Goal: Task Accomplishment & Management: Use online tool/utility

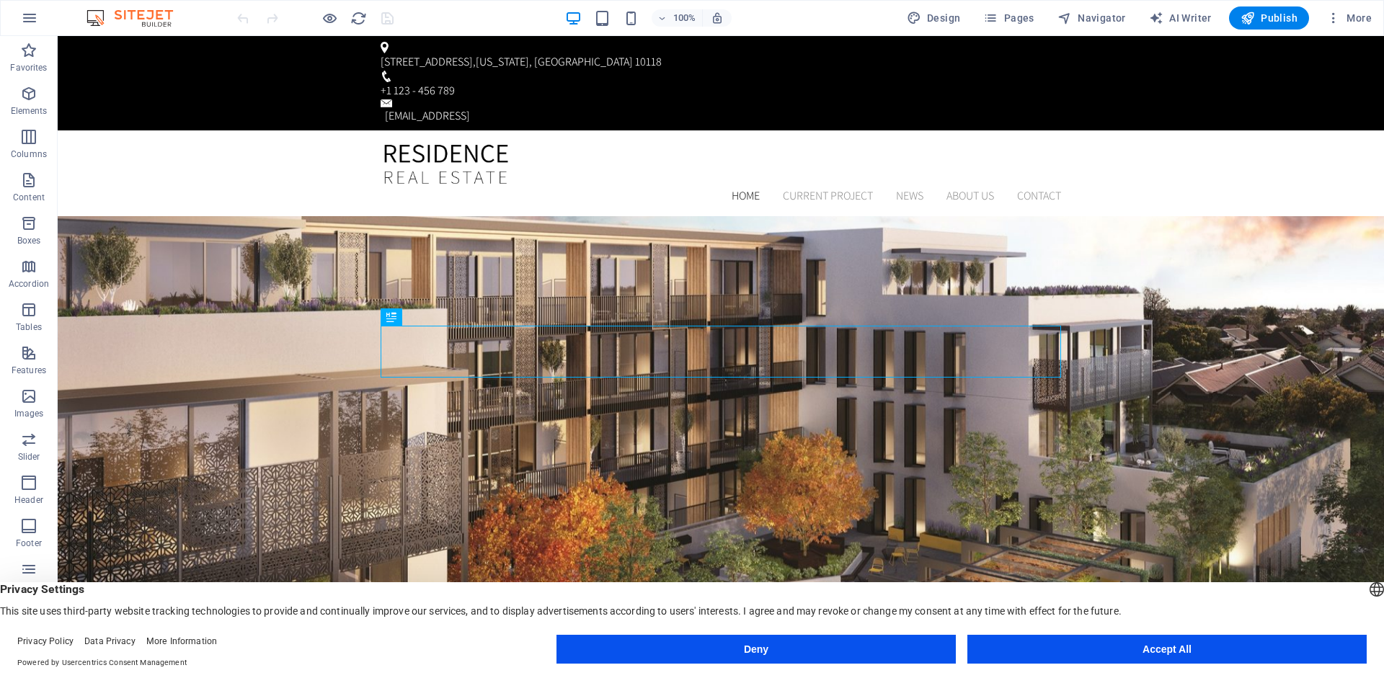
click at [793, 646] on button "Deny" at bounding box center [755, 649] width 399 height 29
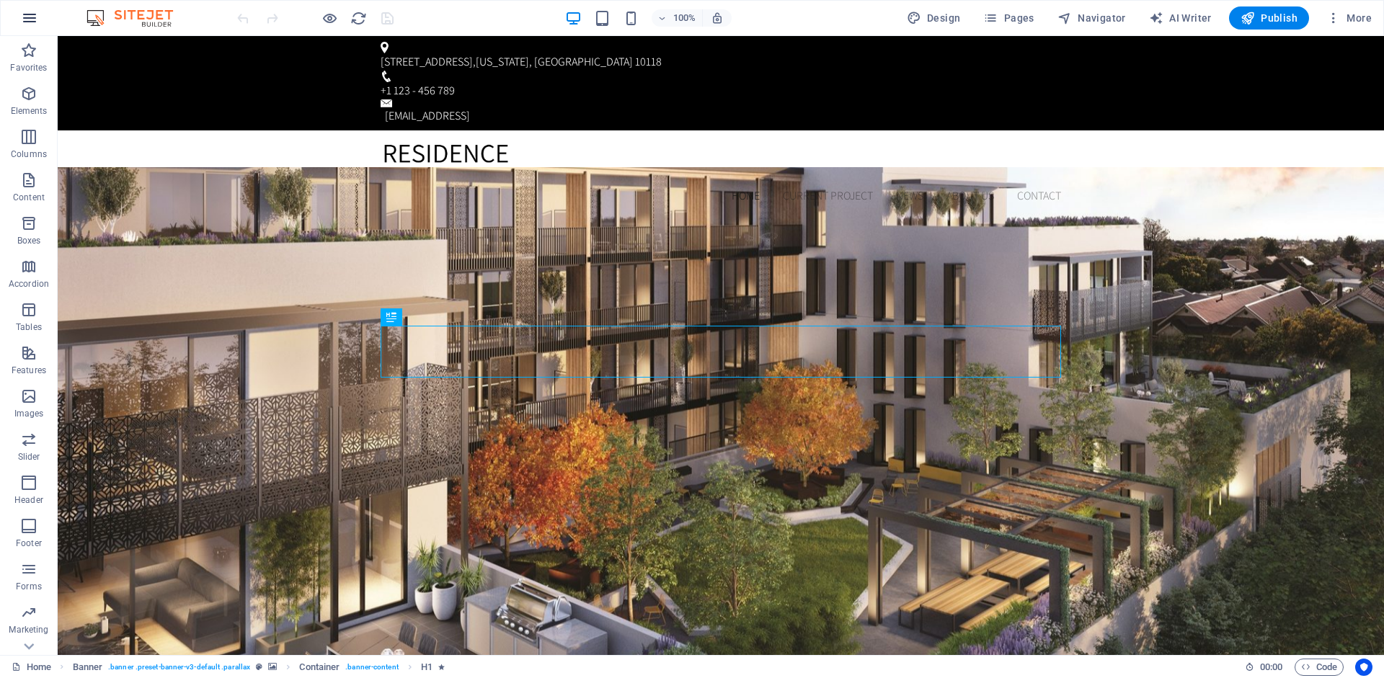
click at [29, 16] on icon "button" at bounding box center [29, 17] width 17 height 17
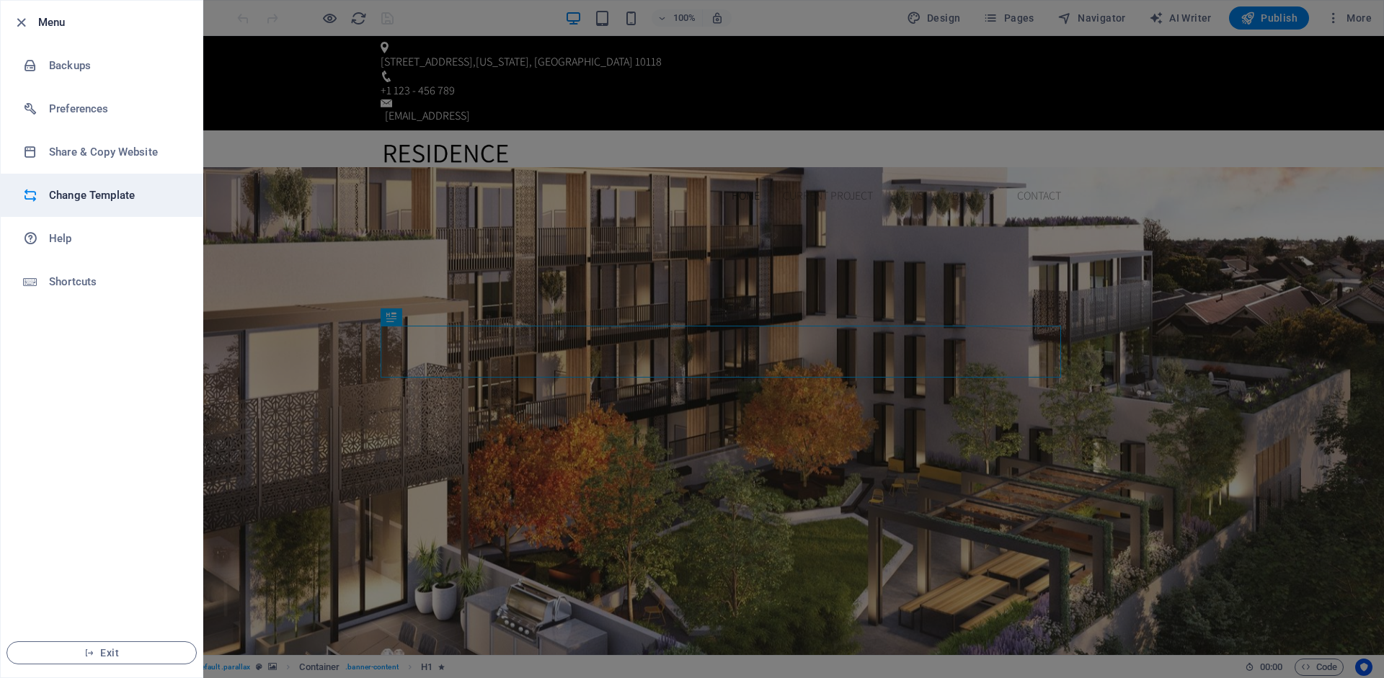
click at [91, 196] on h6 "Change Template" at bounding box center [115, 195] width 133 height 17
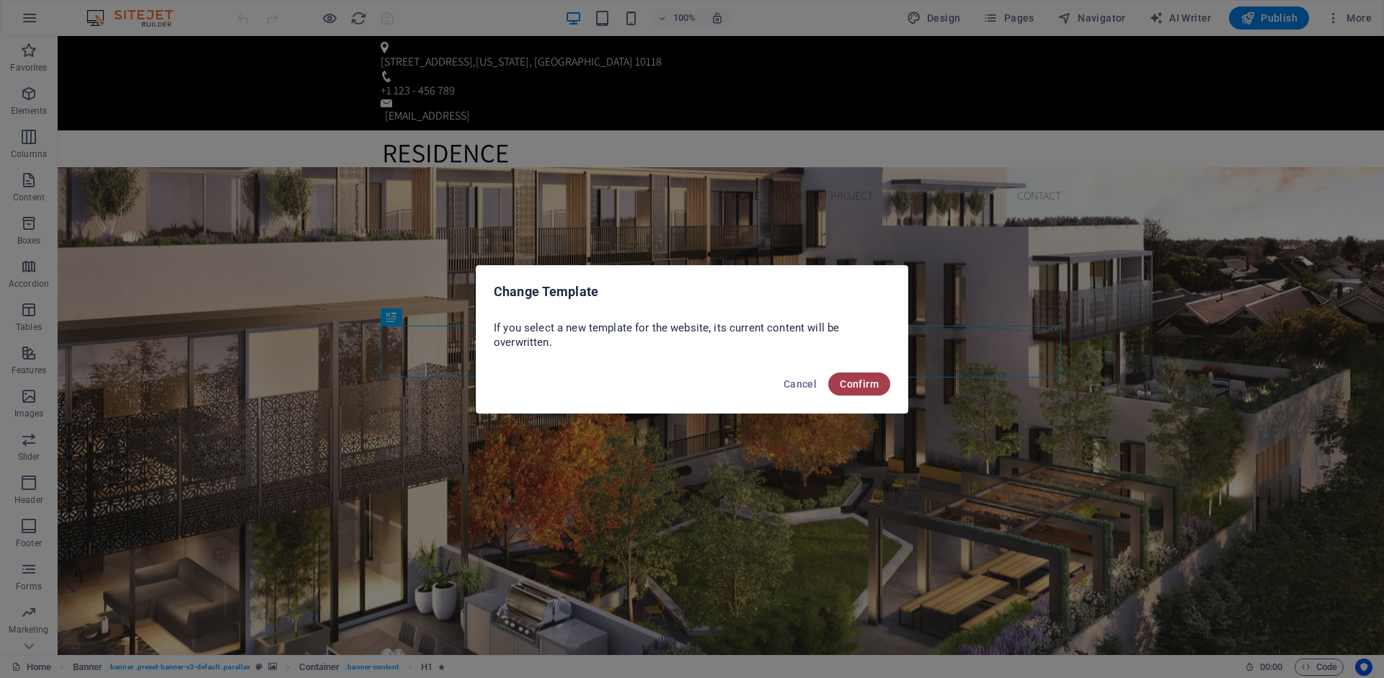
click at [852, 380] on span "Confirm" at bounding box center [859, 384] width 39 height 12
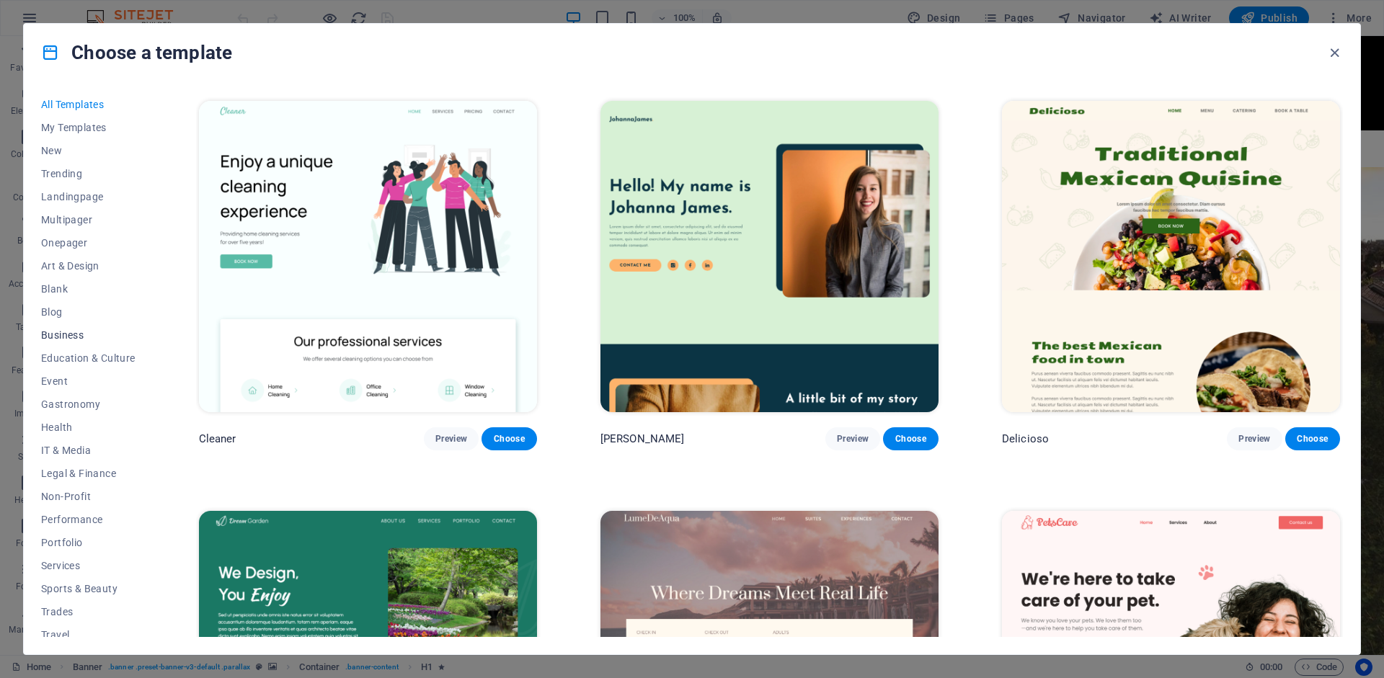
scroll to position [3049, 0]
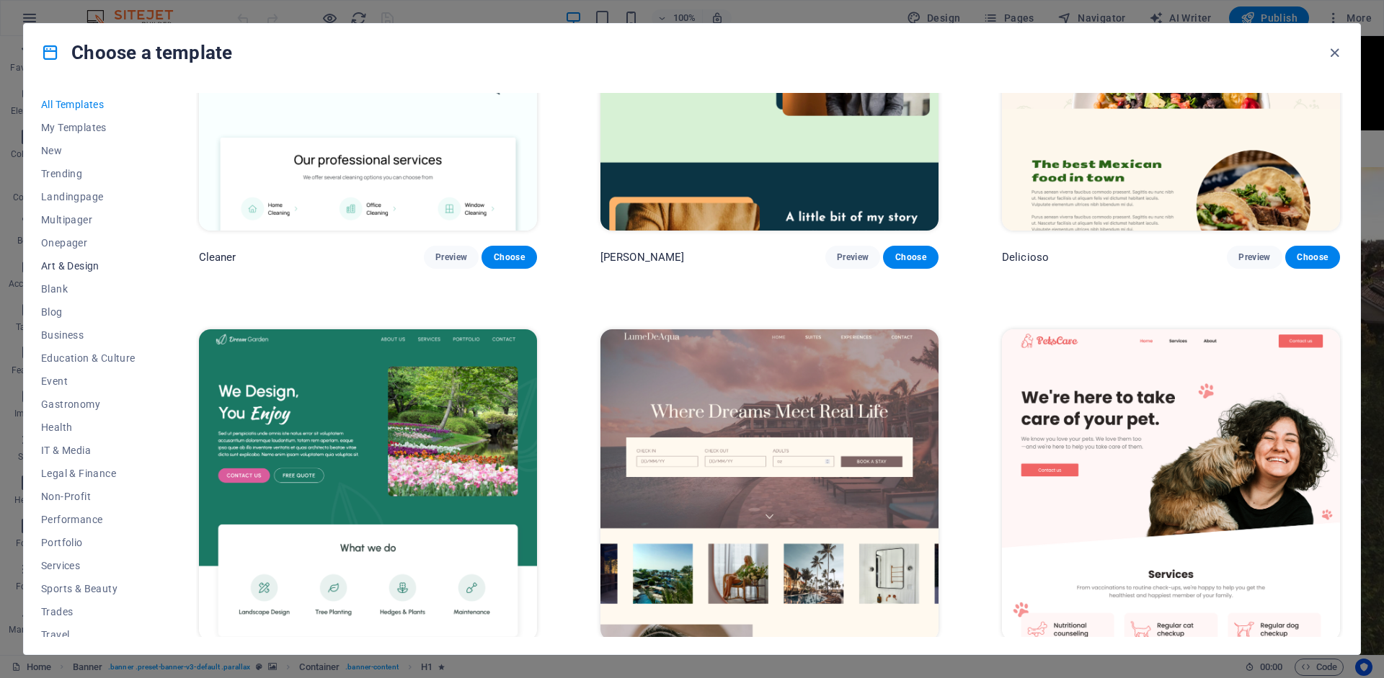
click at [74, 262] on span "Art & Design" at bounding box center [88, 266] width 94 height 12
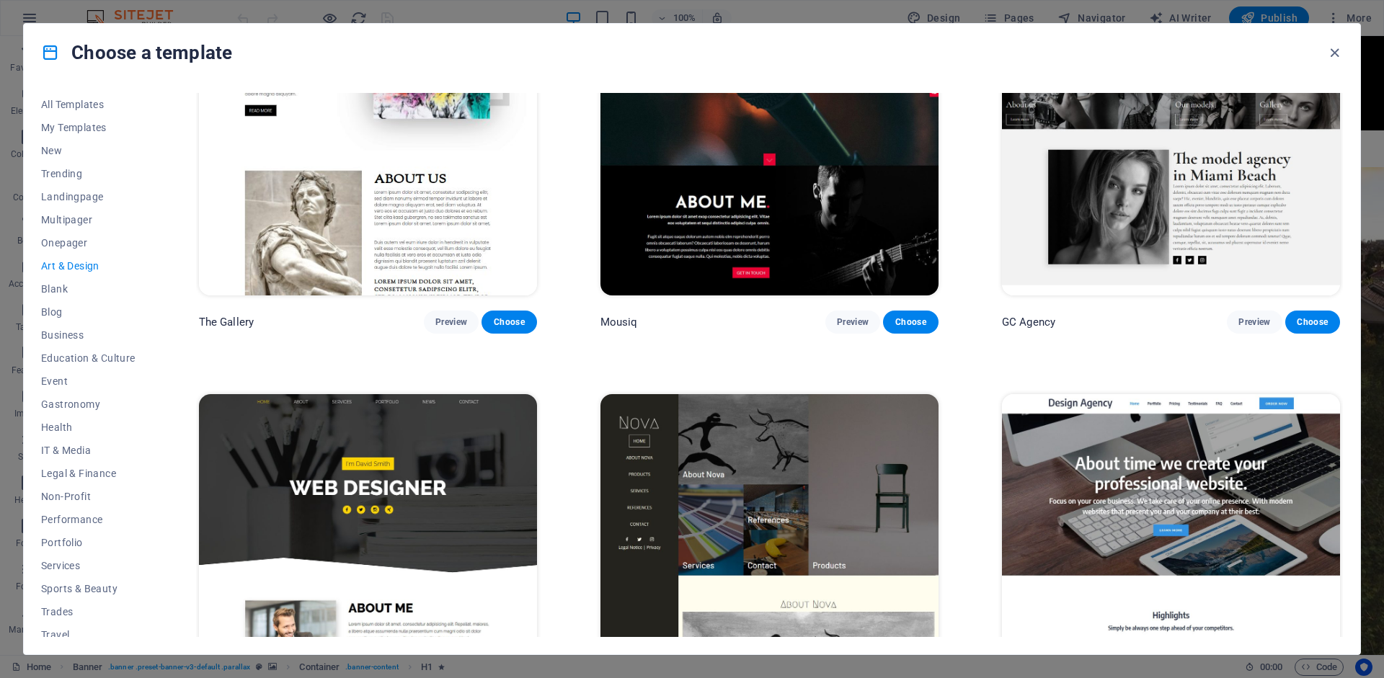
scroll to position [1192, 0]
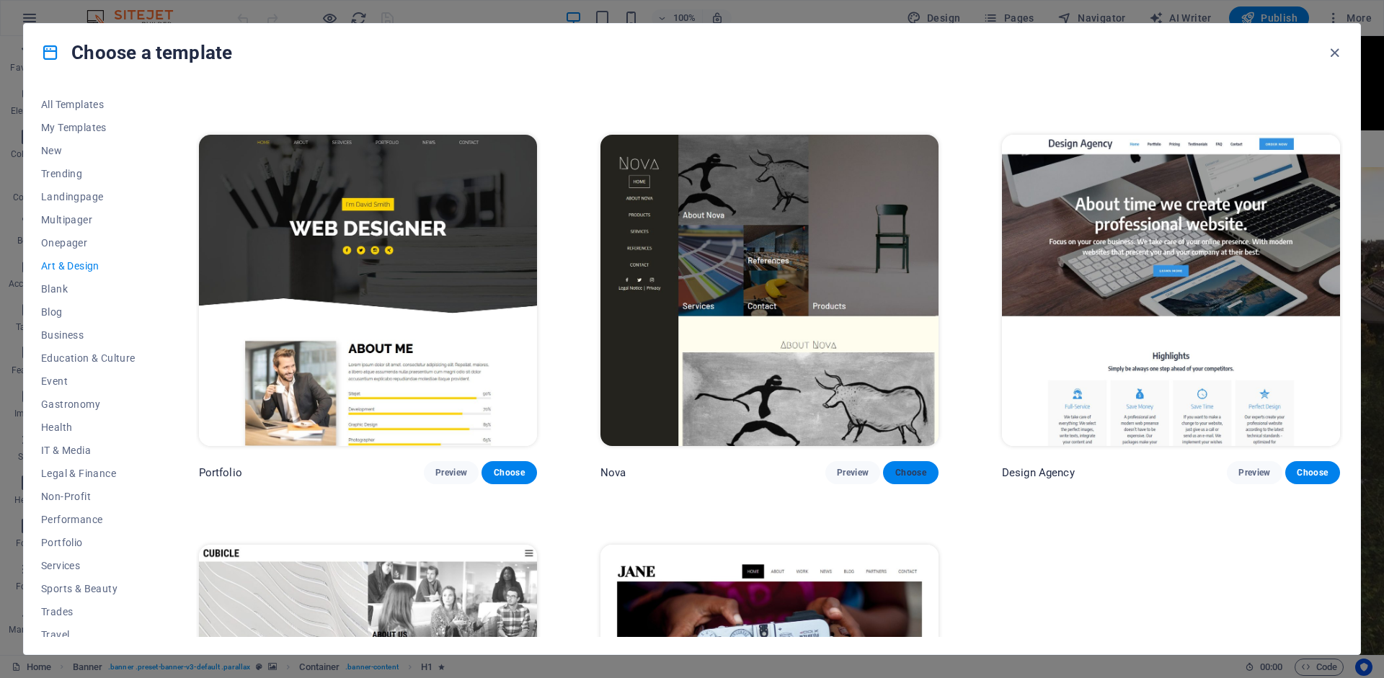
click at [907, 470] on span "Choose" at bounding box center [910, 473] width 32 height 12
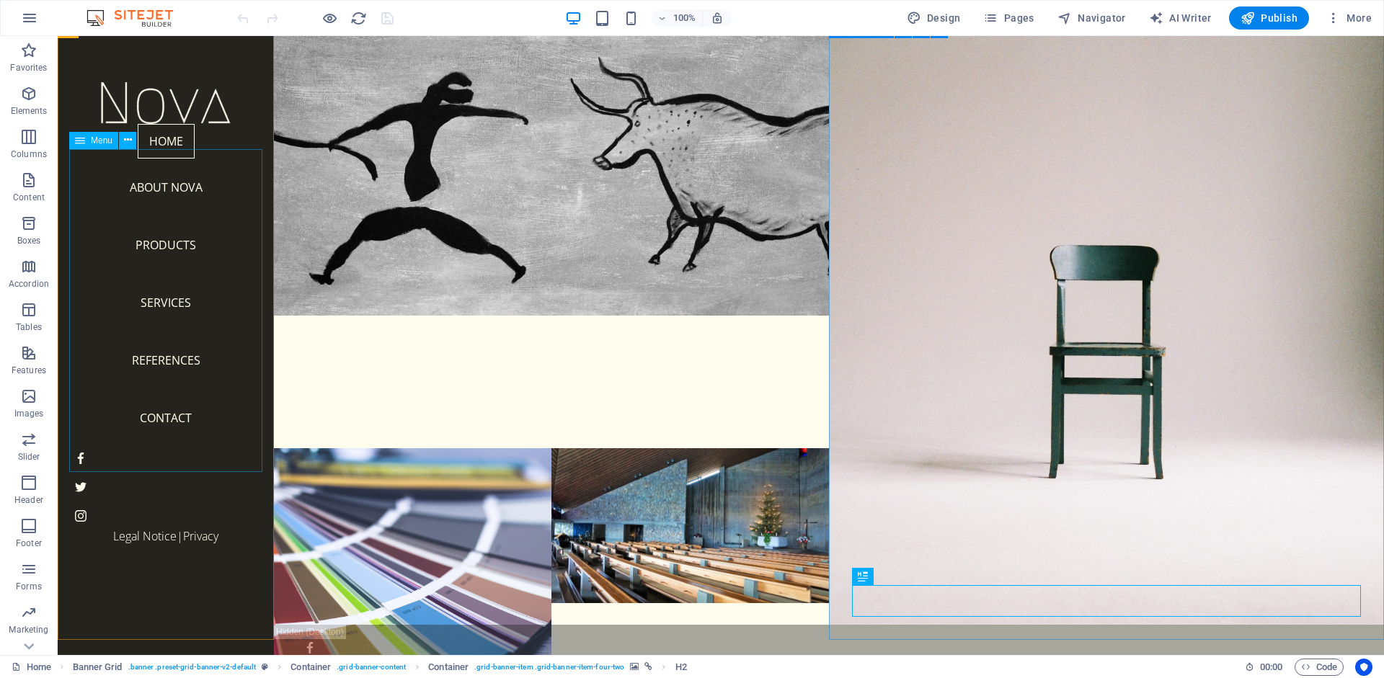
scroll to position [46, 0]
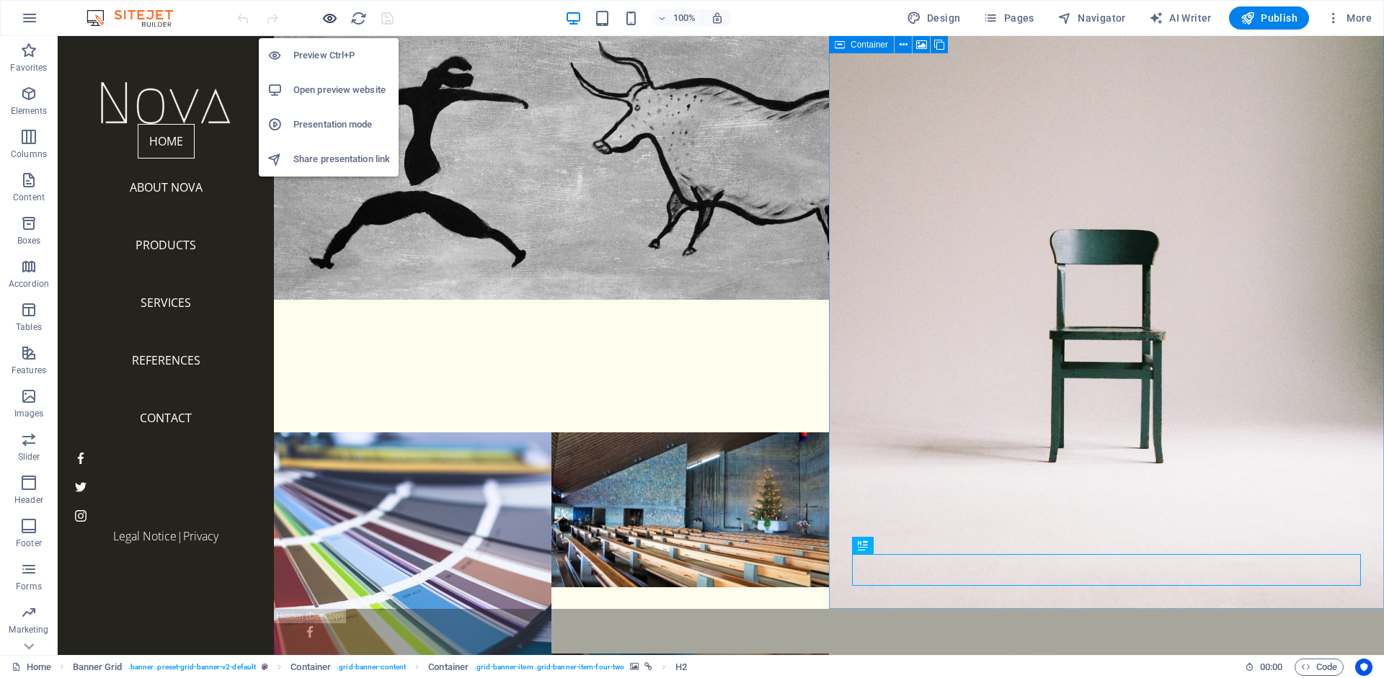
click at [329, 19] on icon "button" at bounding box center [329, 18] width 17 height 17
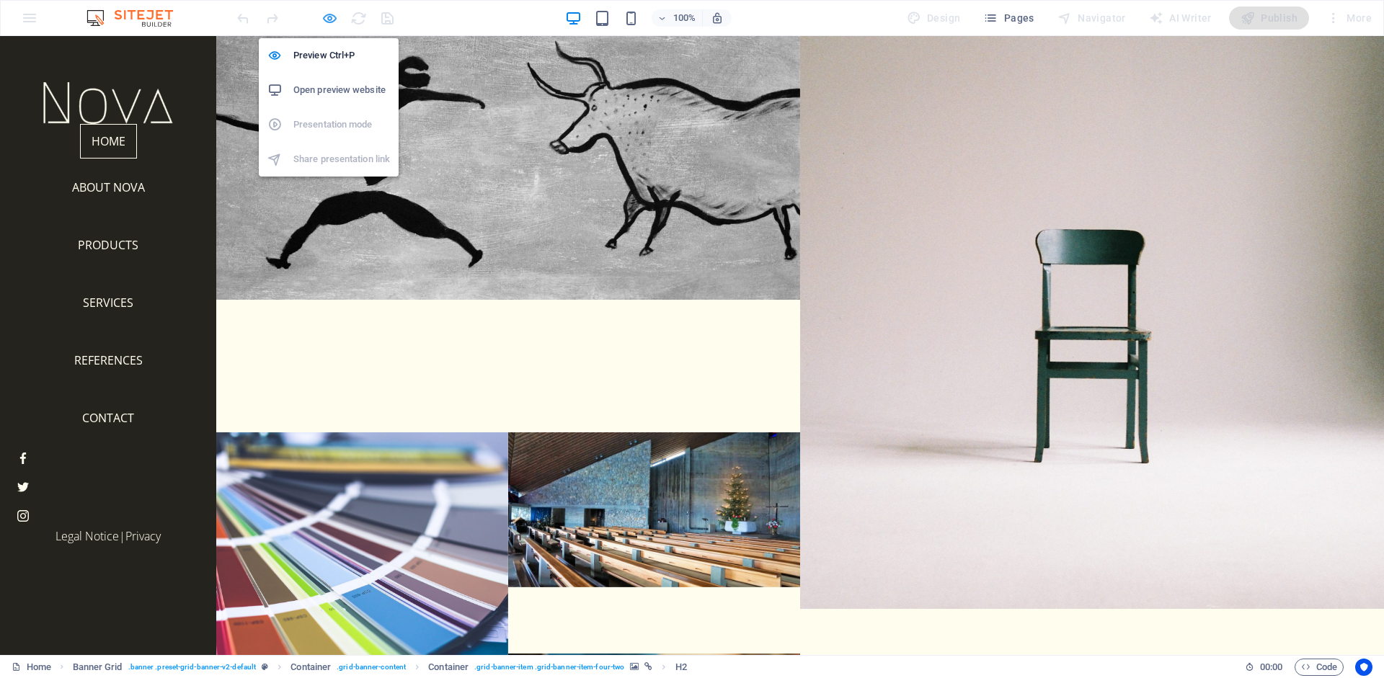
scroll to position [0, 0]
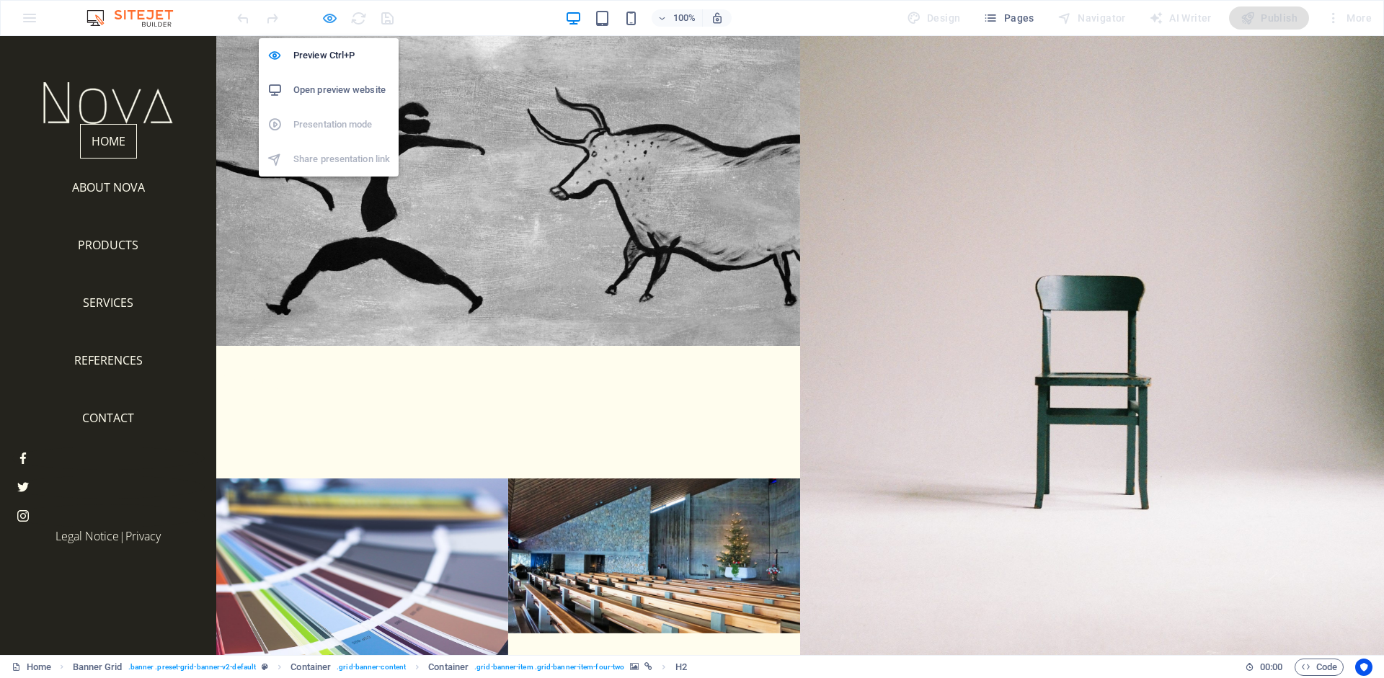
click at [329, 19] on icon "button" at bounding box center [329, 18] width 17 height 17
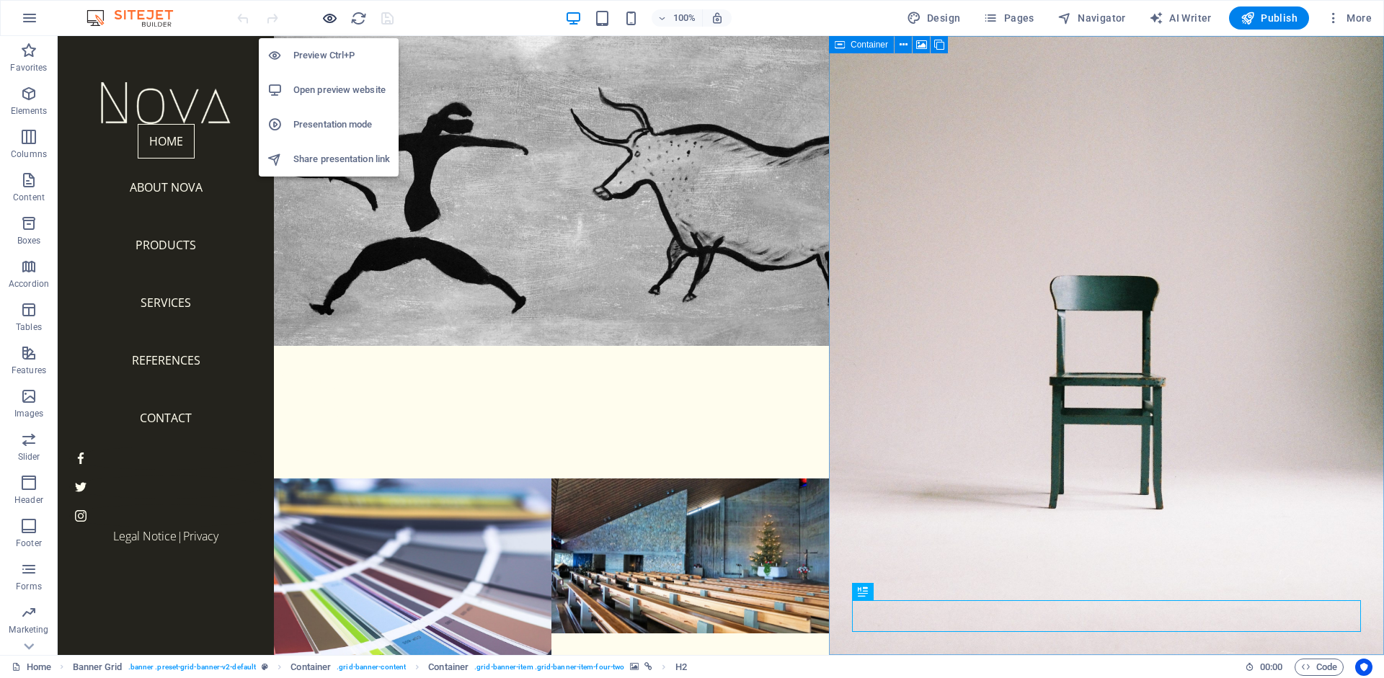
click at [329, 19] on icon "button" at bounding box center [329, 18] width 17 height 17
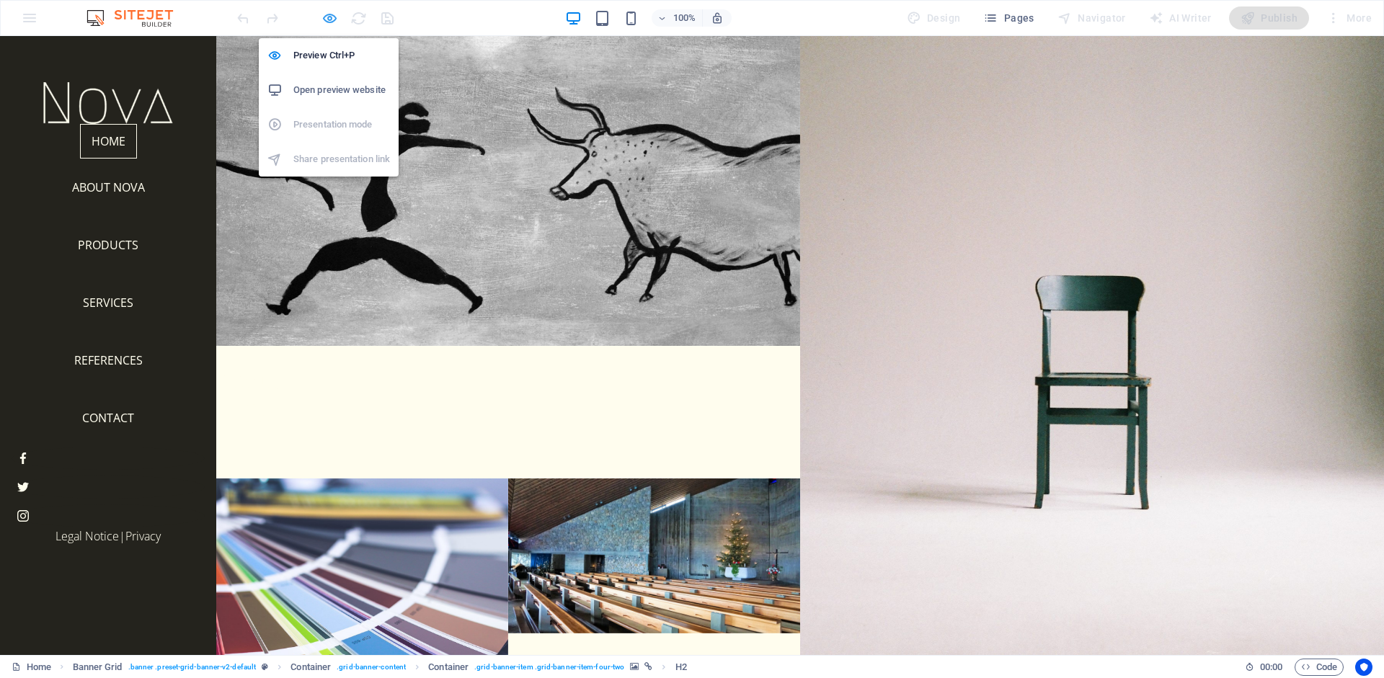
click at [329, 19] on icon "button" at bounding box center [329, 18] width 17 height 17
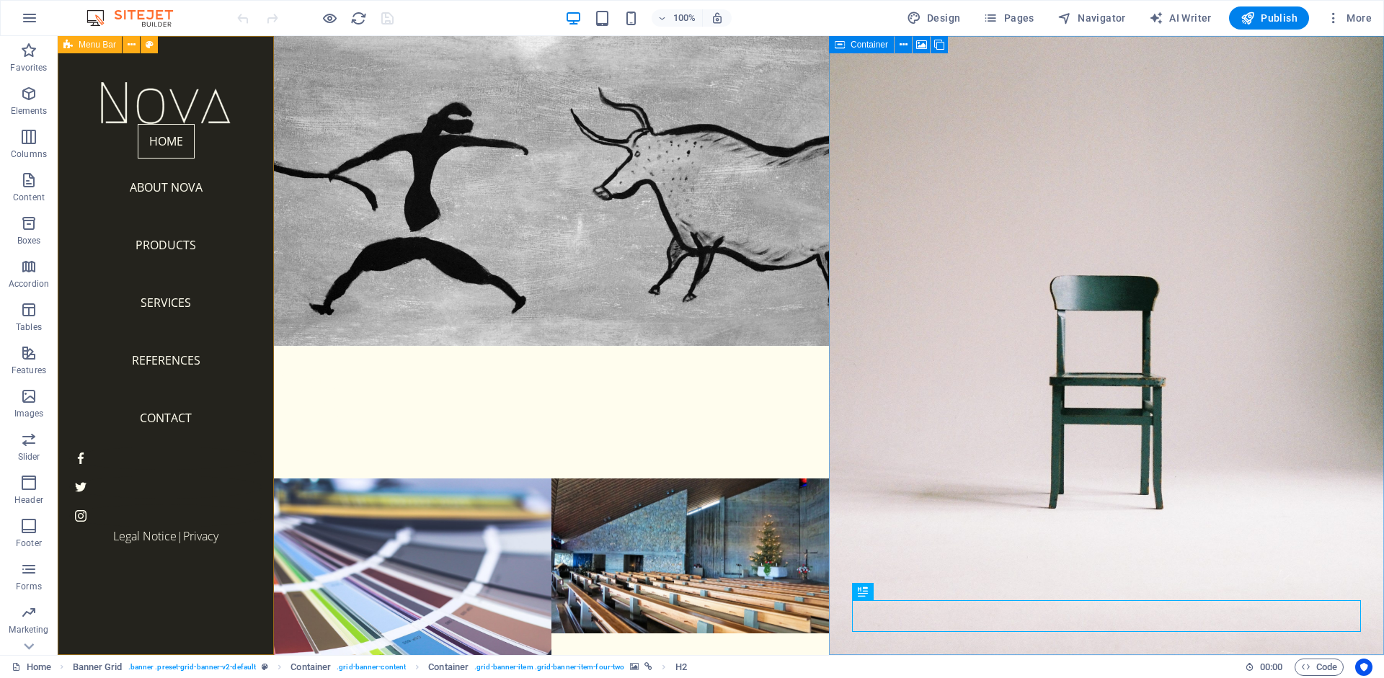
click at [85, 41] on span "Menu Bar" at bounding box center [97, 44] width 37 height 9
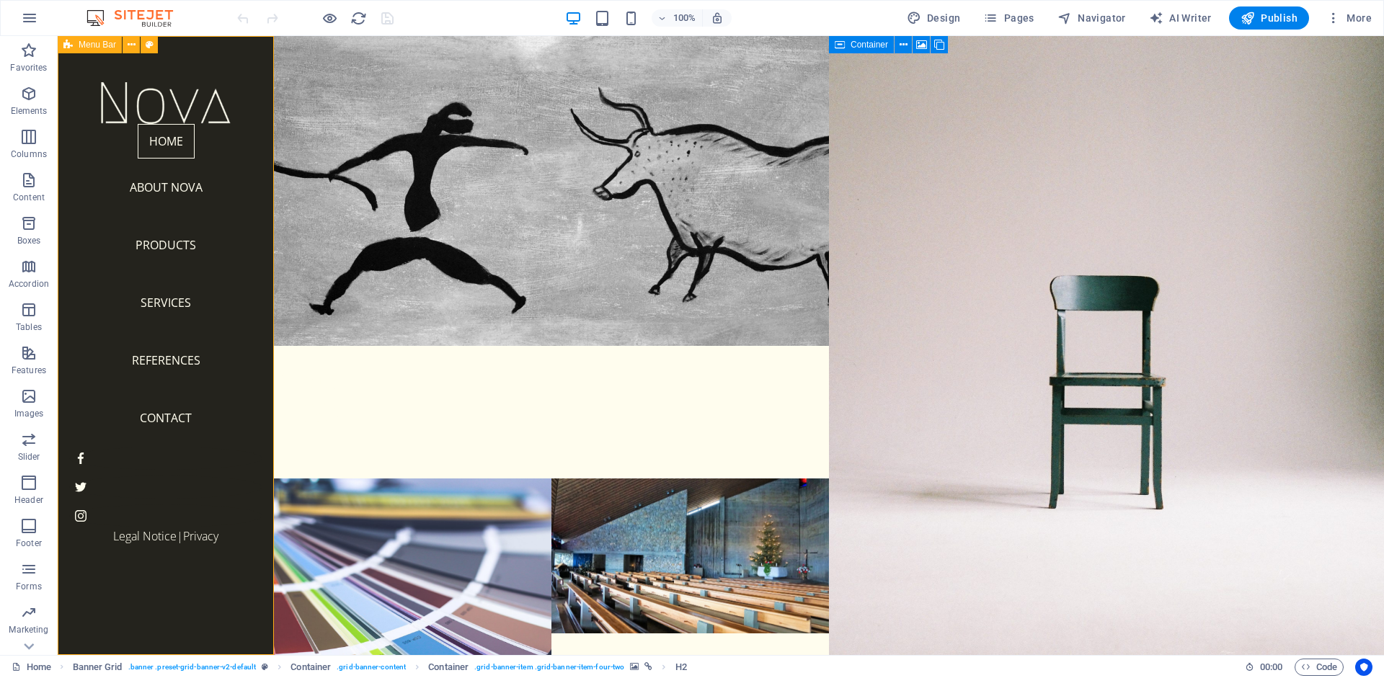
click at [85, 41] on span "Menu Bar" at bounding box center [97, 44] width 37 height 9
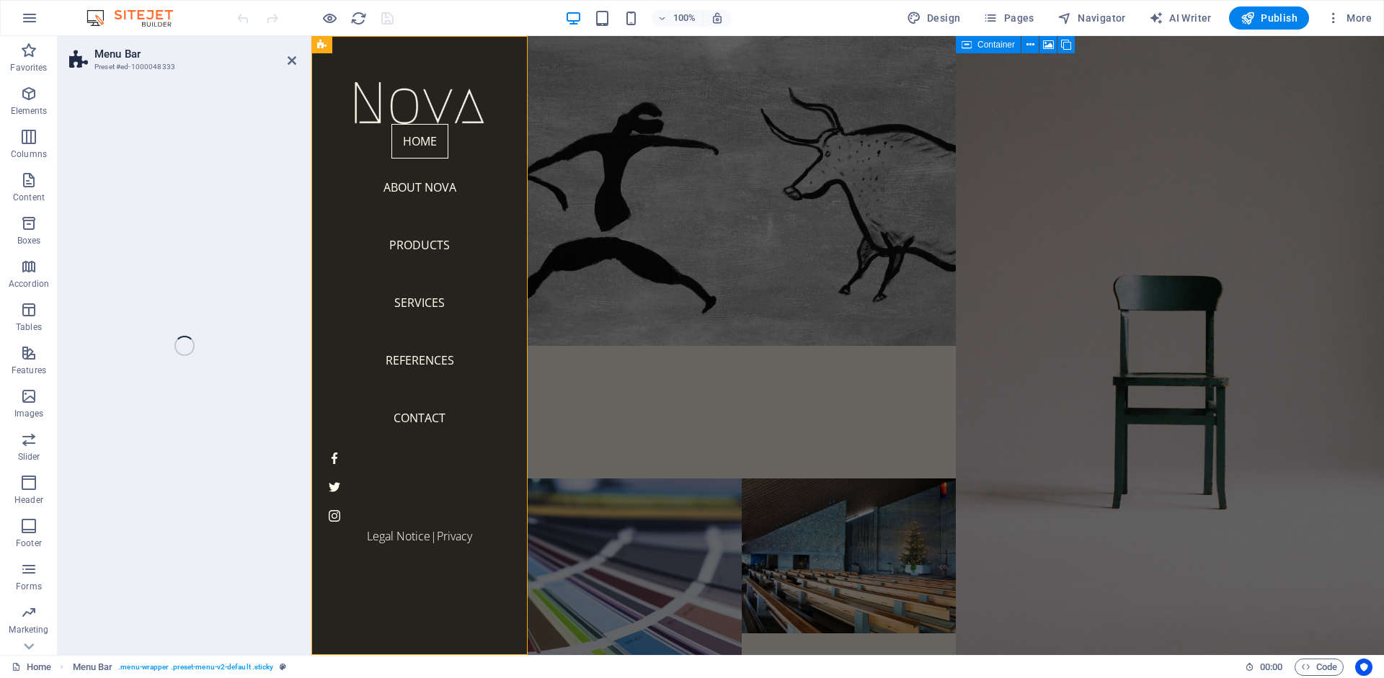
select select "vh"
select select "px"
select select "header"
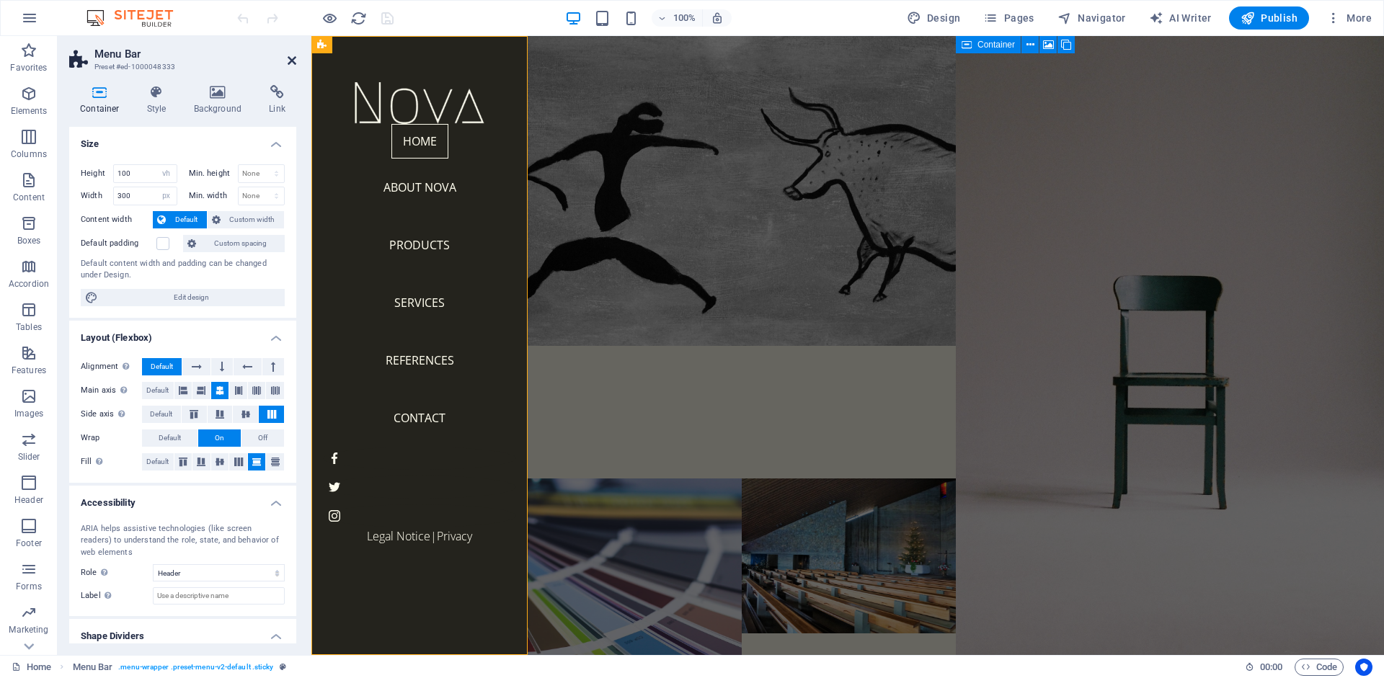
drag, startPoint x: 295, startPoint y: 61, endPoint x: 235, endPoint y: 25, distance: 69.8
click at [295, 61] on icon at bounding box center [292, 61] width 9 height 12
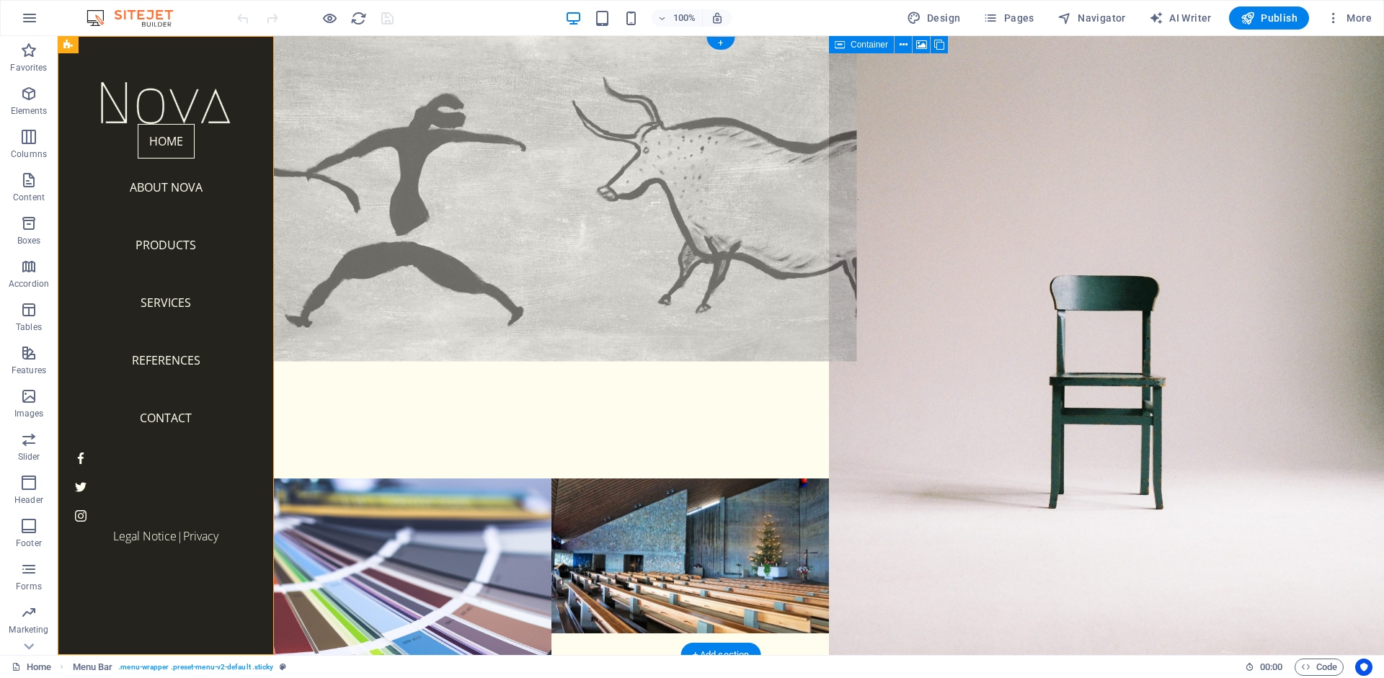
click at [623, 166] on figure at bounding box center [551, 191] width 610 height 341
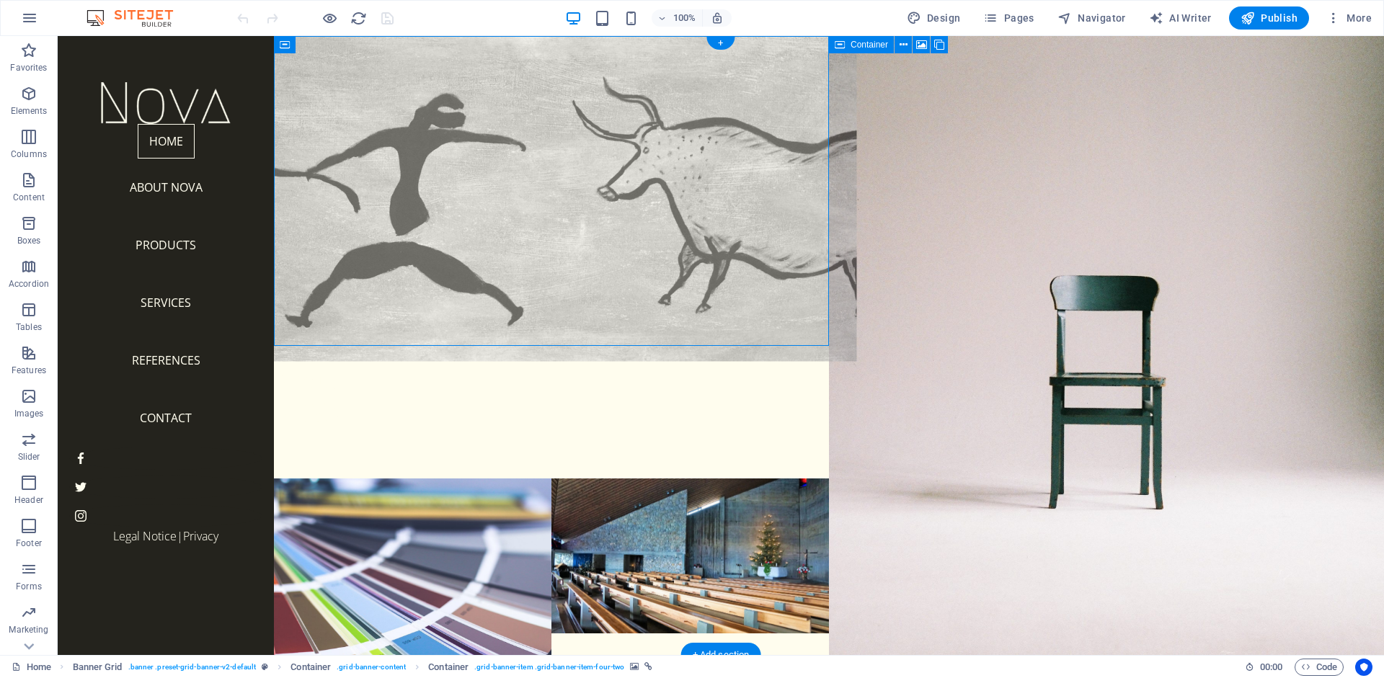
click at [623, 166] on figure at bounding box center [551, 191] width 610 height 341
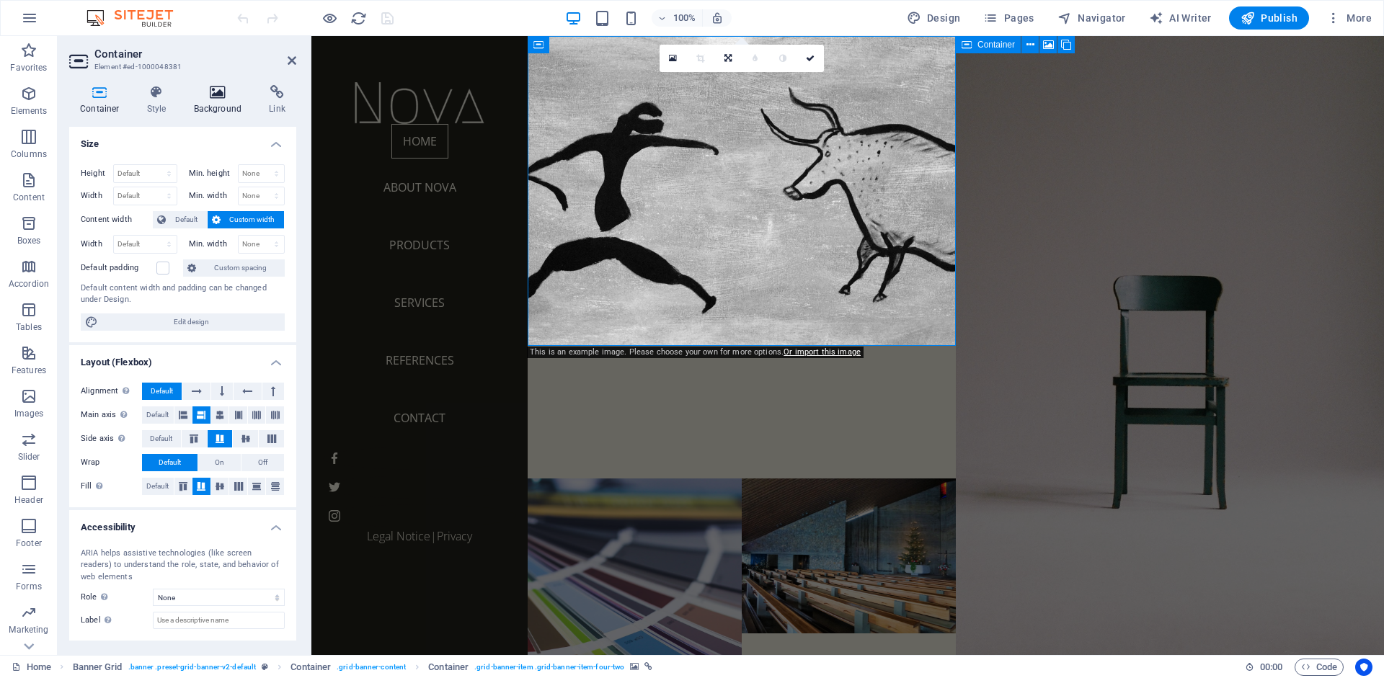
click at [220, 94] on icon at bounding box center [218, 92] width 70 height 14
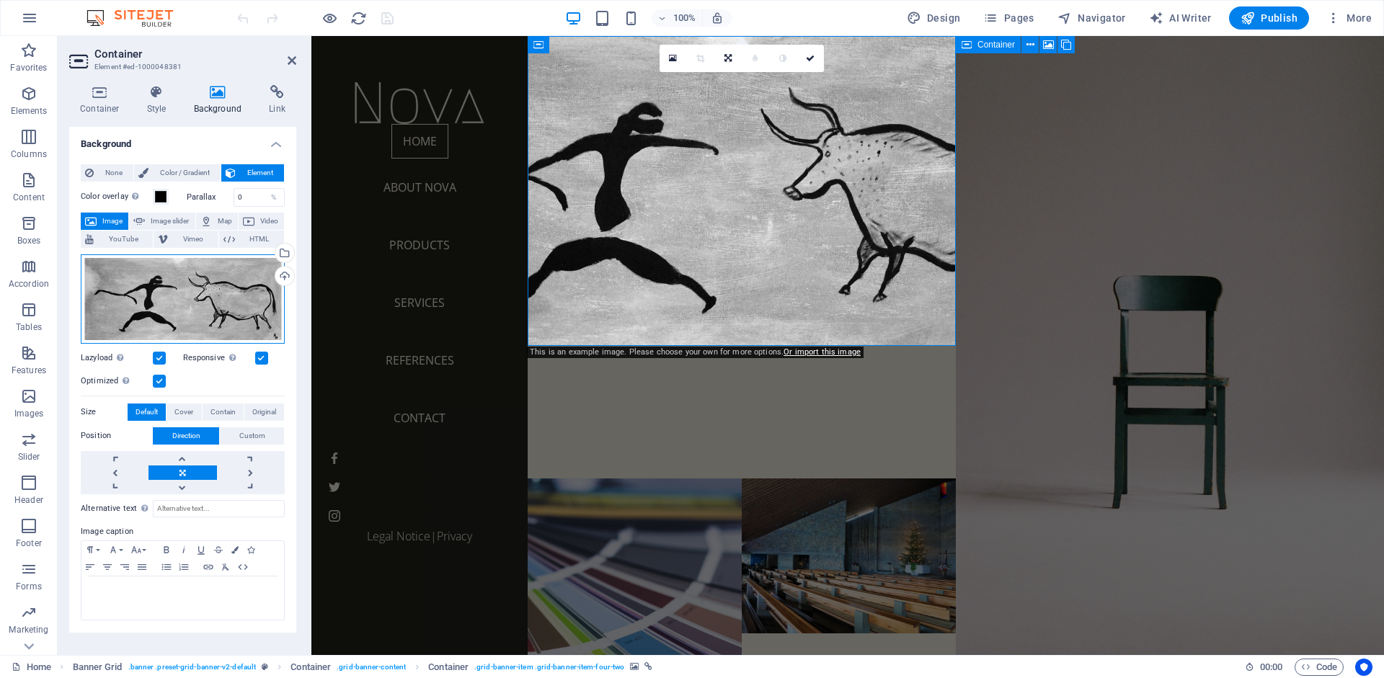
click at [177, 293] on div "Drag files here, click to choose files or select files from Files or our free s…" at bounding box center [183, 298] width 204 height 89
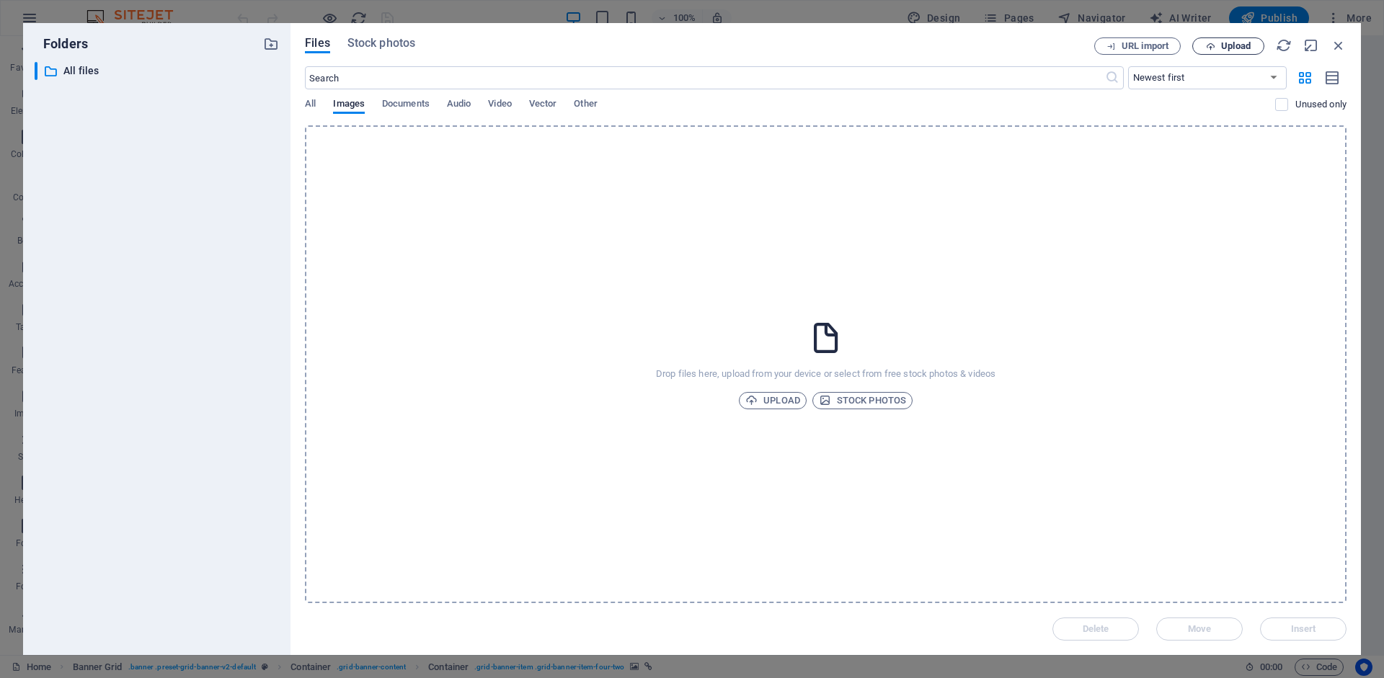
click at [1219, 51] on button "Upload" at bounding box center [1228, 45] width 72 height 17
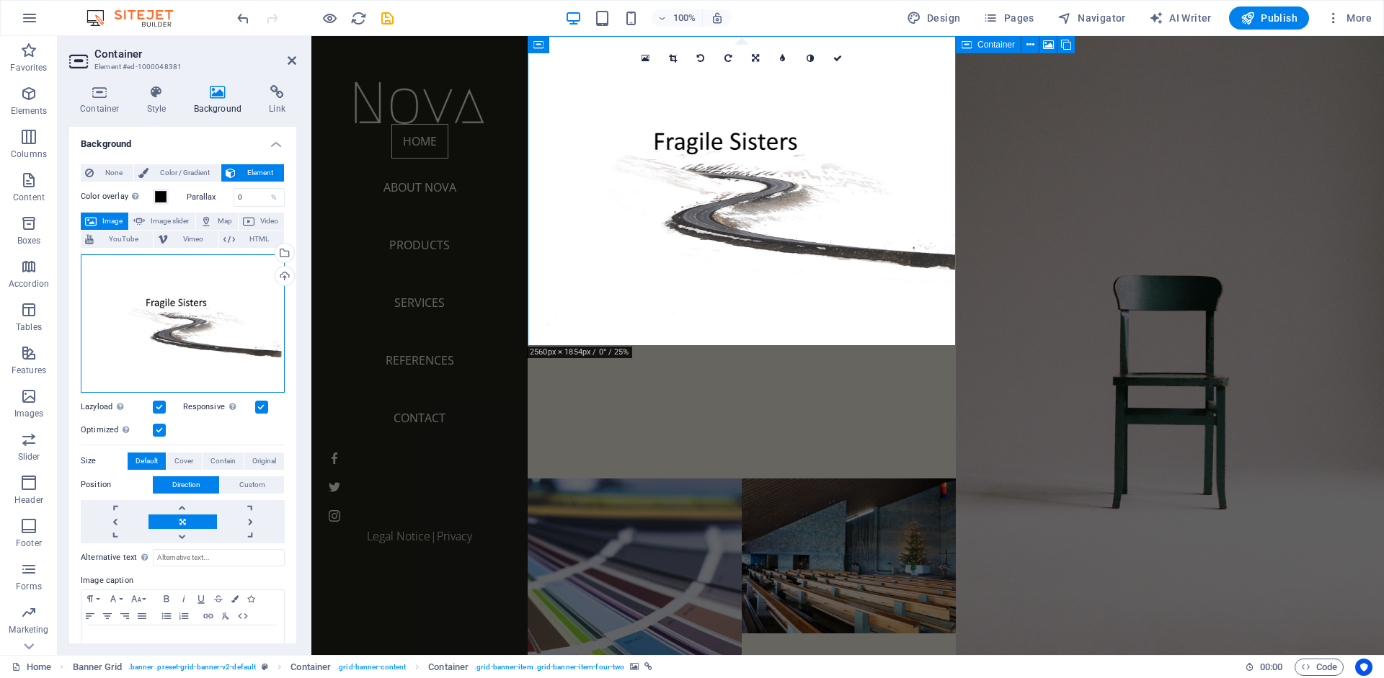
click at [230, 322] on div "Drag files here, click to choose files or select files from Files or our free s…" at bounding box center [183, 323] width 204 height 138
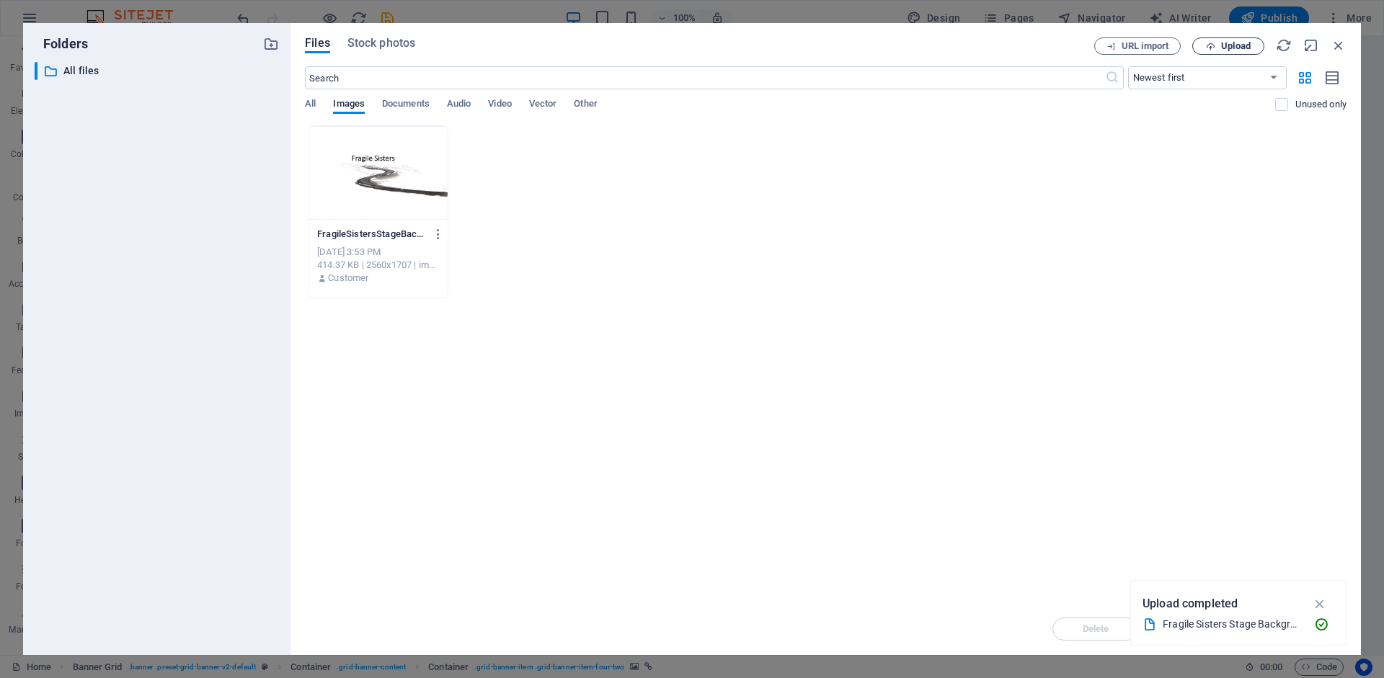
click at [1232, 43] on span "Upload" at bounding box center [1236, 46] width 30 height 9
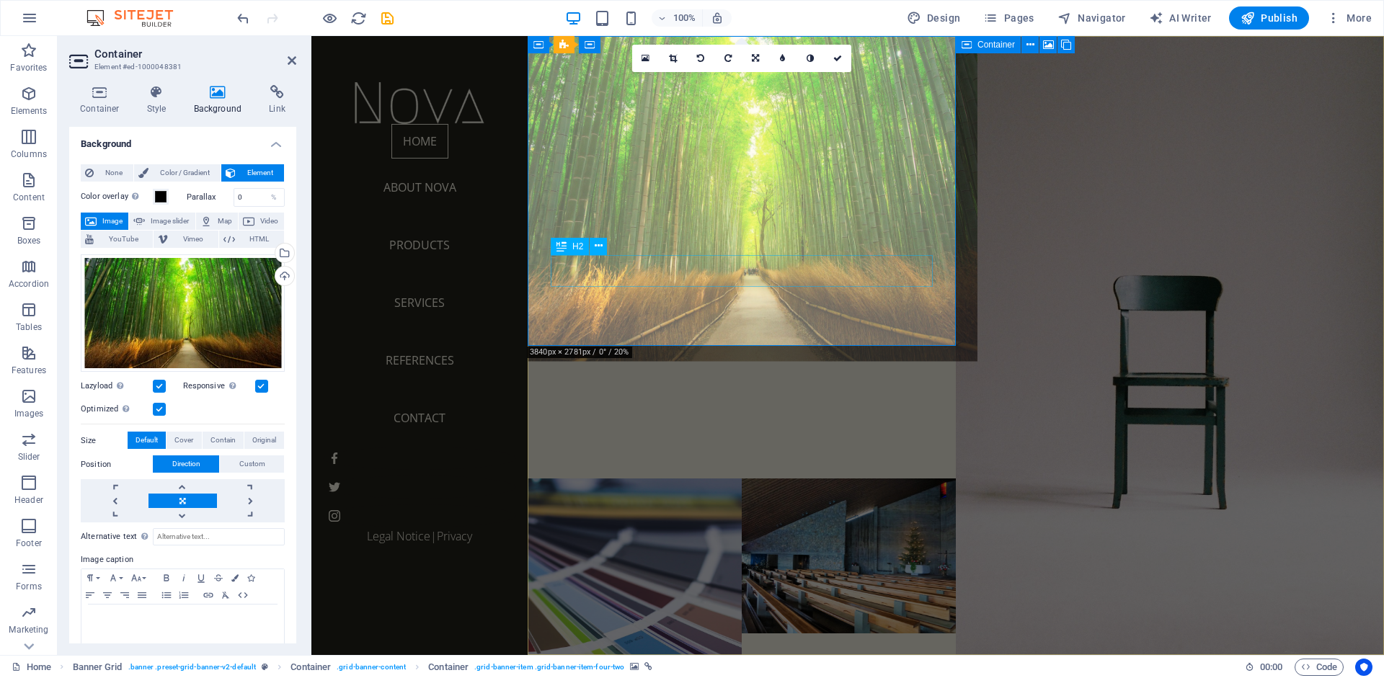
click at [574, 363] on div "About" at bounding box center [742, 379] width 428 height 32
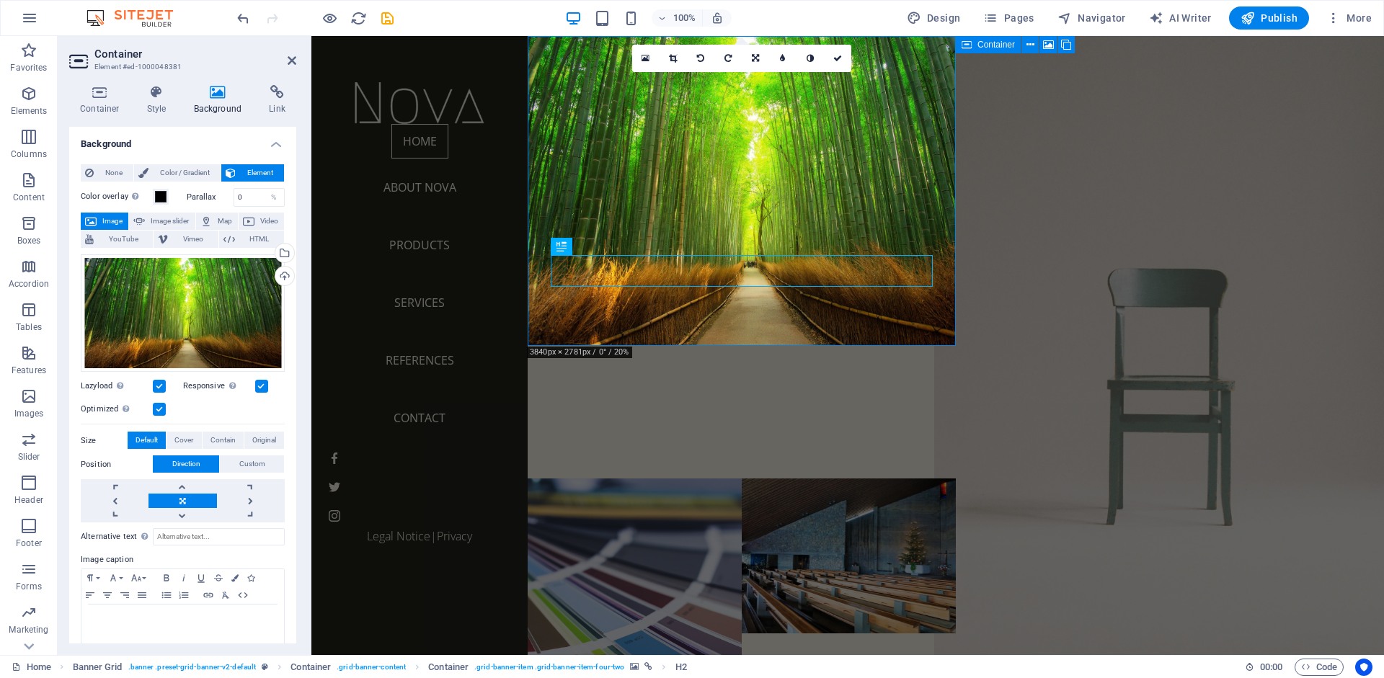
click at [1197, 234] on figure at bounding box center [1169, 345] width 471 height 681
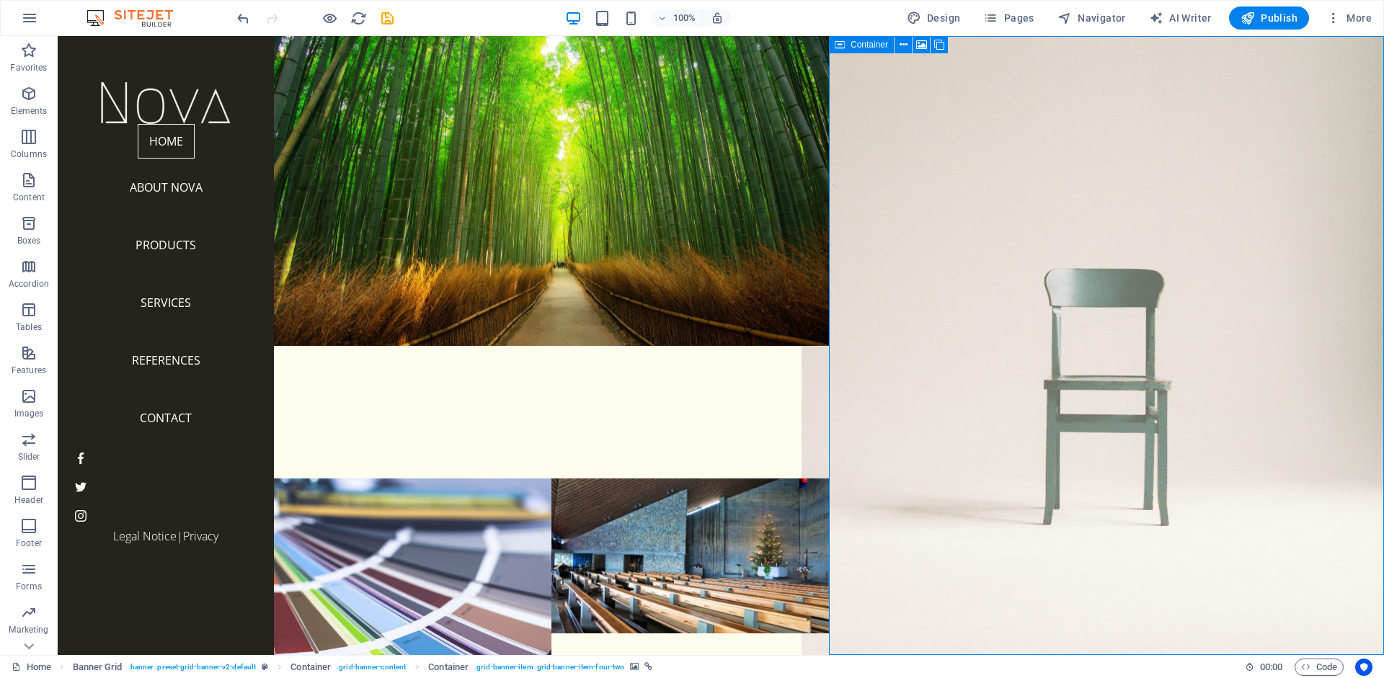
click at [1002, 269] on figure at bounding box center [1106, 345] width 610 height 681
click at [1051, 228] on figure at bounding box center [1106, 345] width 610 height 681
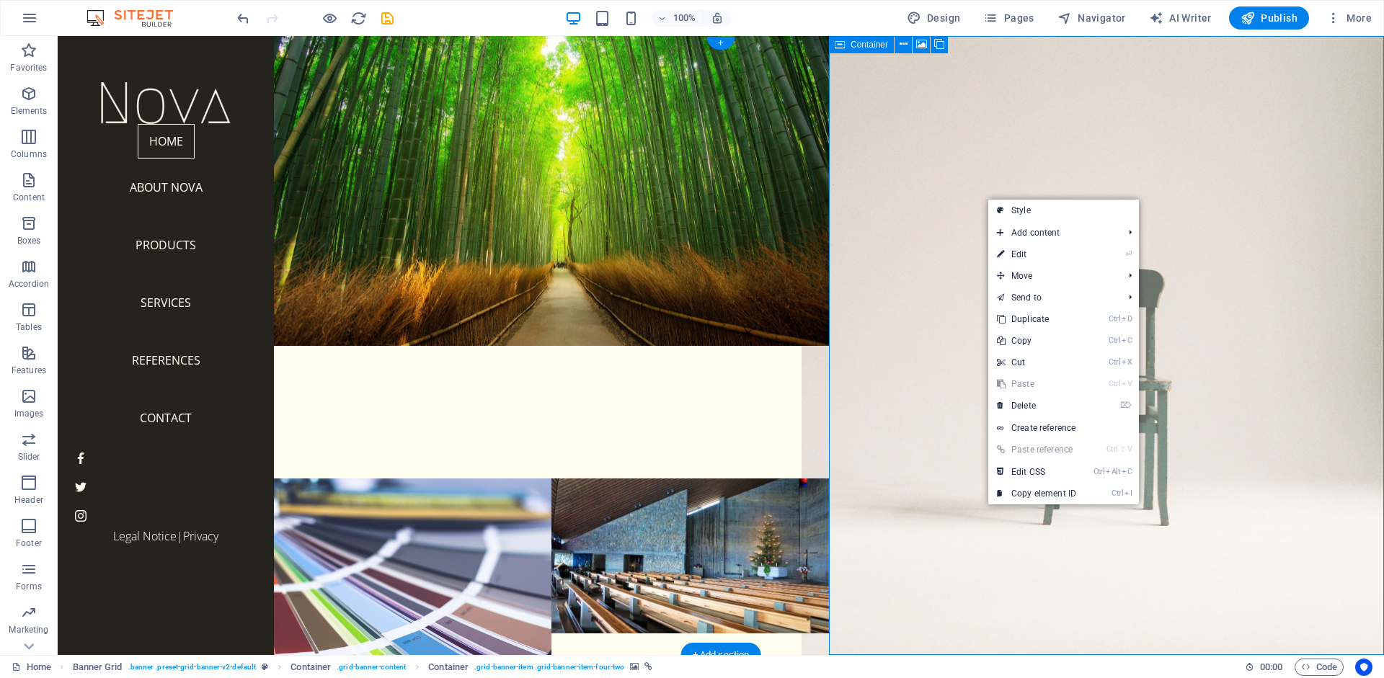
click at [1017, 538] on figure at bounding box center [1106, 345] width 610 height 681
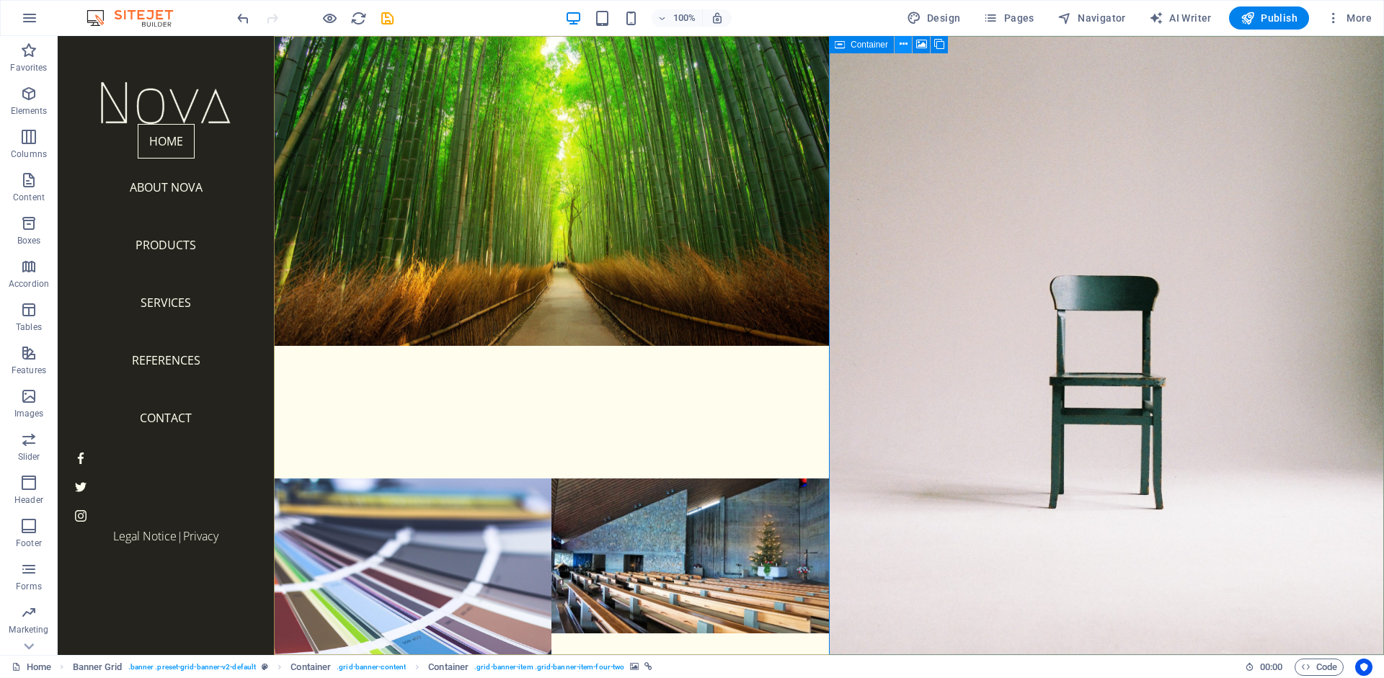
click at [902, 45] on icon at bounding box center [903, 44] width 8 height 15
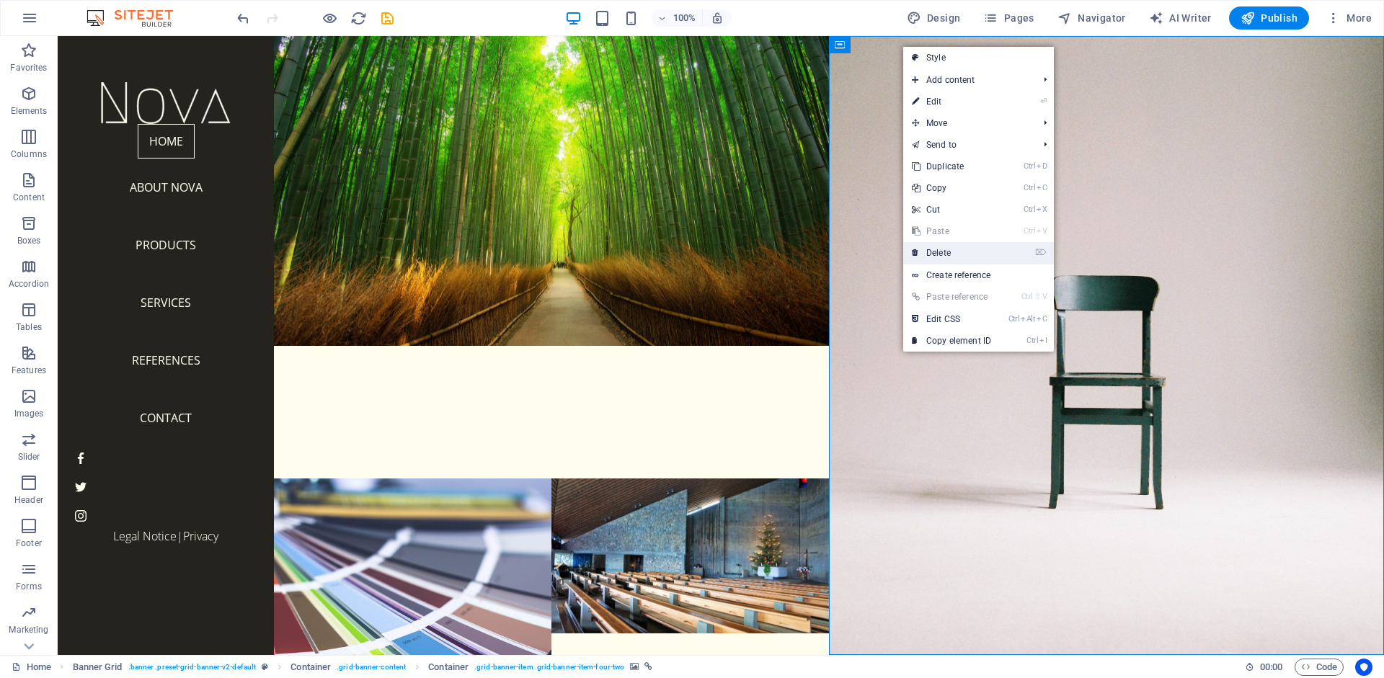
click at [930, 248] on link "⌦ Delete" at bounding box center [951, 253] width 97 height 22
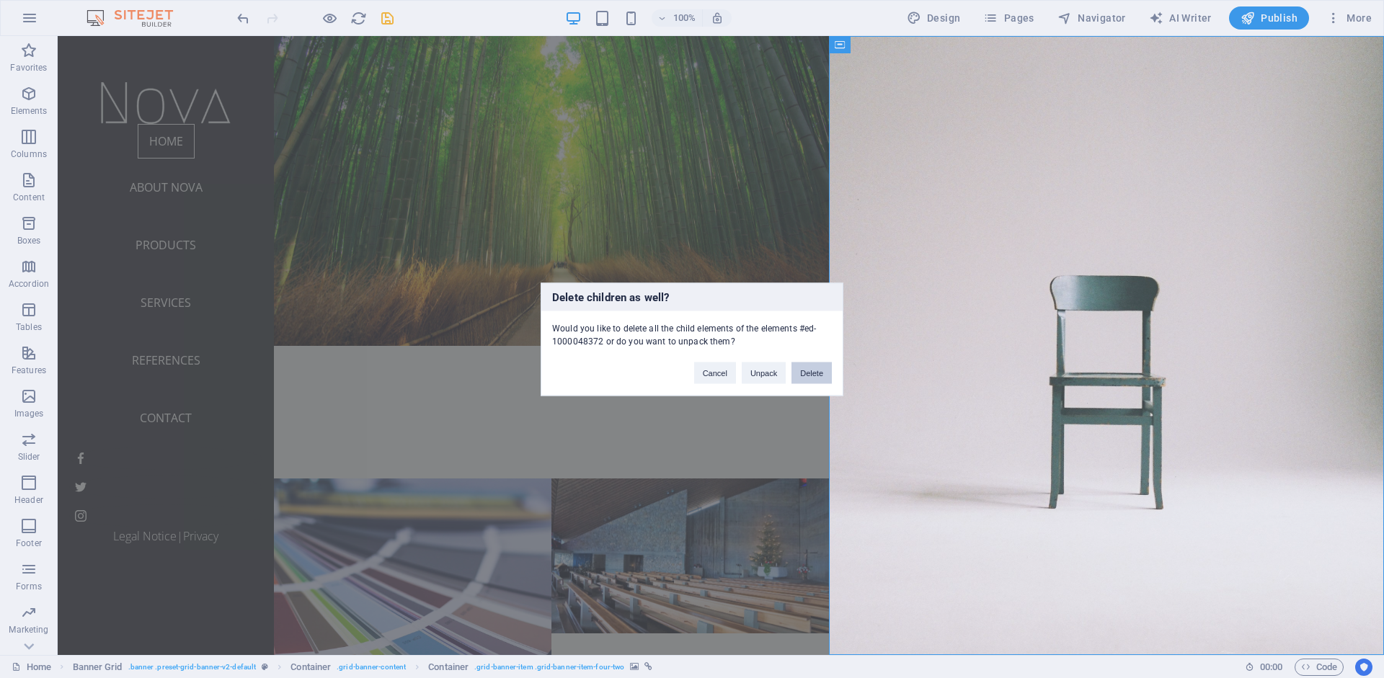
click at [811, 377] on button "Delete" at bounding box center [811, 373] width 40 height 22
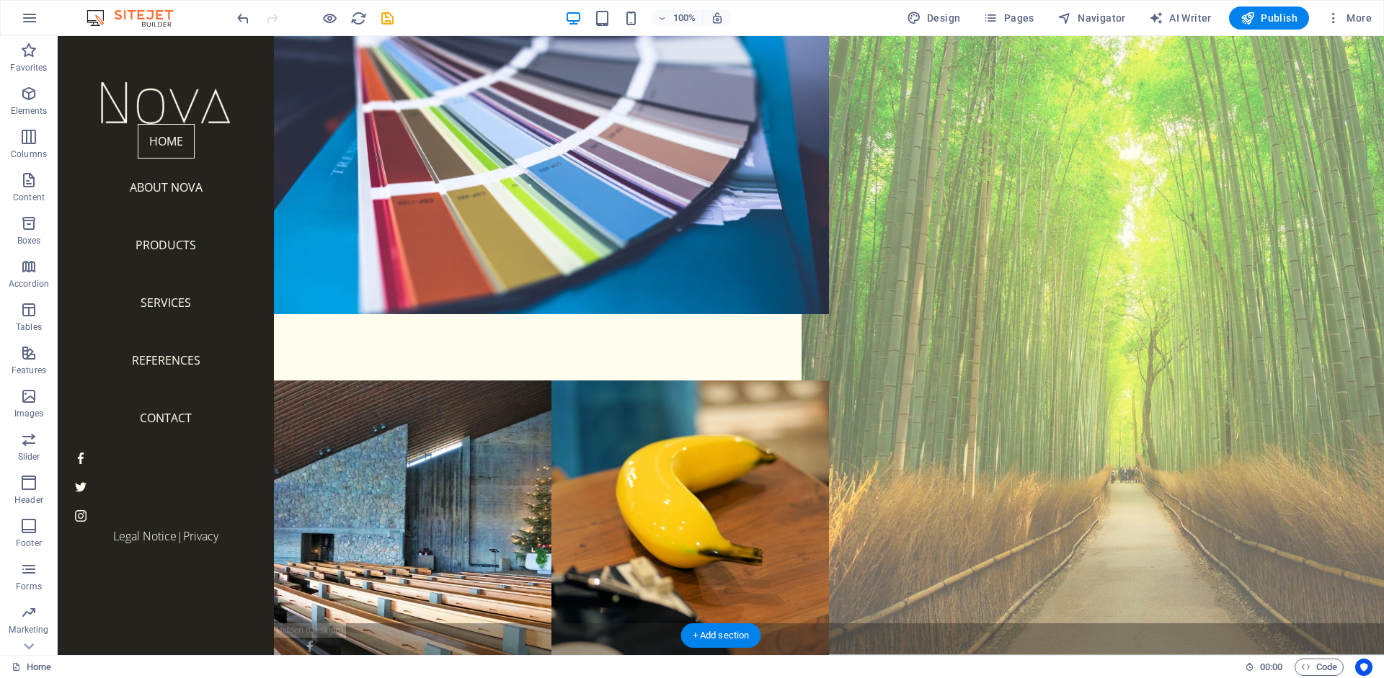
scroll to position [46, 0]
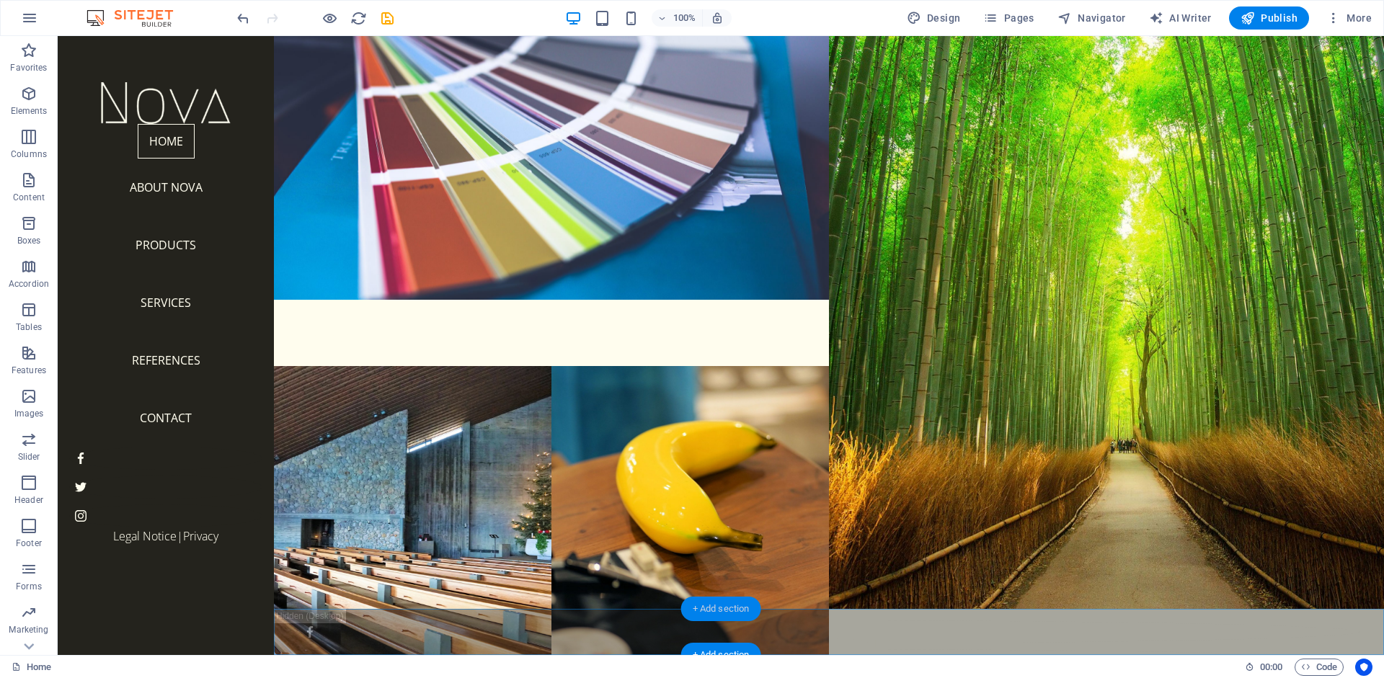
drag, startPoint x: 730, startPoint y: 604, endPoint x: 425, endPoint y: 568, distance: 307.0
click at [730, 604] on div "+ Add section" at bounding box center [721, 609] width 80 height 25
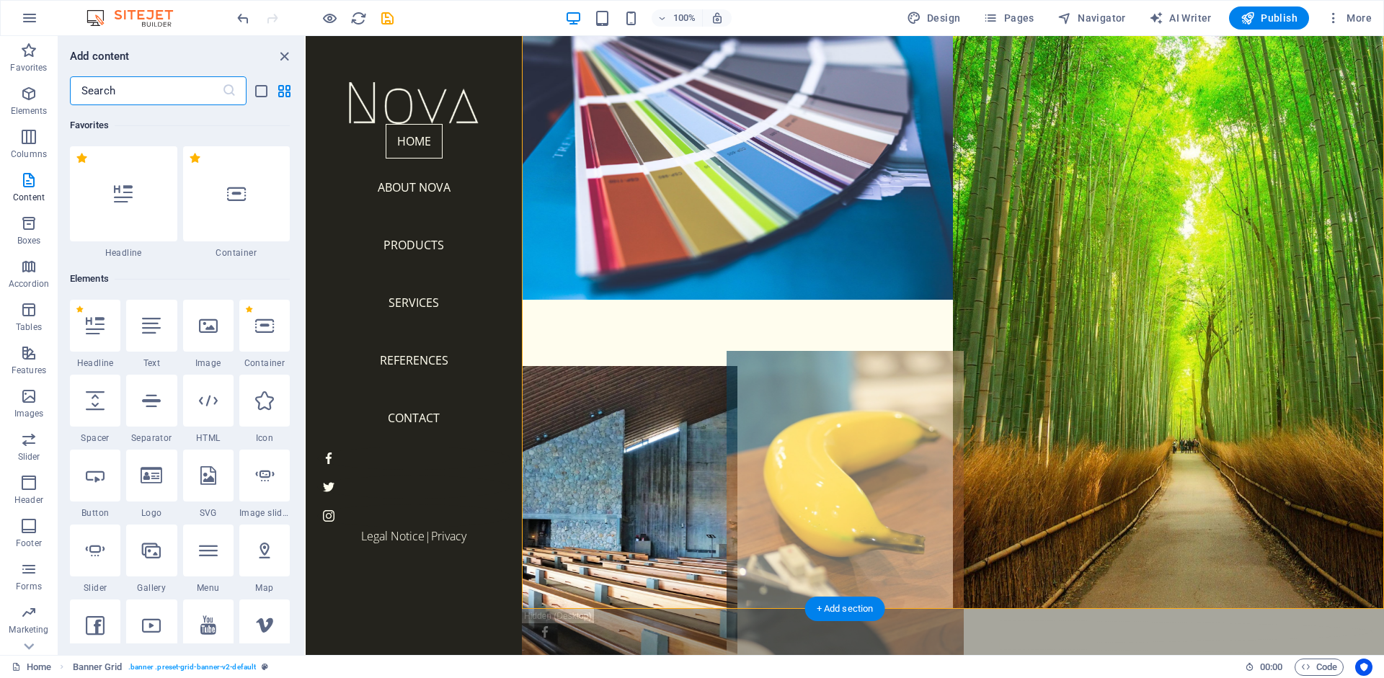
scroll to position [2522, 0]
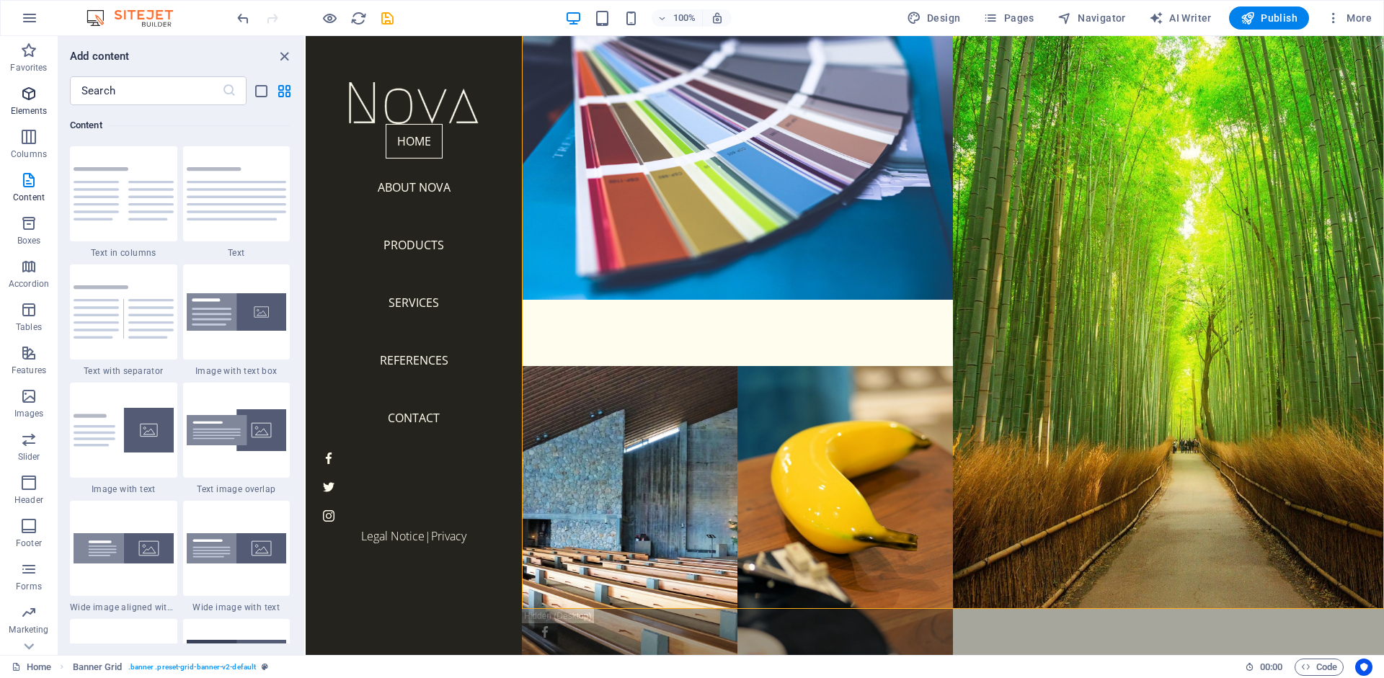
click at [22, 98] on icon "button" at bounding box center [28, 93] width 17 height 17
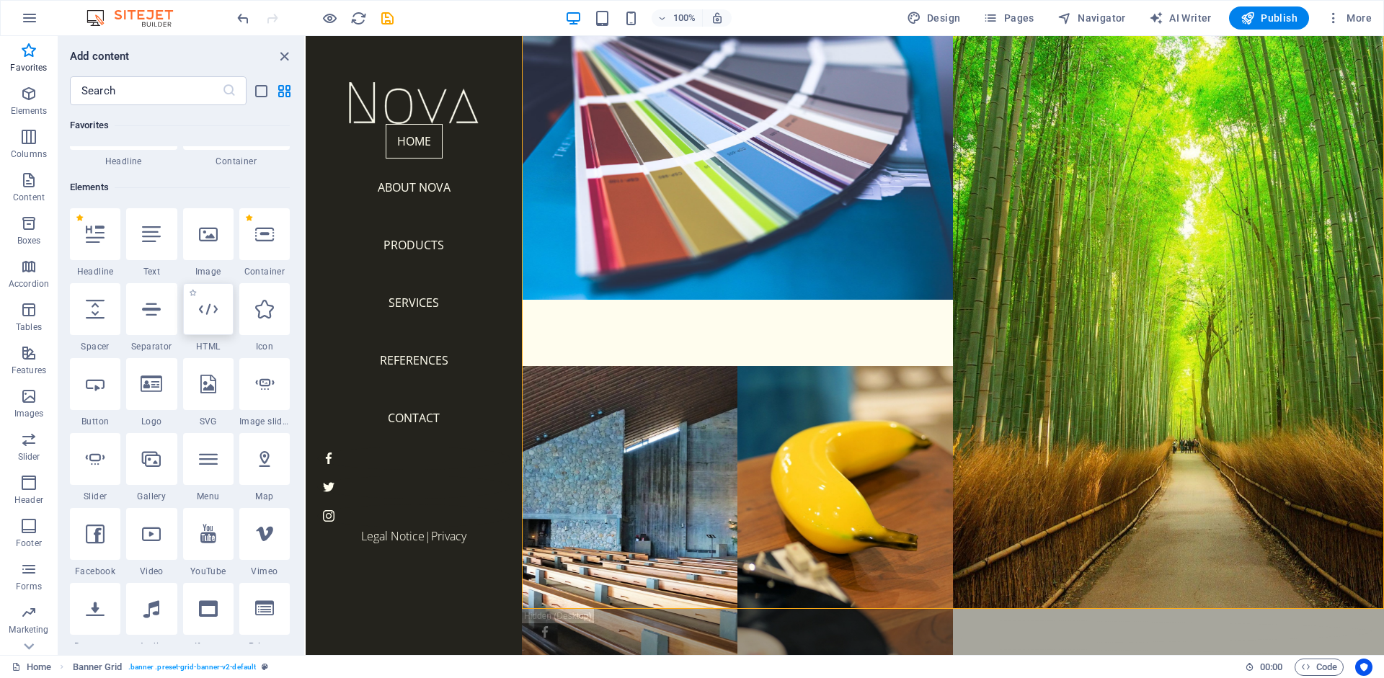
scroll to position [89, 0]
click at [195, 89] on input "text" at bounding box center [146, 90] width 152 height 29
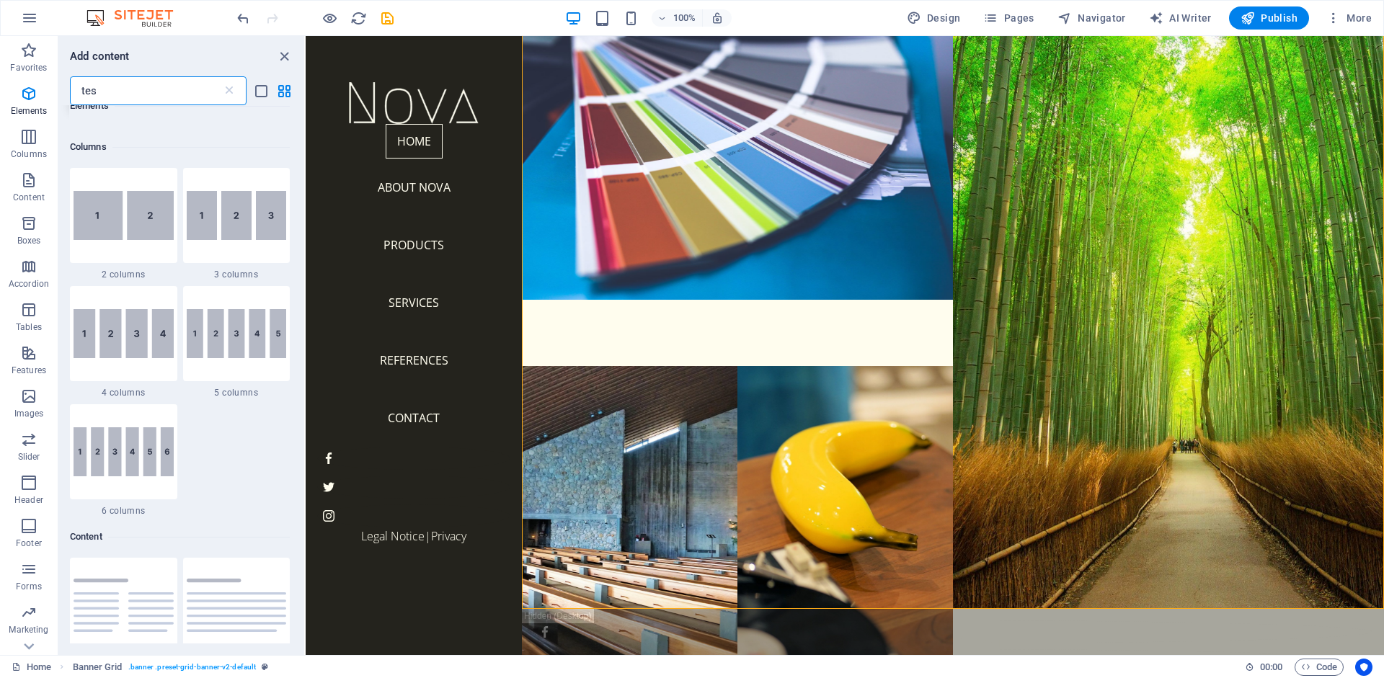
scroll to position [0, 0]
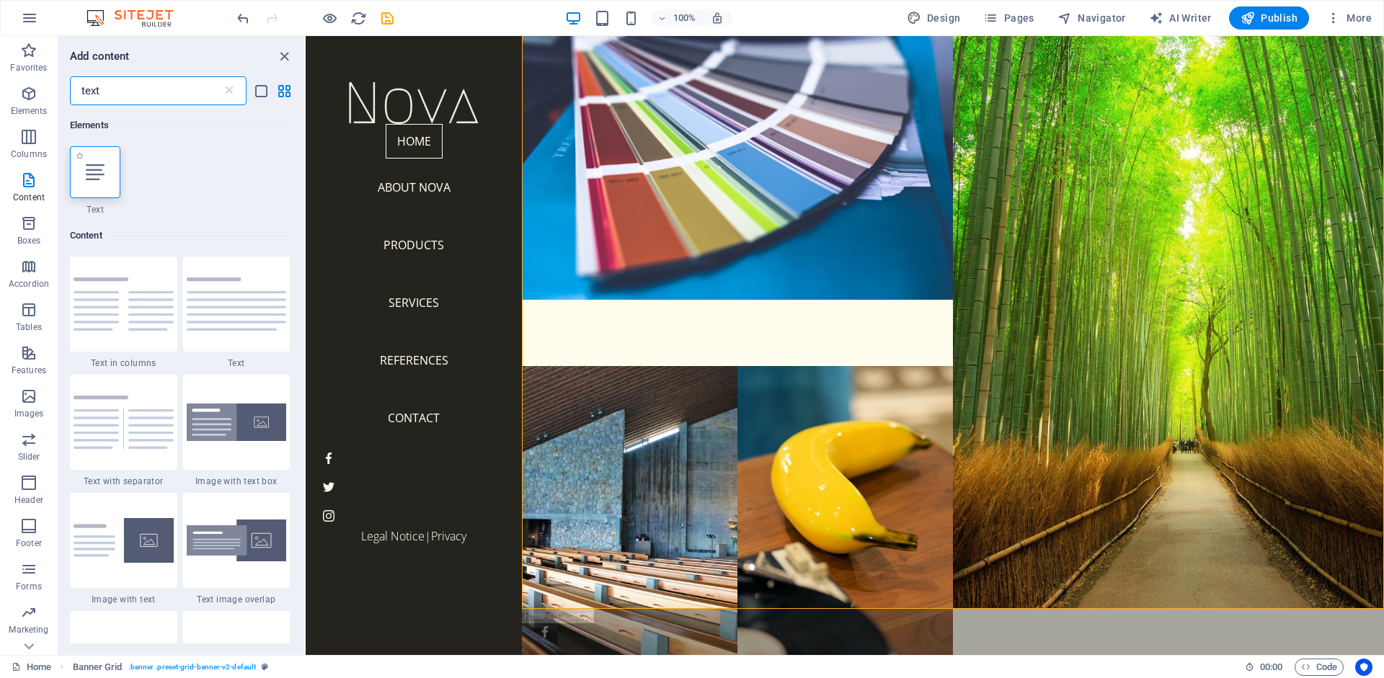
type input "text"
click at [95, 181] on icon at bounding box center [95, 172] width 19 height 19
click at [306, 182] on div "Drag here to replace the existing content. Press “Ctrl” if you want to create a…" at bounding box center [845, 345] width 1078 height 619
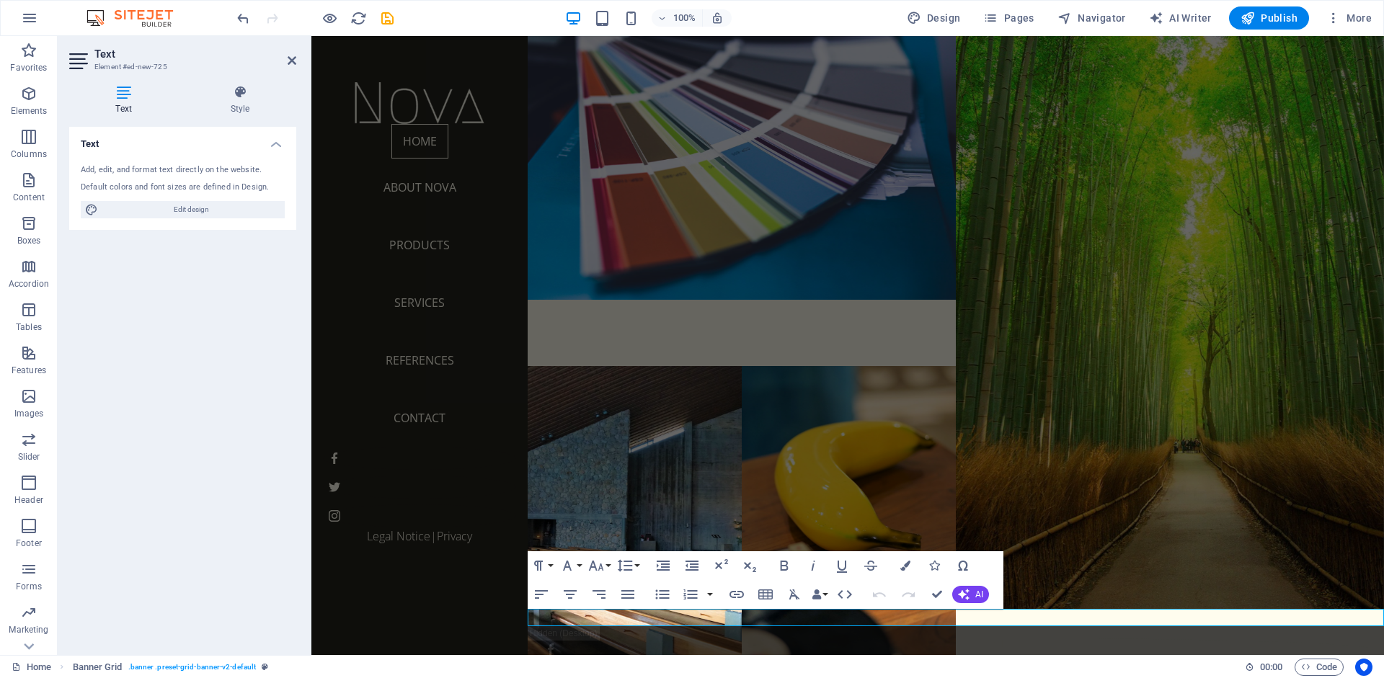
click at [96, 182] on div "Default colors and font sizes are defined in Design." at bounding box center [183, 188] width 204 height 12
click at [677, 621] on p "New text element" at bounding box center [956, 617] width 856 height 17
drag, startPoint x: 677, startPoint y: 619, endPoint x: 491, endPoint y: 616, distance: 186.7
click at [528, 616] on div "About NOVA Services References Contact New text element Legal Notice | Privacy …" at bounding box center [956, 368] width 856 height 757
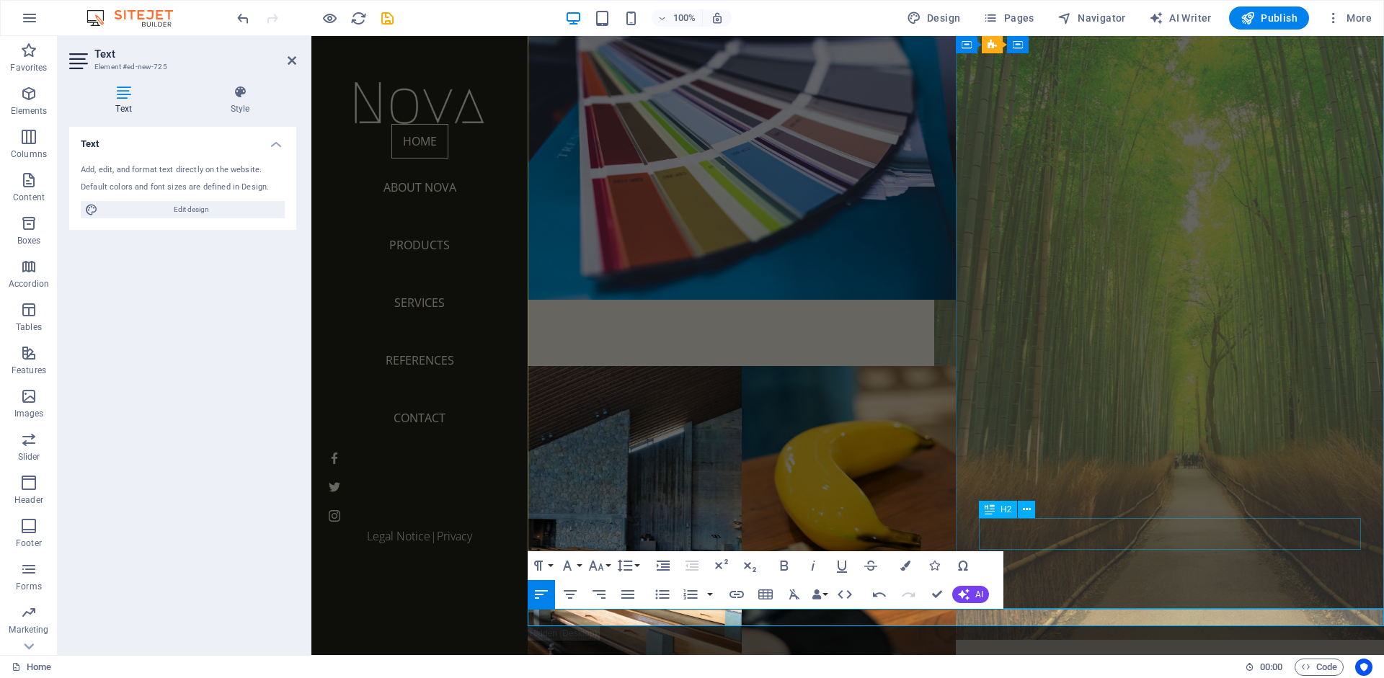
click at [1066, 626] on div "About" at bounding box center [1170, 642] width 428 height 32
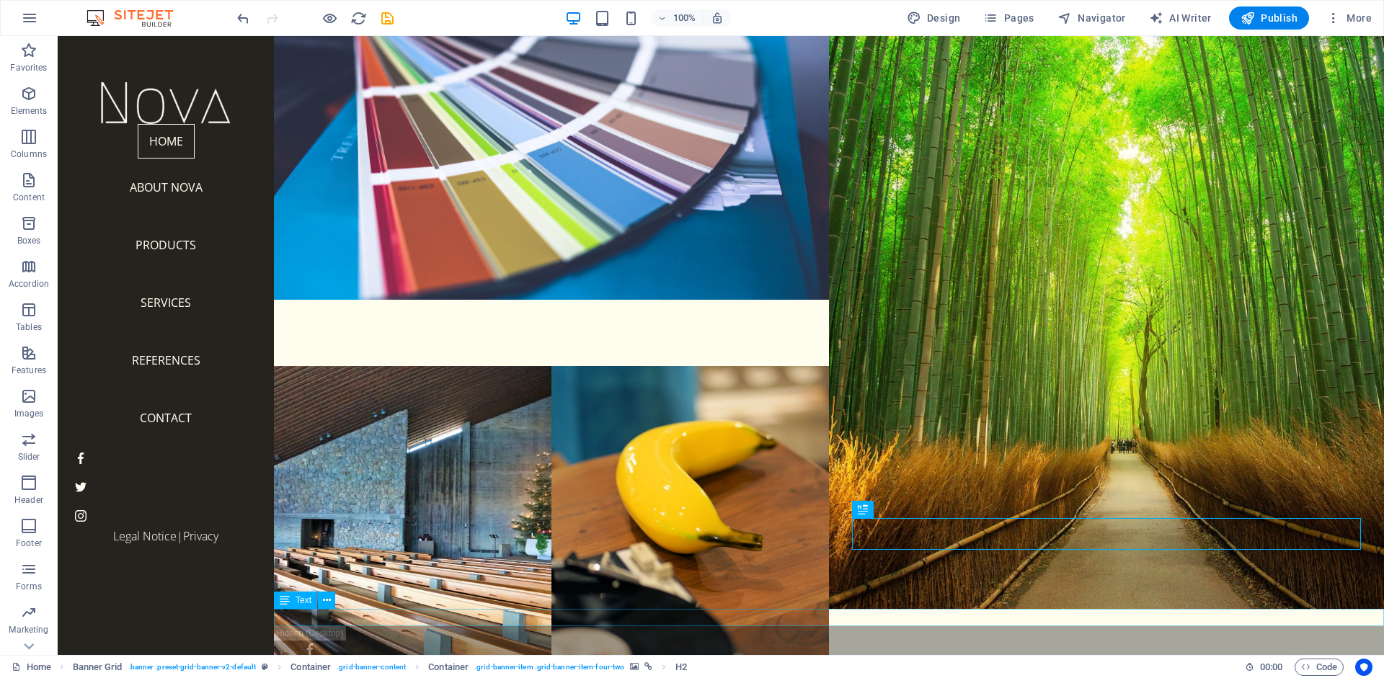
click at [445, 618] on div "Nefjfdjdfkfk" at bounding box center [829, 617] width 1110 height 17
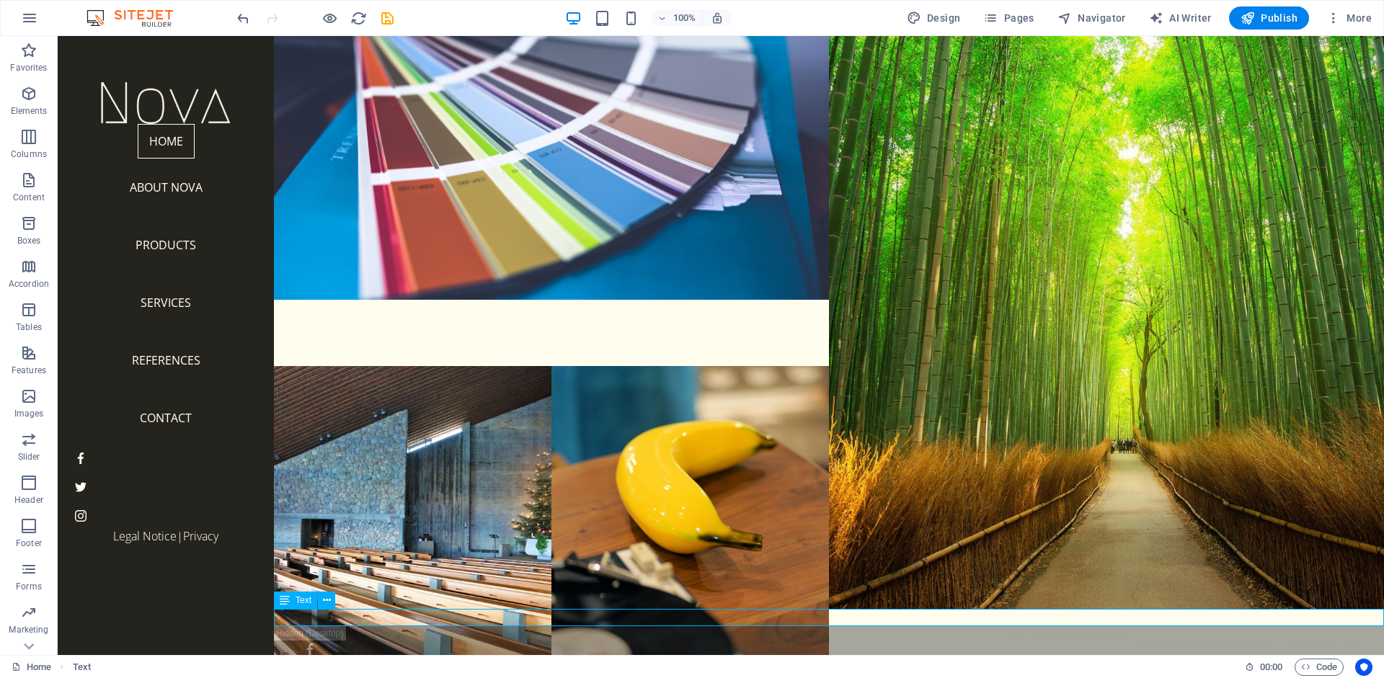
click at [333, 623] on div "Nefjfdjdfkfk" at bounding box center [829, 617] width 1110 height 17
click at [333, 621] on div "Nefjfdjdfkfk" at bounding box center [829, 617] width 1110 height 17
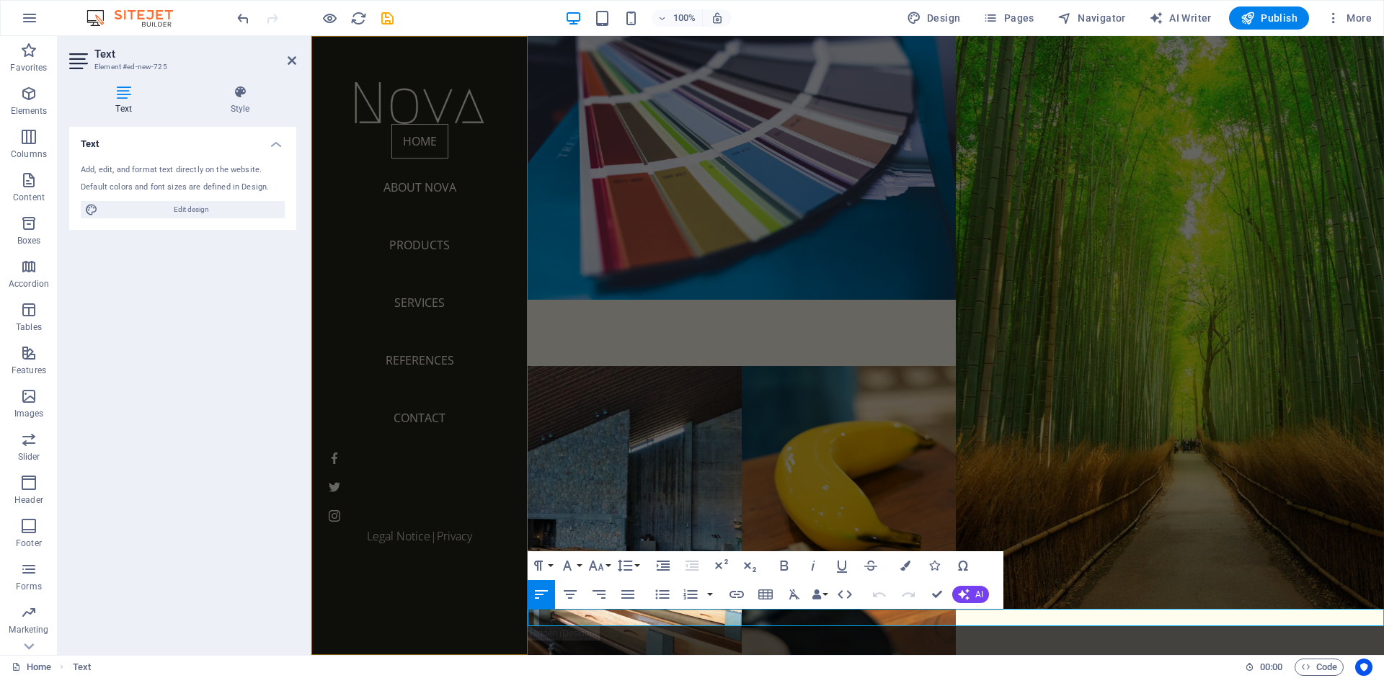
drag, startPoint x: 634, startPoint y: 618, endPoint x: 484, endPoint y: 621, distance: 149.9
click at [528, 621] on div "About NOVA Services References Contact Nefjfdjdfkfk Legal Notice | Privacy Home…" at bounding box center [956, 368] width 856 height 757
click at [608, 566] on button "Font Size" at bounding box center [598, 565] width 27 height 29
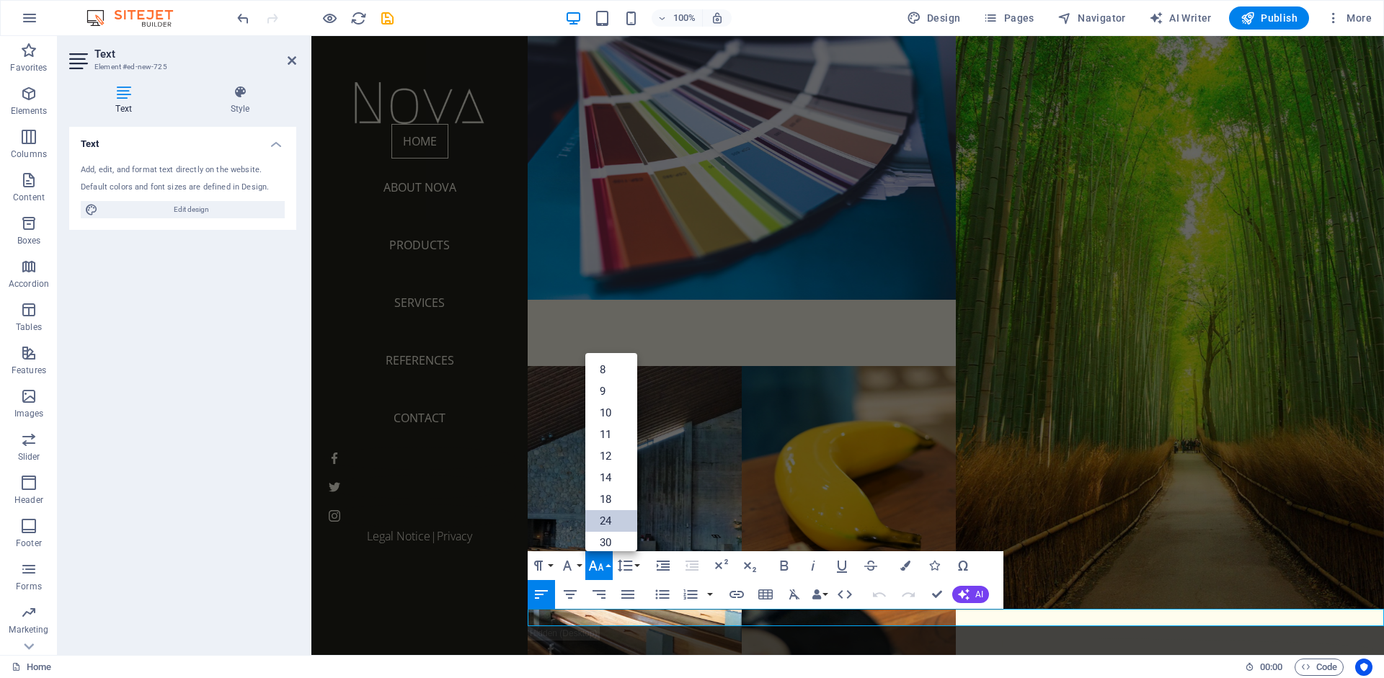
click at [609, 523] on link "24" at bounding box center [611, 521] width 52 height 22
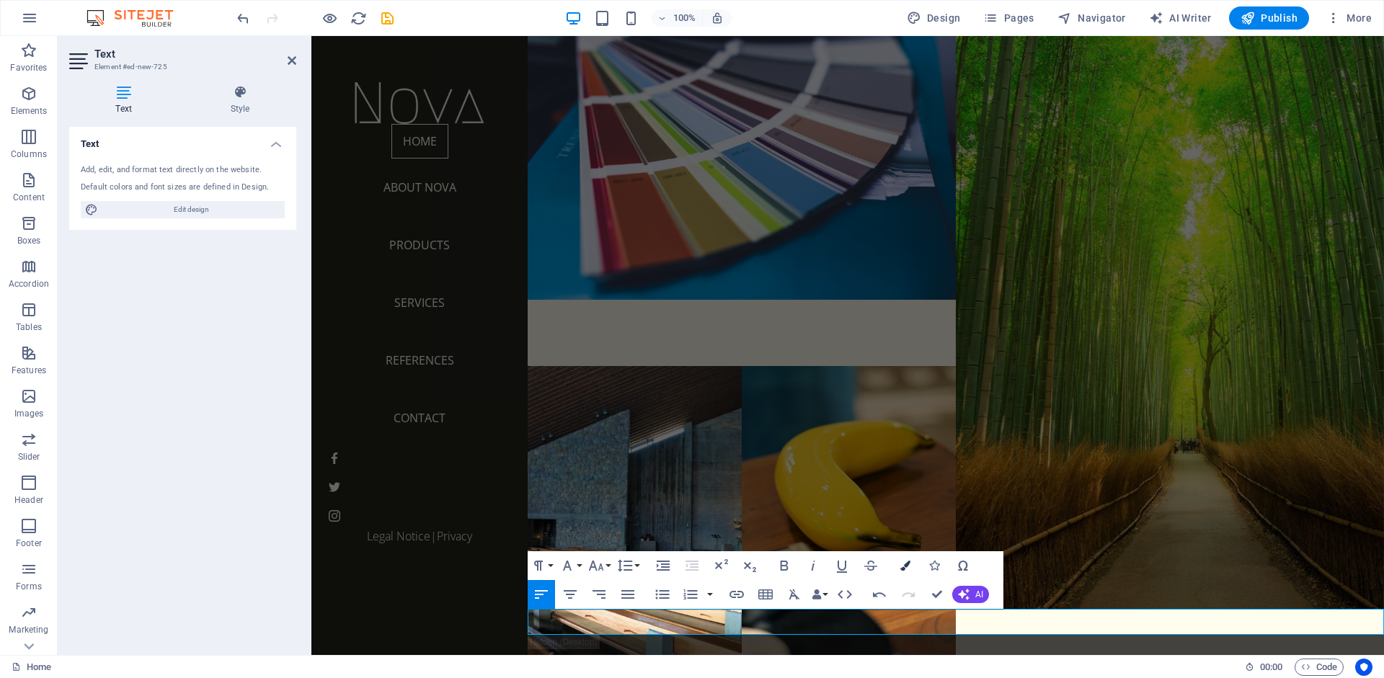
click at [902, 570] on icon "button" at bounding box center [905, 566] width 10 height 10
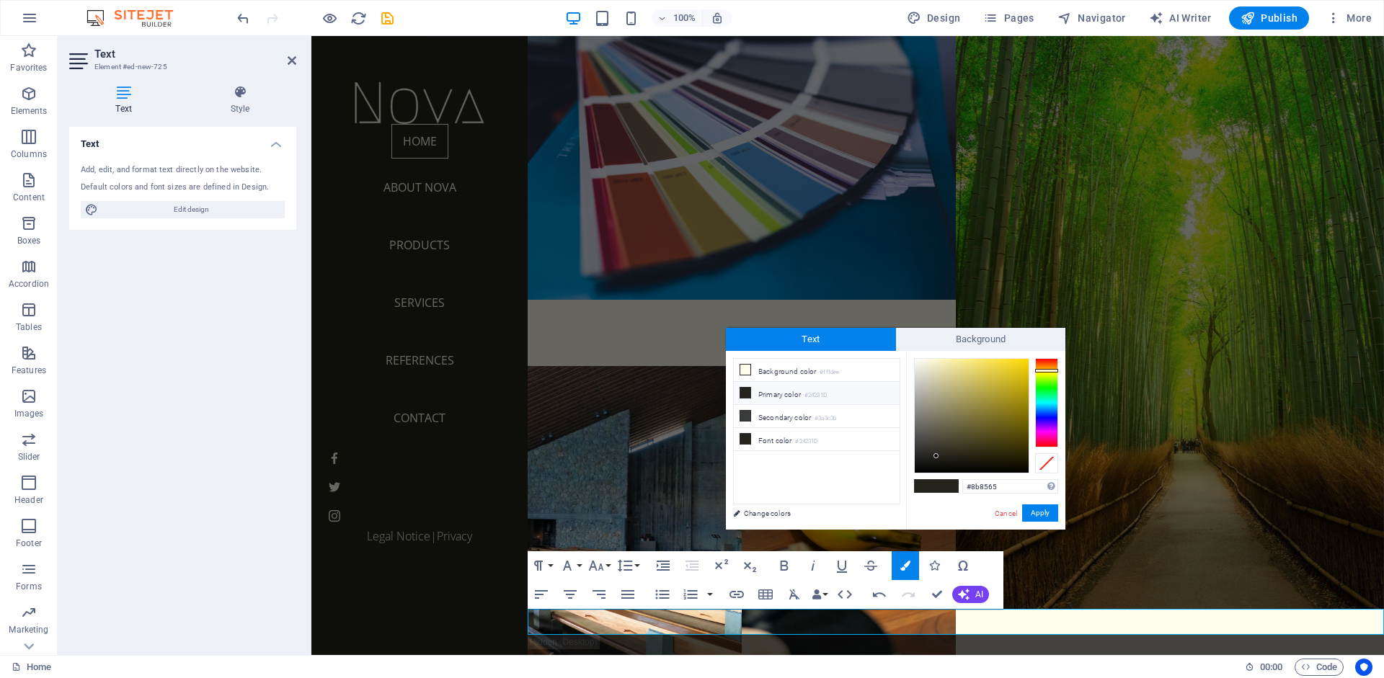
type input "#8b8564"
click at [946, 410] on div at bounding box center [972, 416] width 114 height 114
click at [1044, 513] on button "Apply" at bounding box center [1040, 512] width 36 height 17
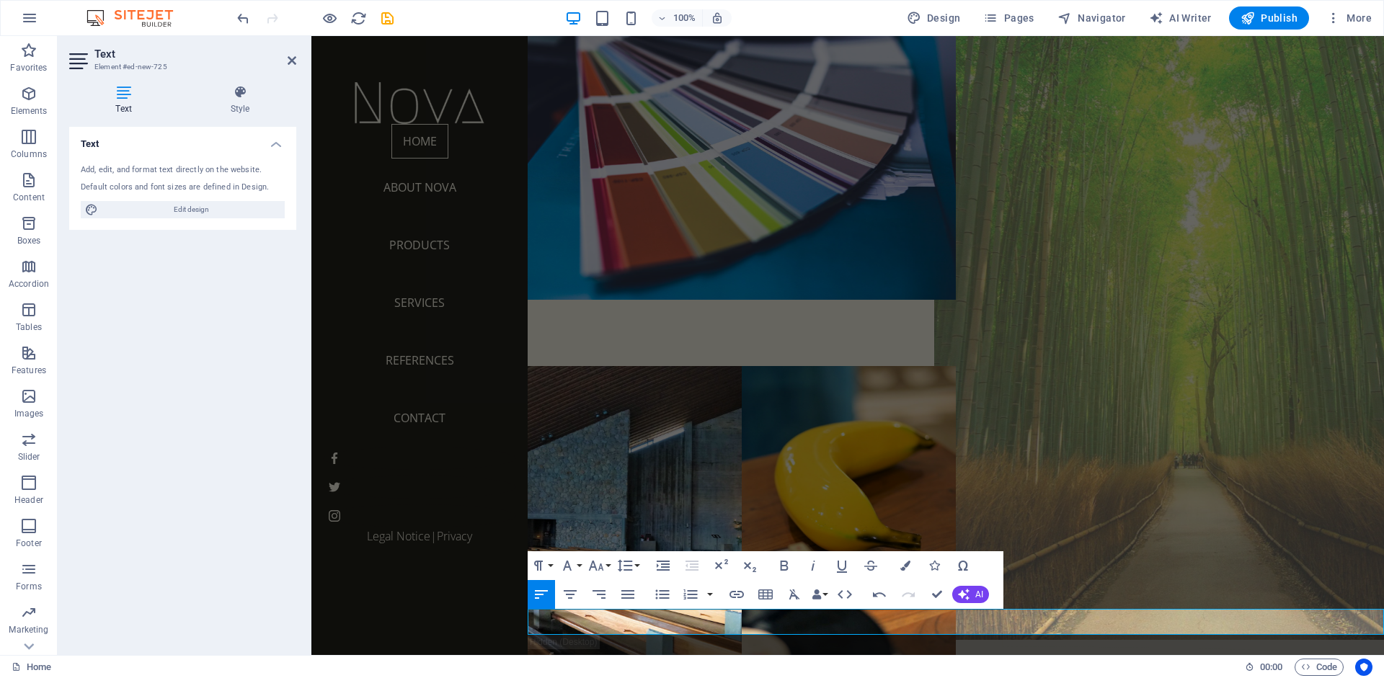
click at [1039, 517] on figure at bounding box center [1169, 299] width 471 height 681
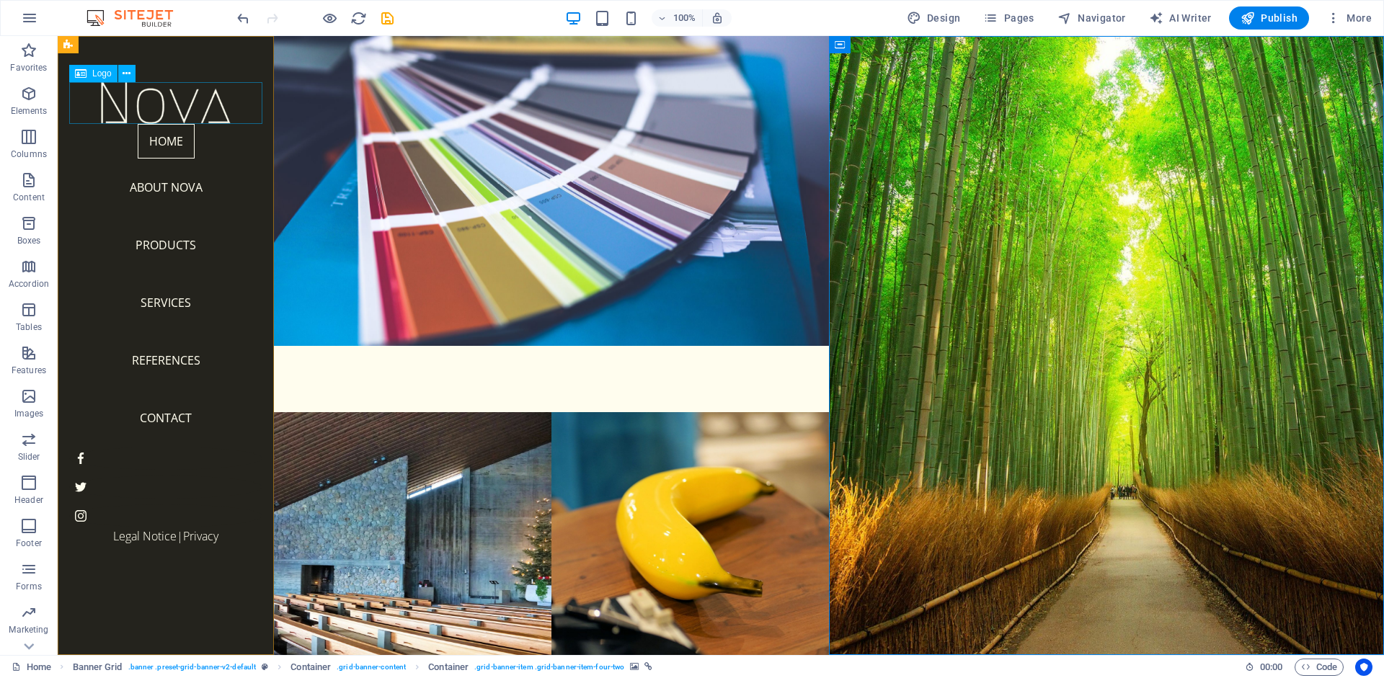
click at [182, 100] on div at bounding box center [165, 103] width 193 height 42
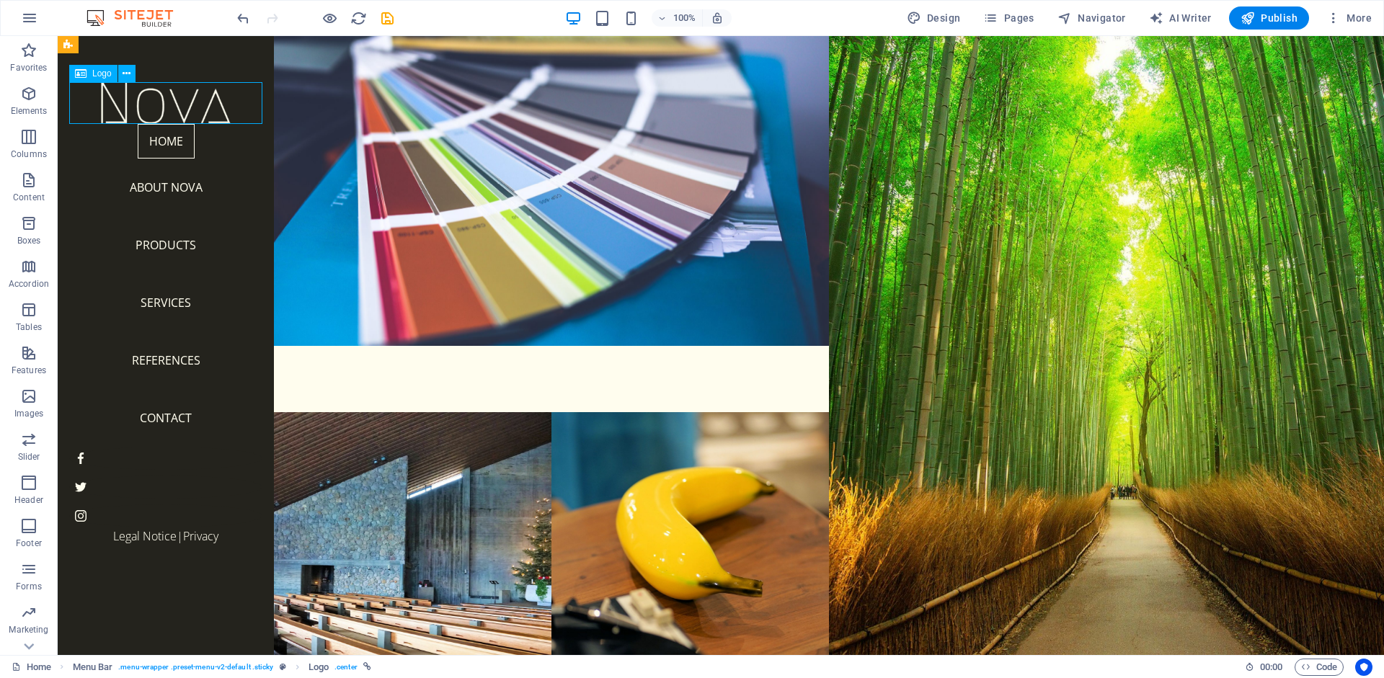
click at [182, 100] on div at bounding box center [165, 103] width 193 height 42
click at [182, 101] on div at bounding box center [165, 103] width 193 height 42
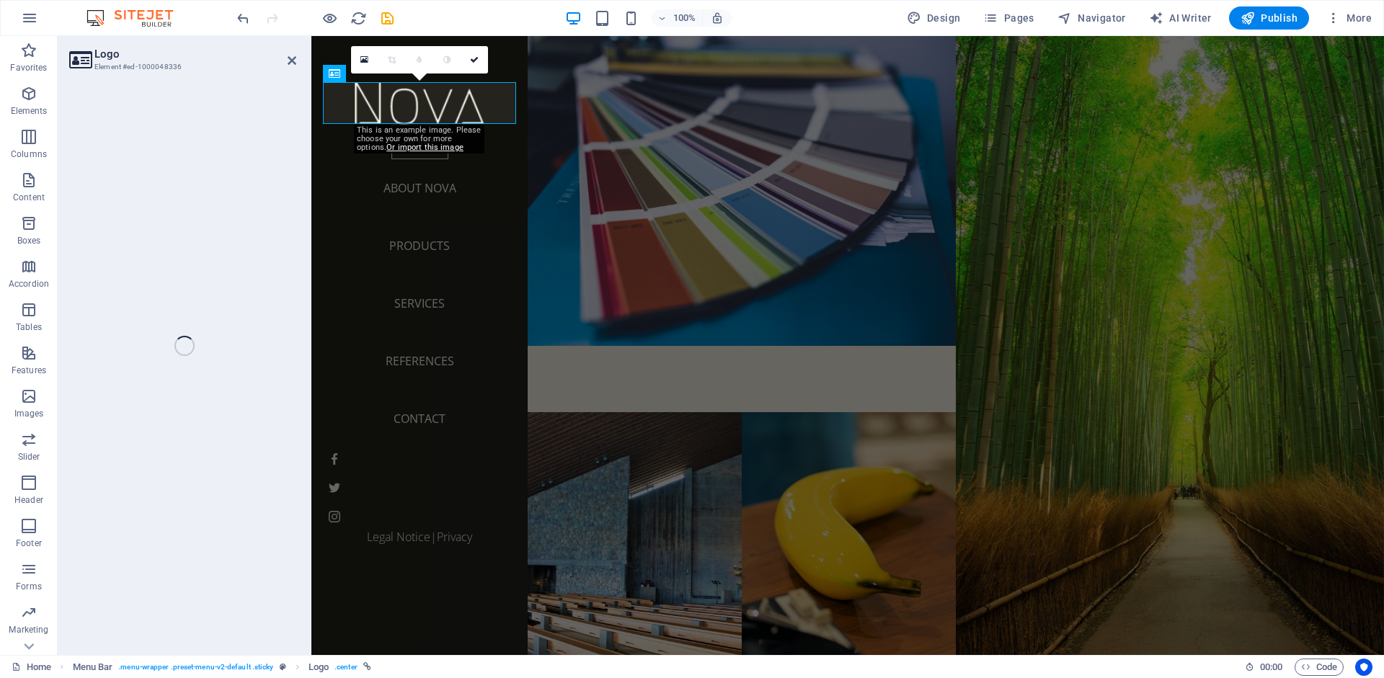
select select "px"
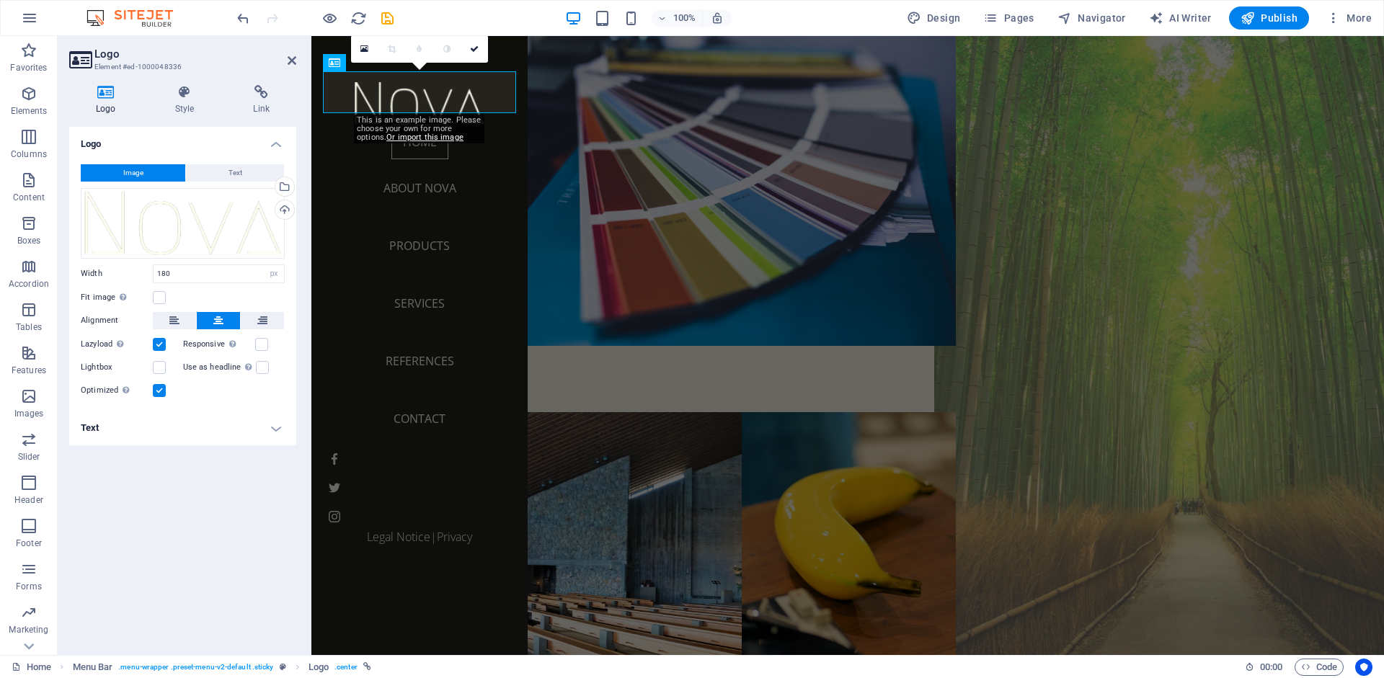
scroll to position [72, 0]
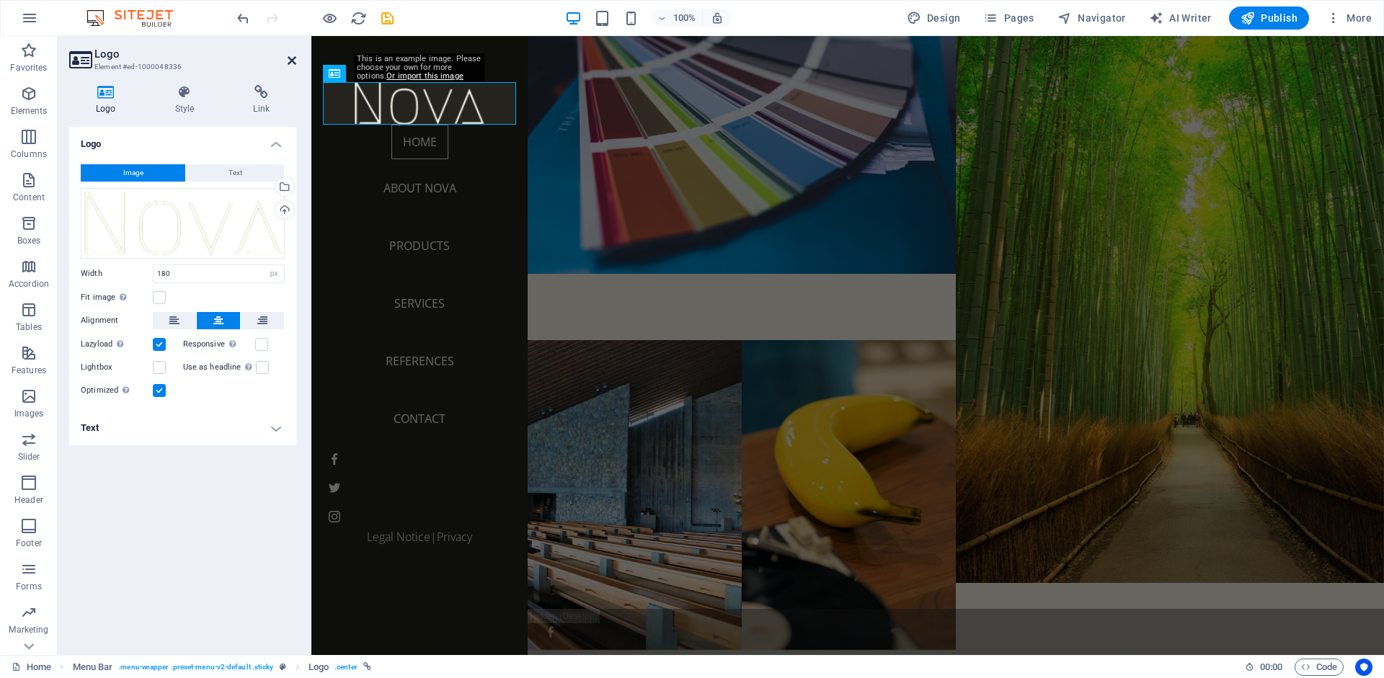
click at [290, 64] on icon at bounding box center [292, 61] width 9 height 12
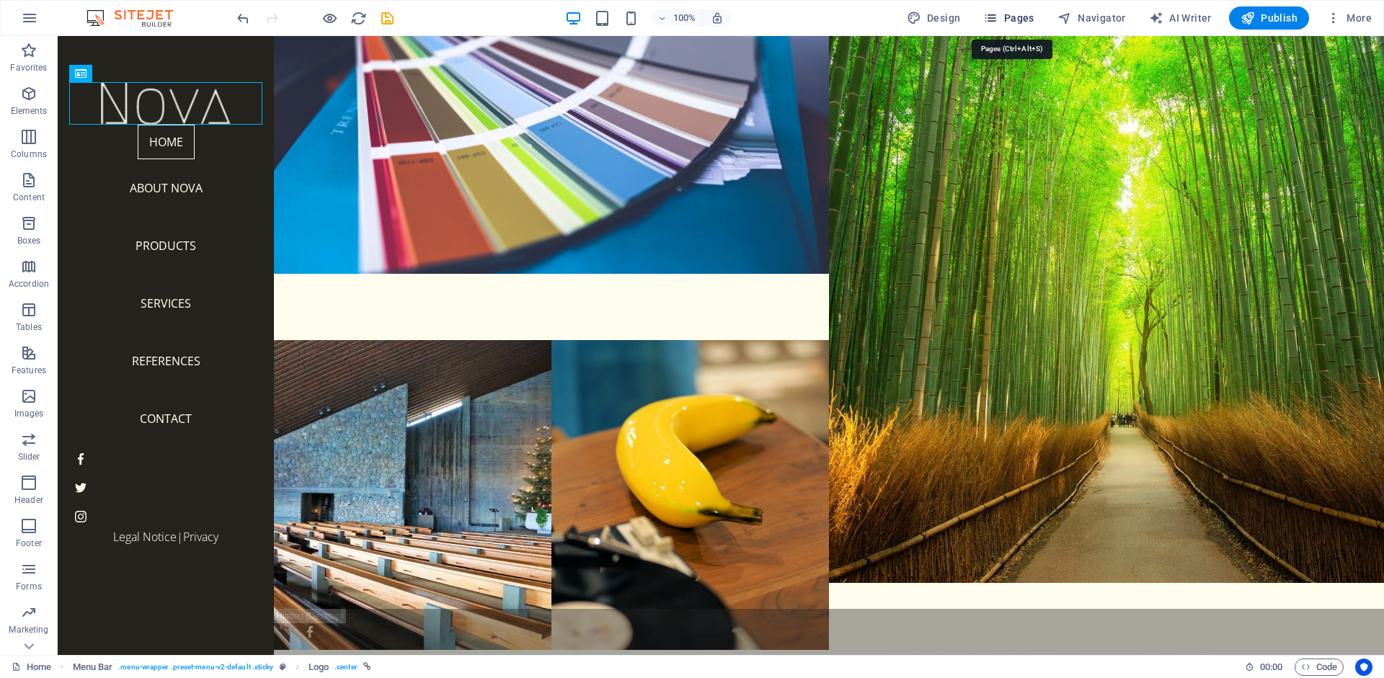
click at [1023, 23] on span "Pages" at bounding box center [1008, 18] width 50 height 14
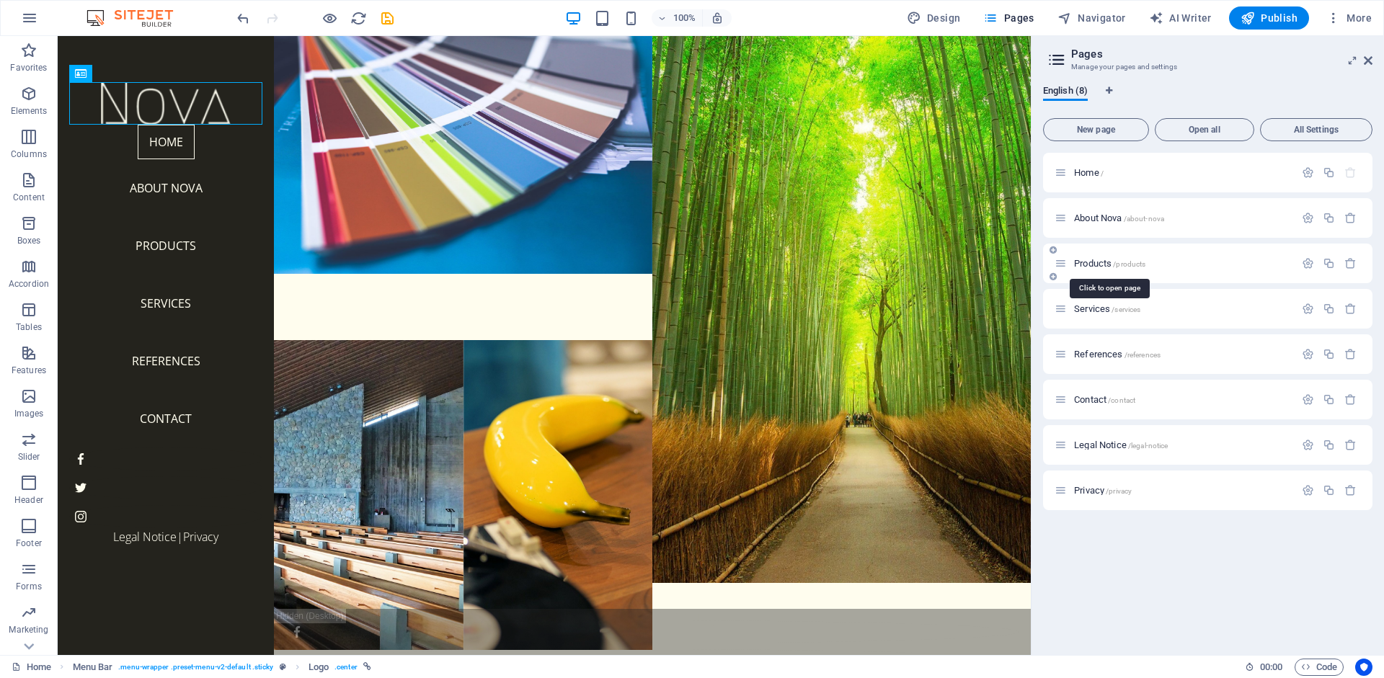
click at [1096, 262] on span "Products /products" at bounding box center [1109, 263] width 71 height 11
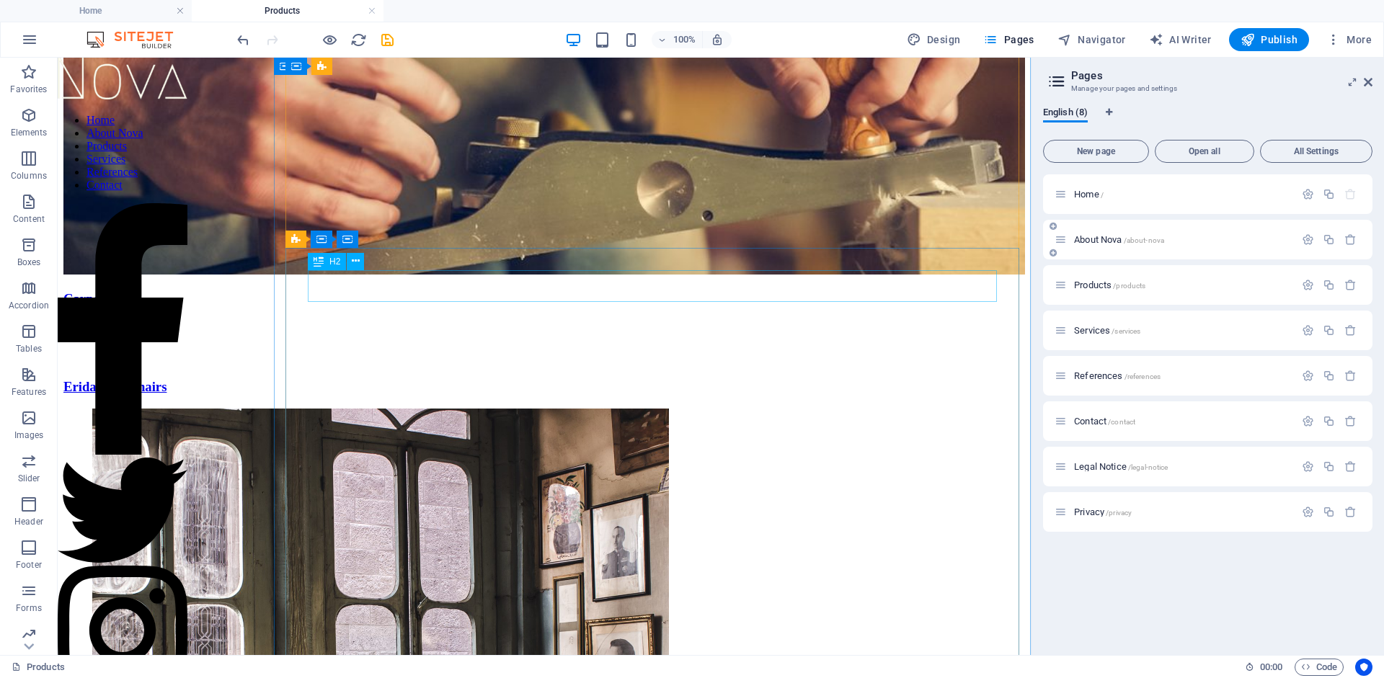
scroll to position [147, 0]
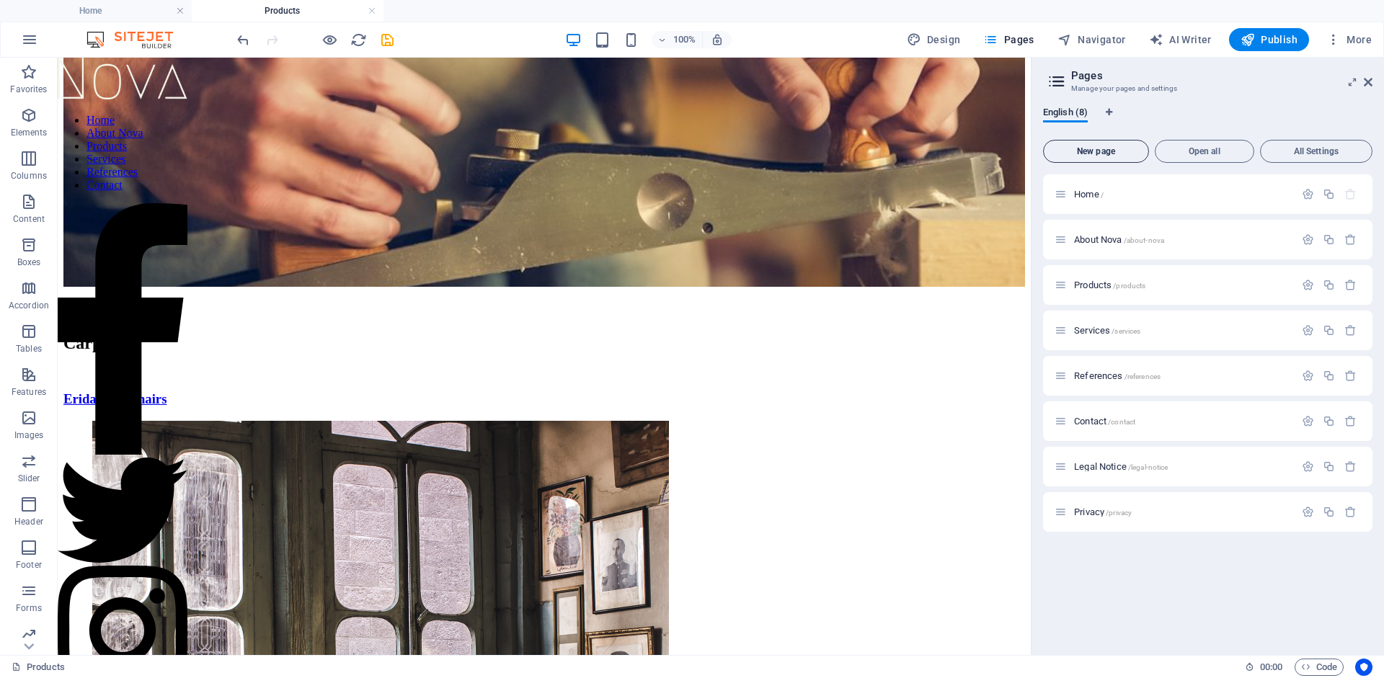
click at [1119, 151] on span "New page" at bounding box center [1095, 151] width 93 height 9
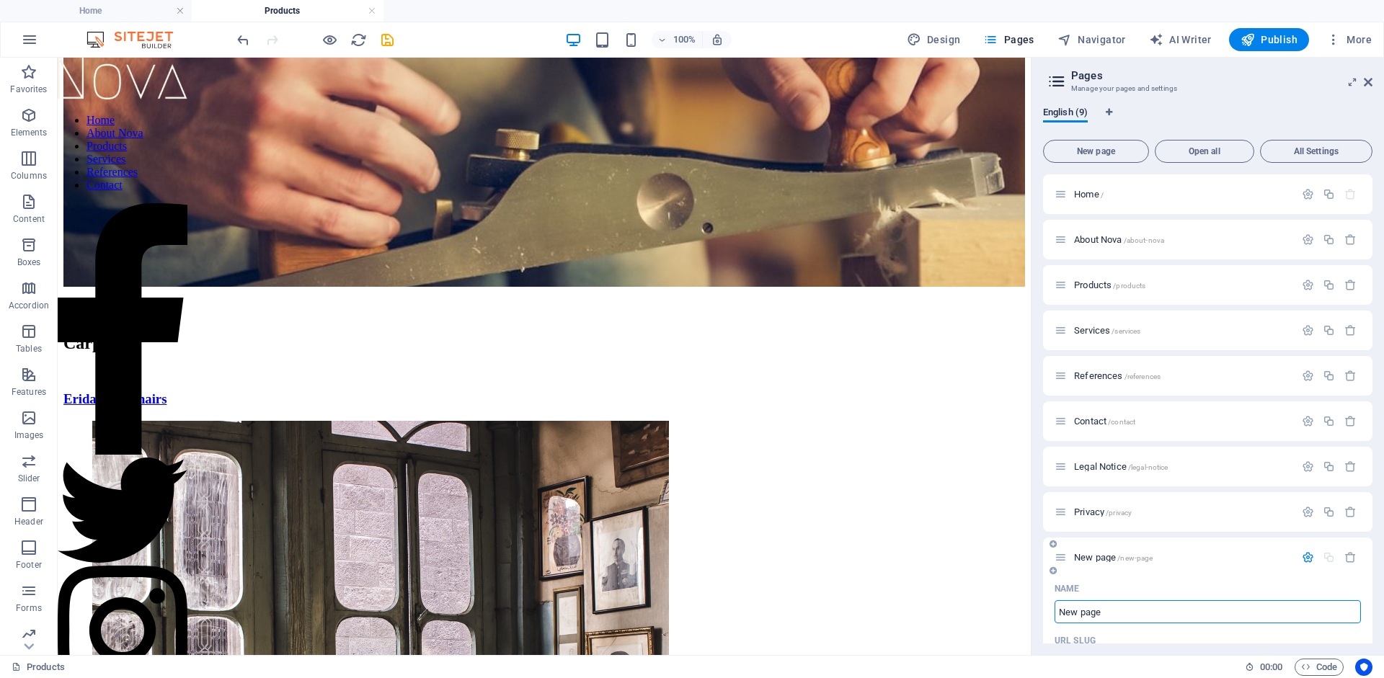
click at [1093, 558] on span "New page /new-page" at bounding box center [1113, 557] width 79 height 11
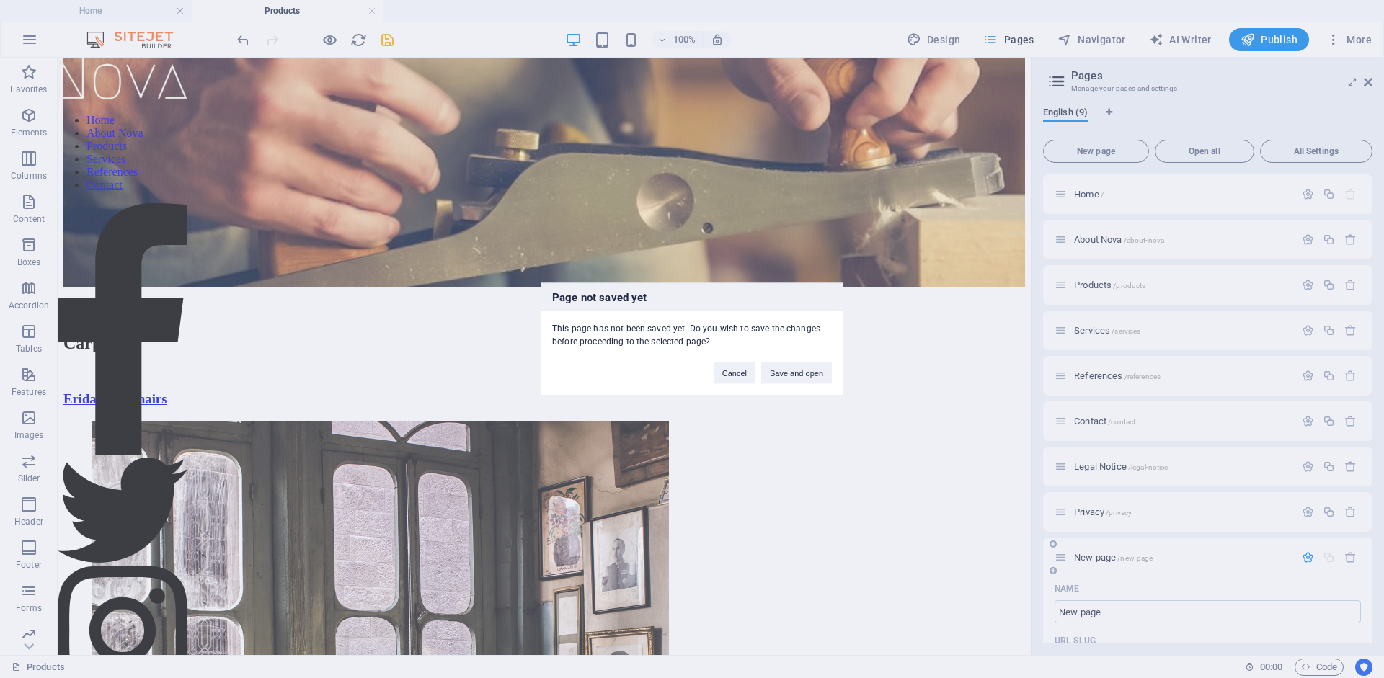
click at [1093, 557] on div "Page not saved yet This page has not been saved yet. Do you wish to save the ch…" at bounding box center [692, 339] width 1384 height 678
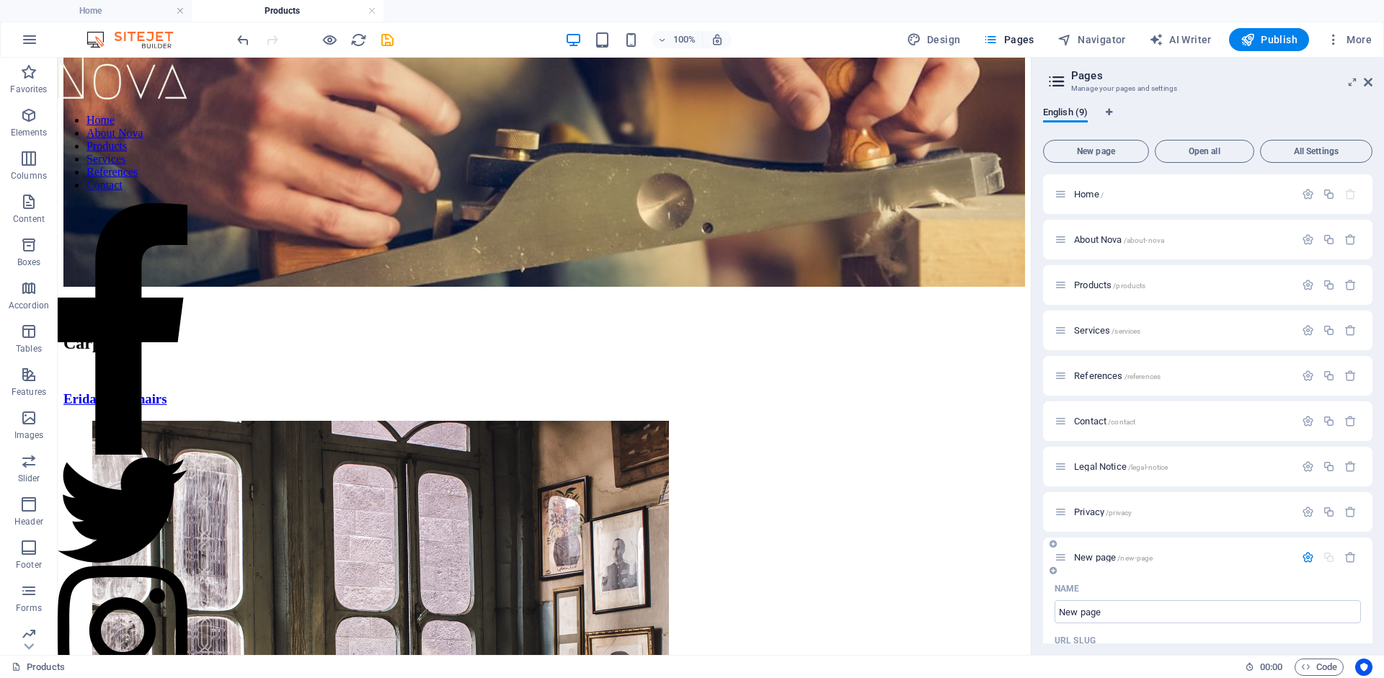
click at [1098, 564] on div "New page /new-page" at bounding box center [1174, 557] width 240 height 17
click at [1087, 564] on div "New page /new-page" at bounding box center [1174, 557] width 240 height 17
click at [1087, 562] on div "New page /new-page" at bounding box center [1174, 557] width 240 height 17
click at [1087, 561] on span "New page /new-page" at bounding box center [1113, 557] width 79 height 11
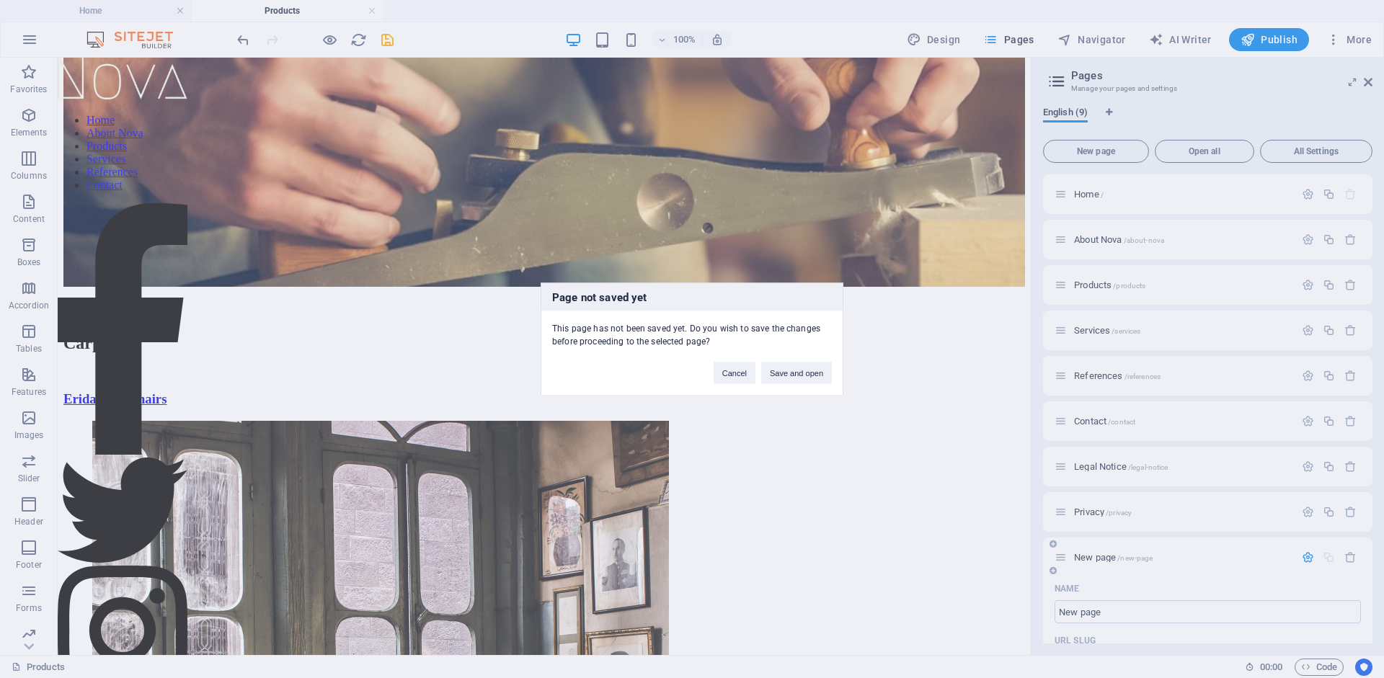
click at [1086, 556] on div "Page not saved yet This page has not been saved yet. Do you wish to save the ch…" at bounding box center [692, 339] width 1384 height 678
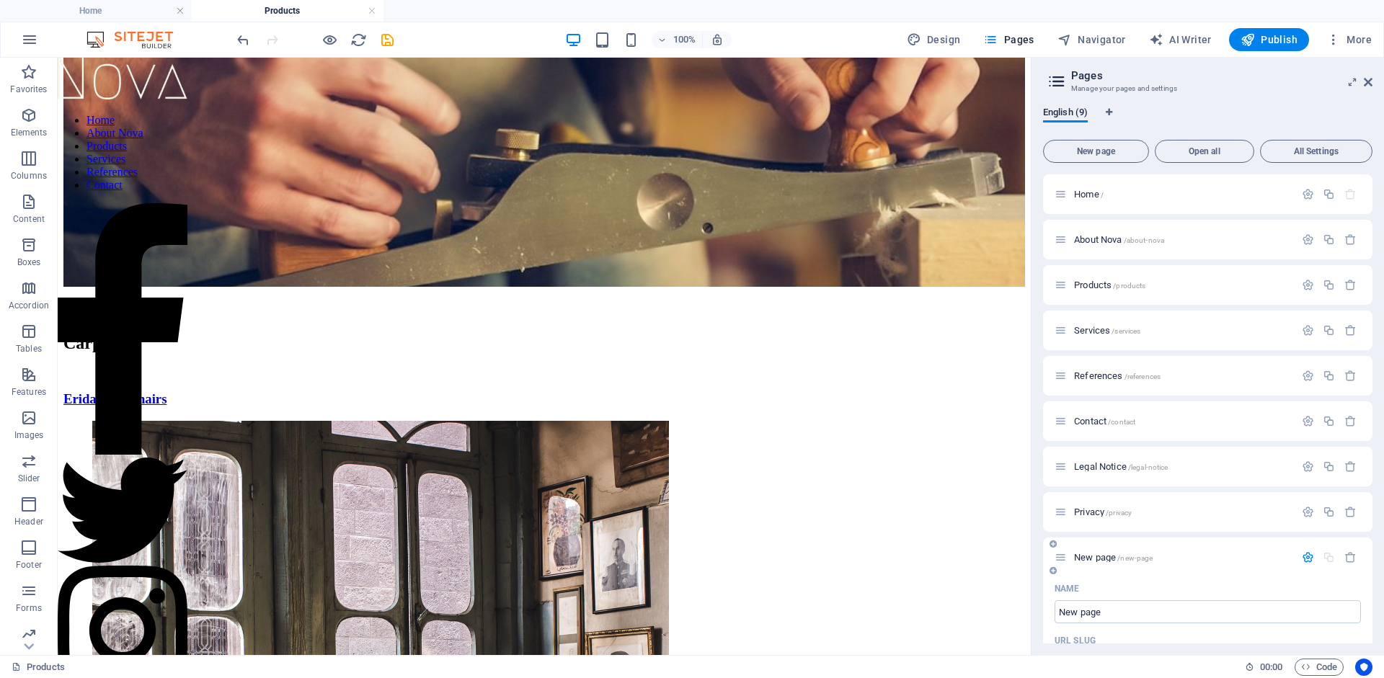
click at [1086, 556] on span "New page /new-page" at bounding box center [1113, 557] width 79 height 11
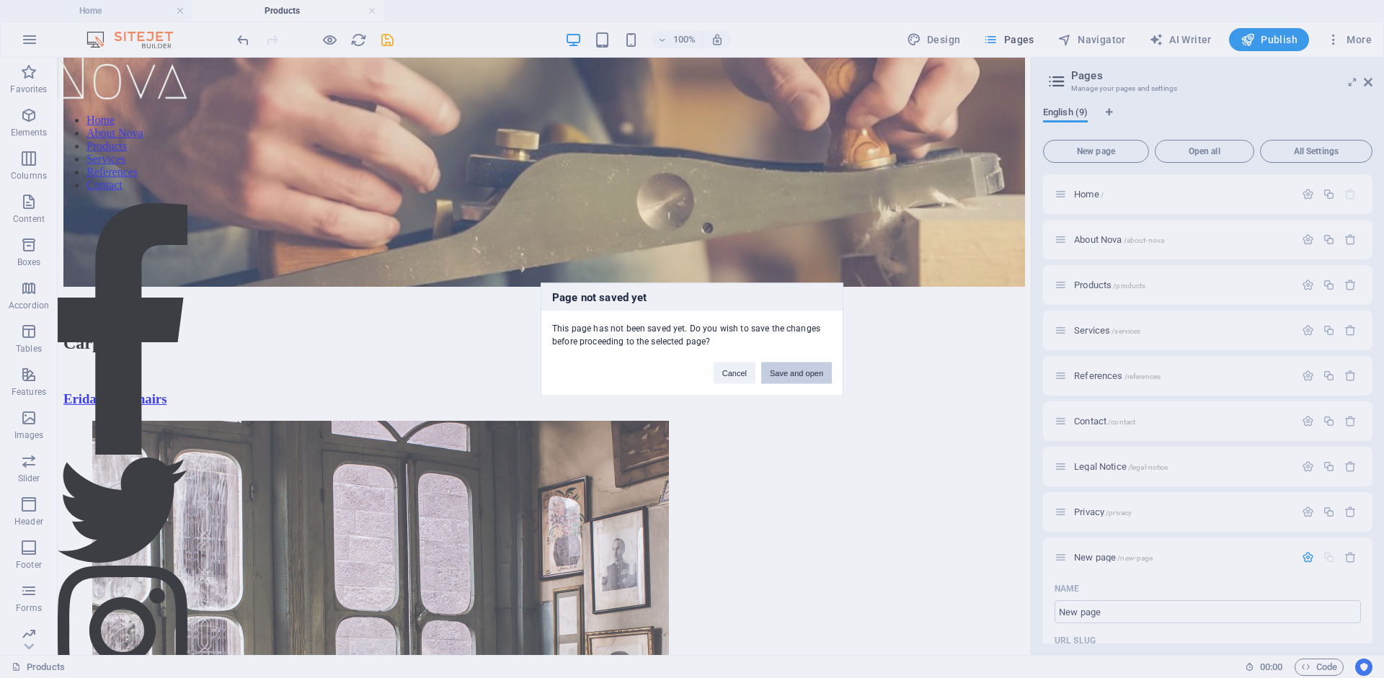
click at [793, 370] on button "Save and open" at bounding box center [796, 373] width 71 height 22
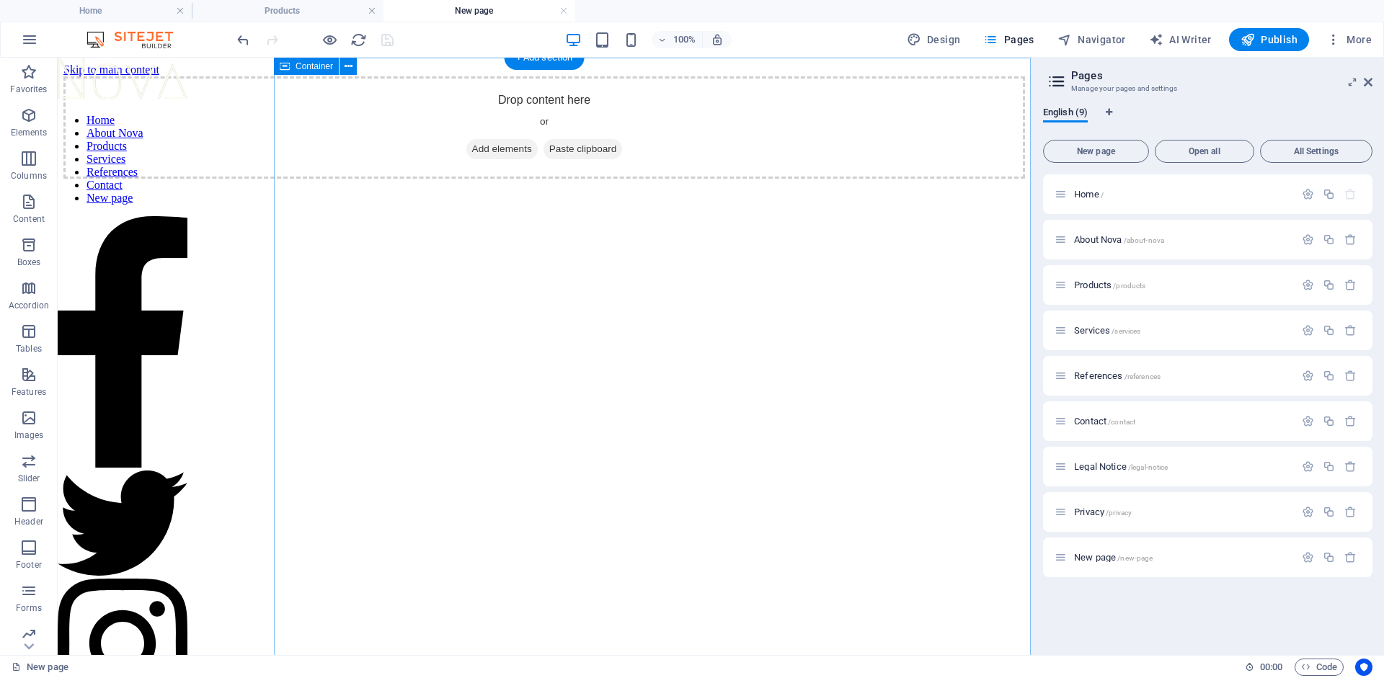
scroll to position [0, 0]
click at [132, 63] on icon at bounding box center [134, 66] width 8 height 15
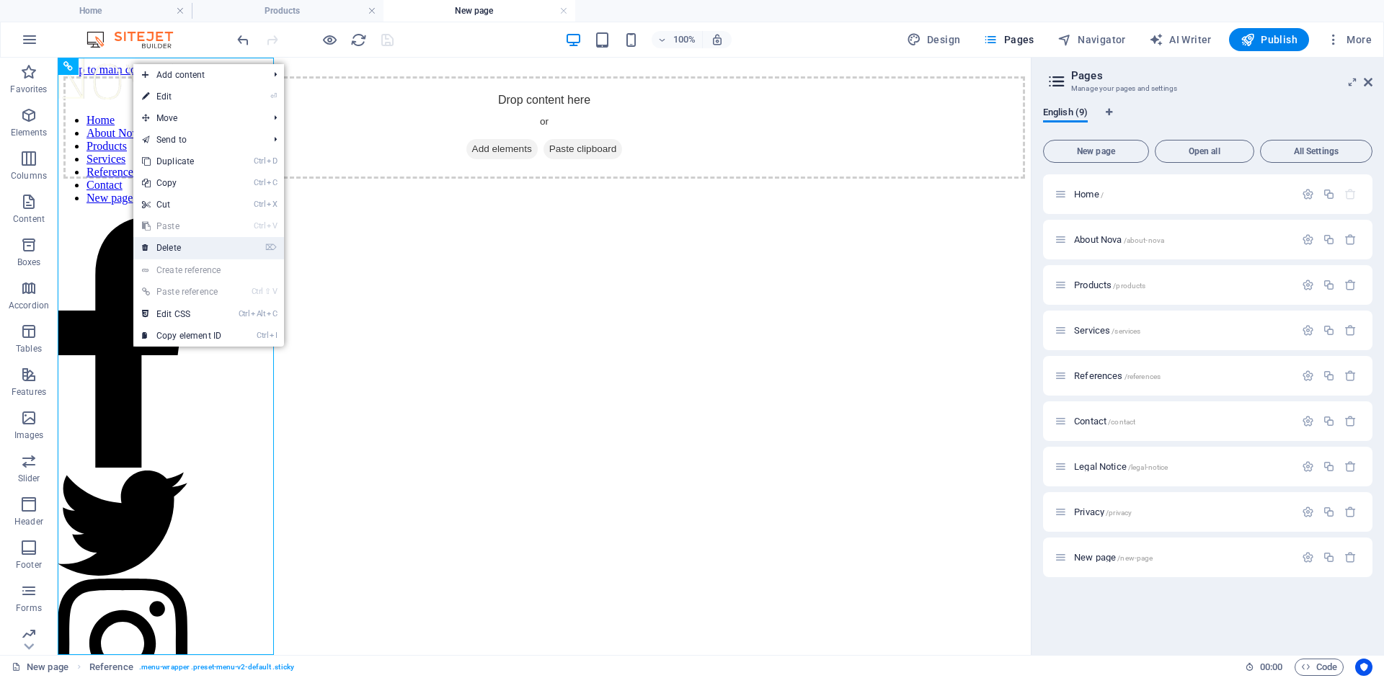
click at [163, 242] on link "⌦ Delete" at bounding box center [181, 248] width 97 height 22
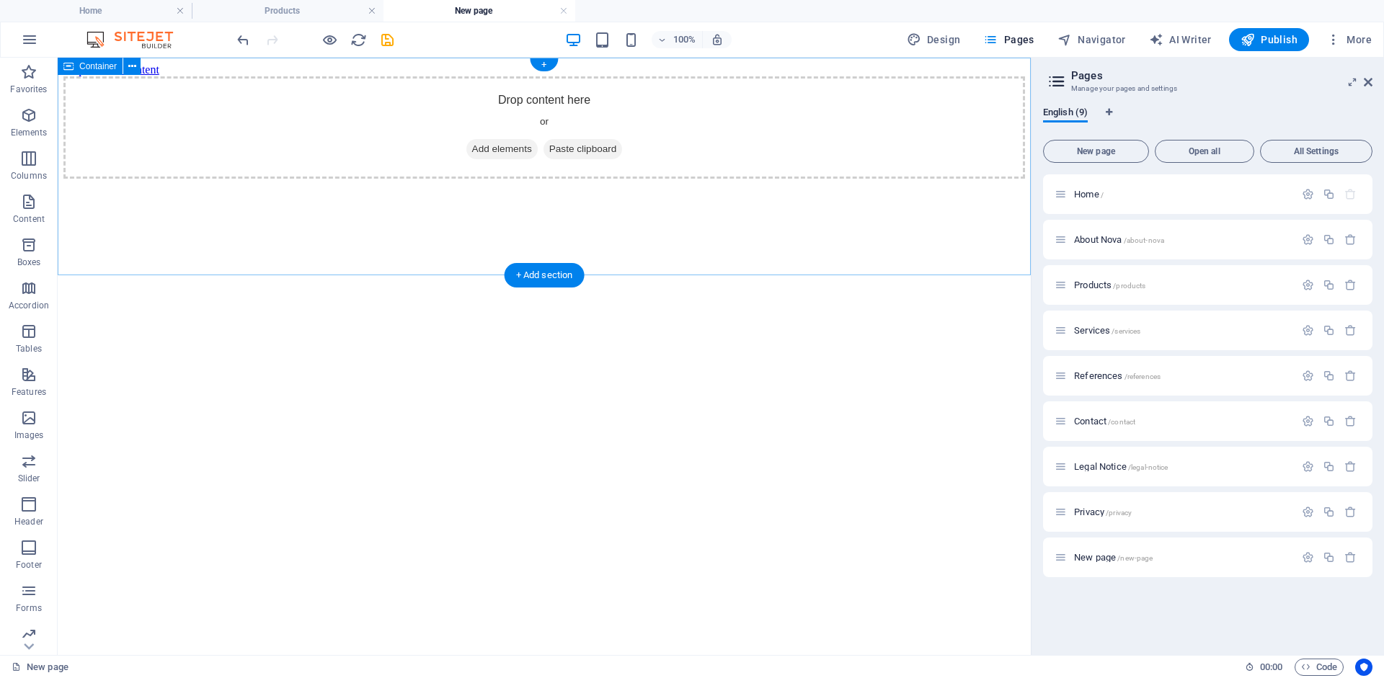
click at [497, 159] on span "Add elements" at bounding box center [501, 149] width 71 height 20
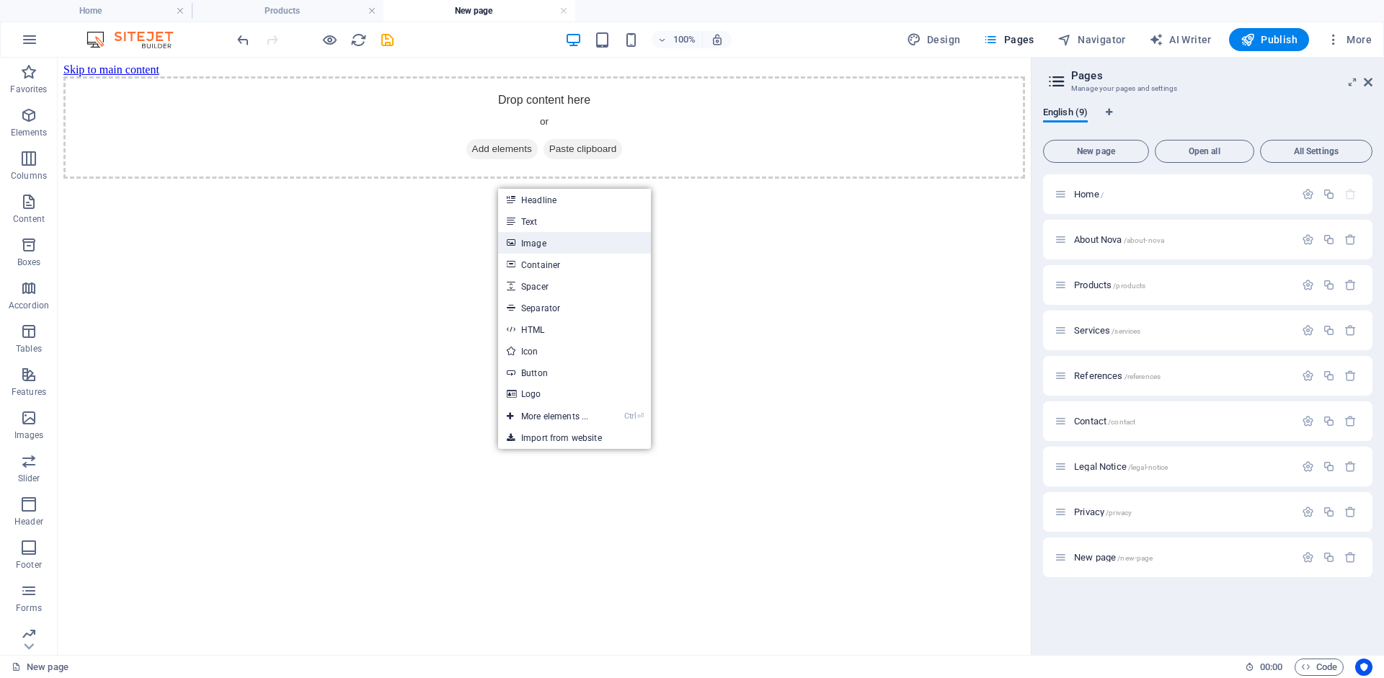
click at [523, 243] on link "Image" at bounding box center [574, 243] width 153 height 22
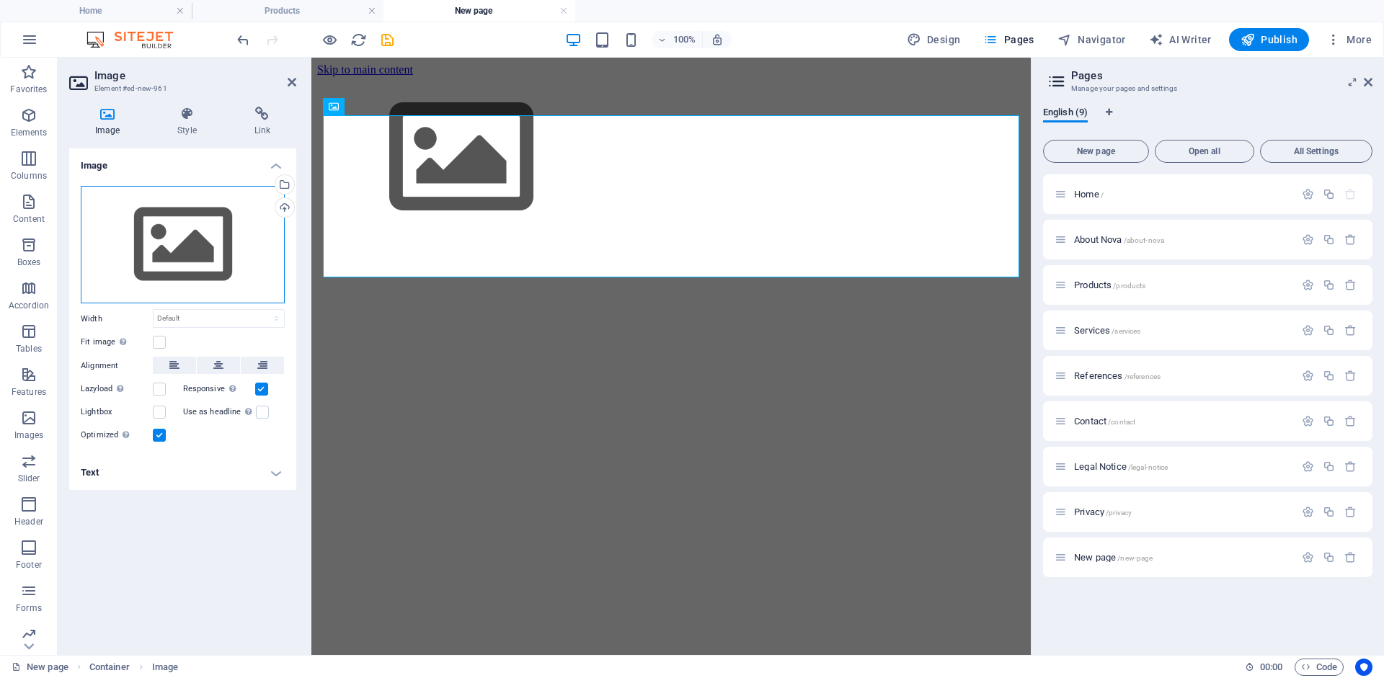
click at [178, 234] on div "Drag files here, click to choose files or select files from Files or our free s…" at bounding box center [183, 245] width 204 height 118
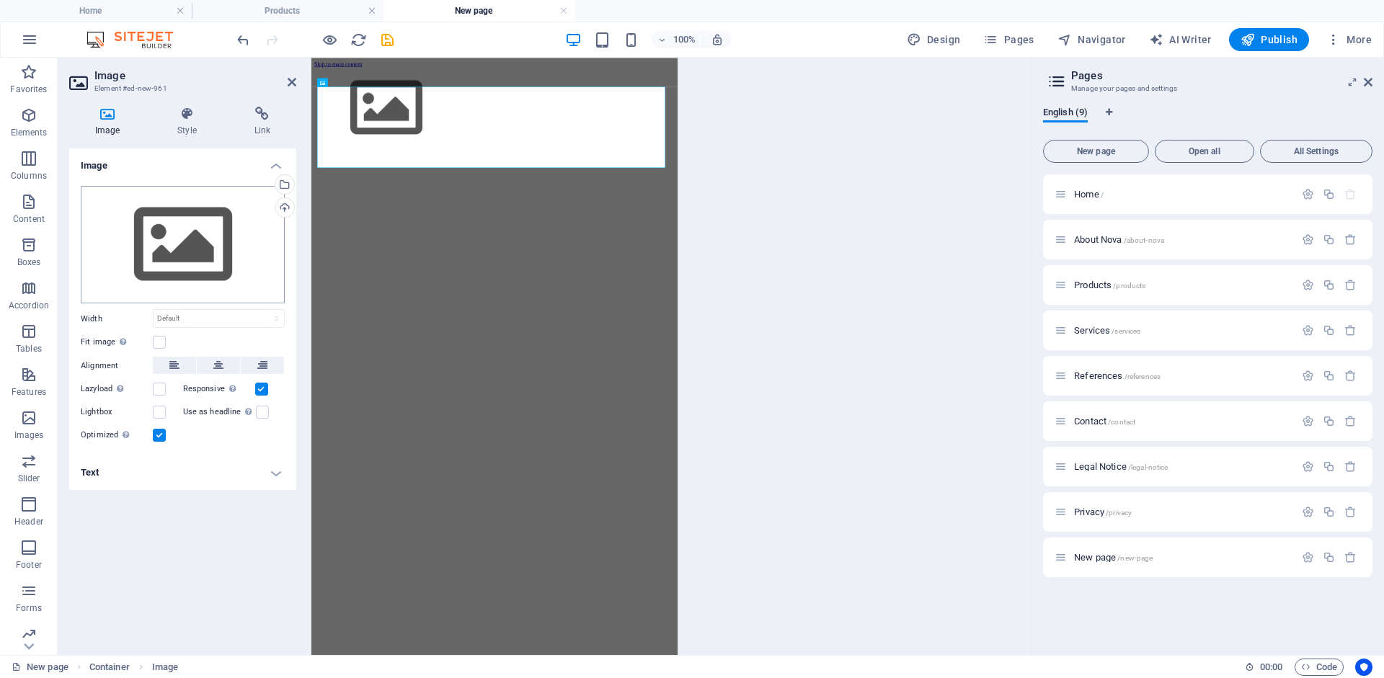
click at [172, 232] on body "[DOMAIN_NAME] Home Products New page Favorites Elements Columns Content Boxes A…" at bounding box center [692, 339] width 1384 height 678
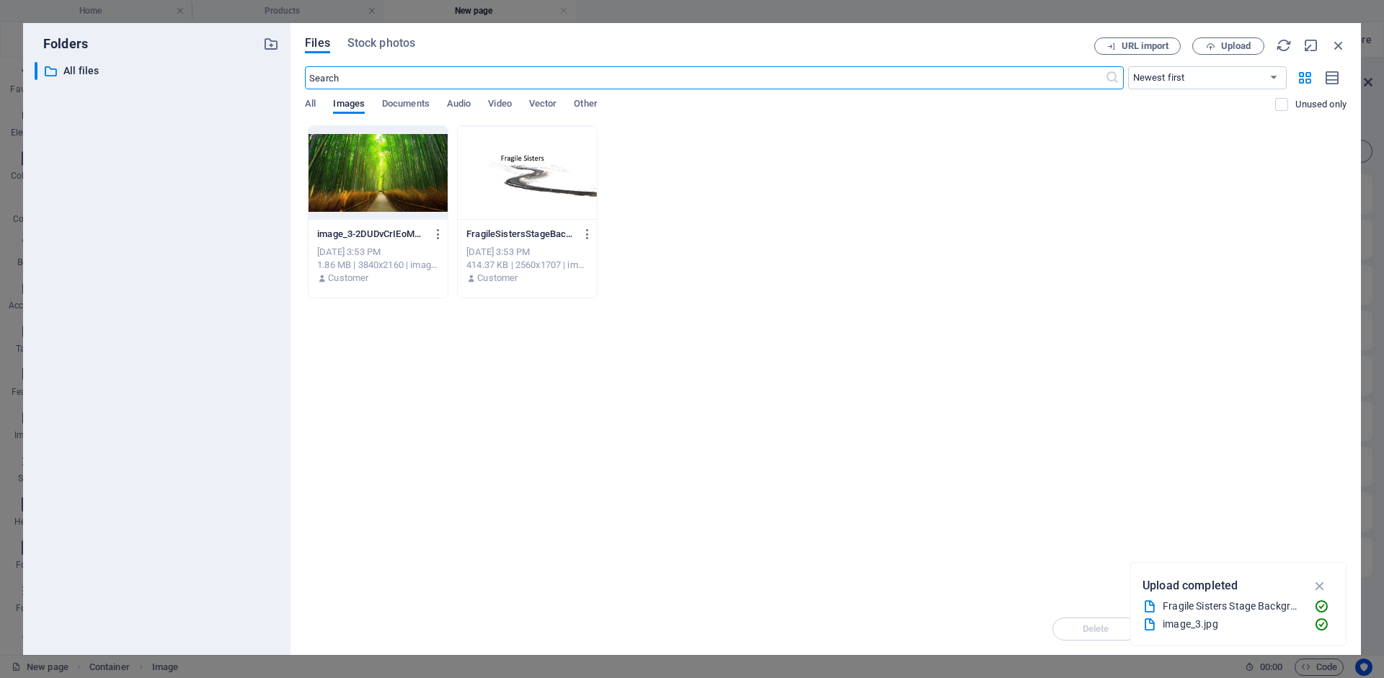
click at [385, 179] on div at bounding box center [377, 173] width 139 height 94
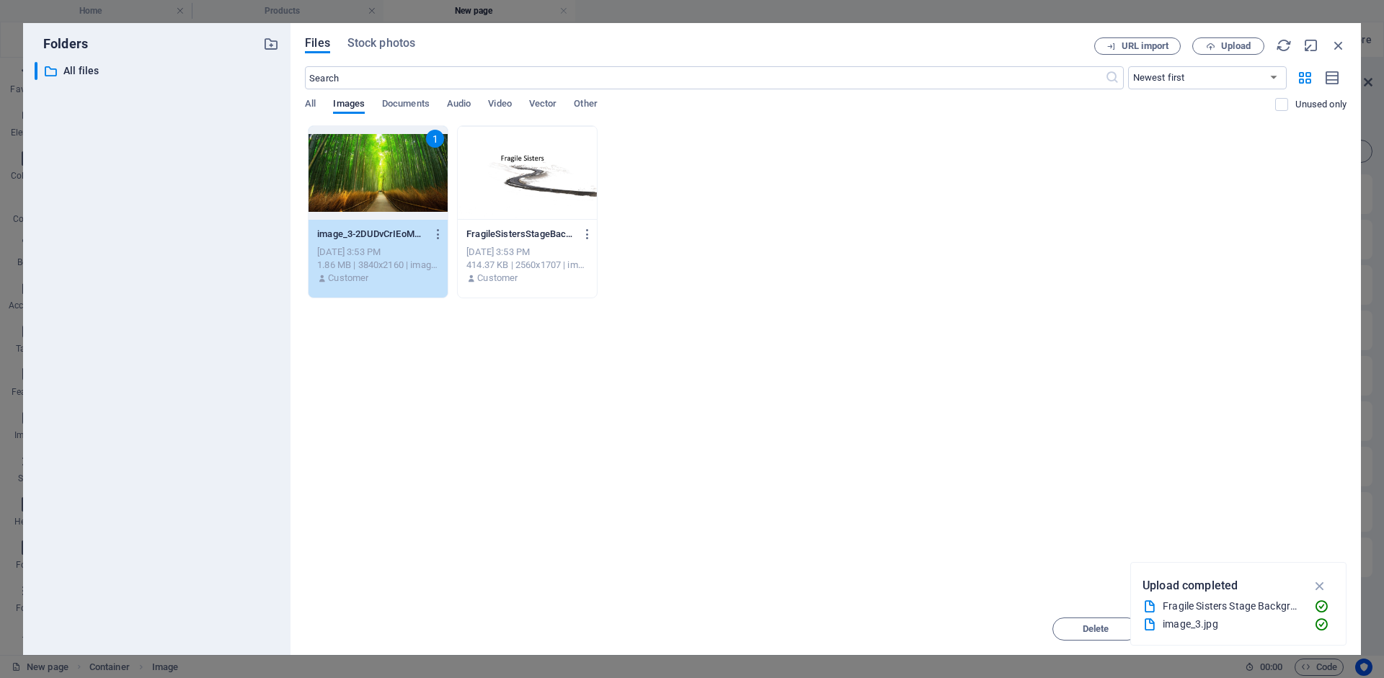
click at [385, 179] on div "1" at bounding box center [377, 173] width 139 height 94
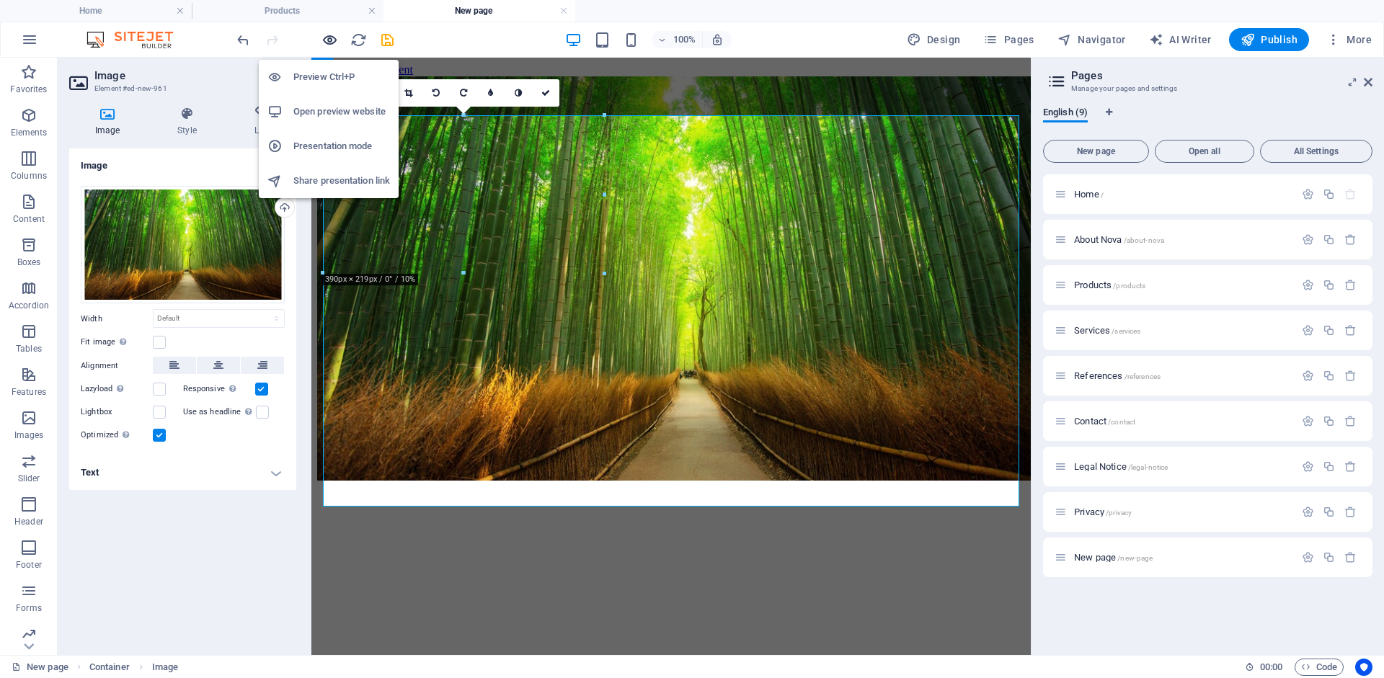
click at [330, 39] on icon "button" at bounding box center [329, 40] width 17 height 17
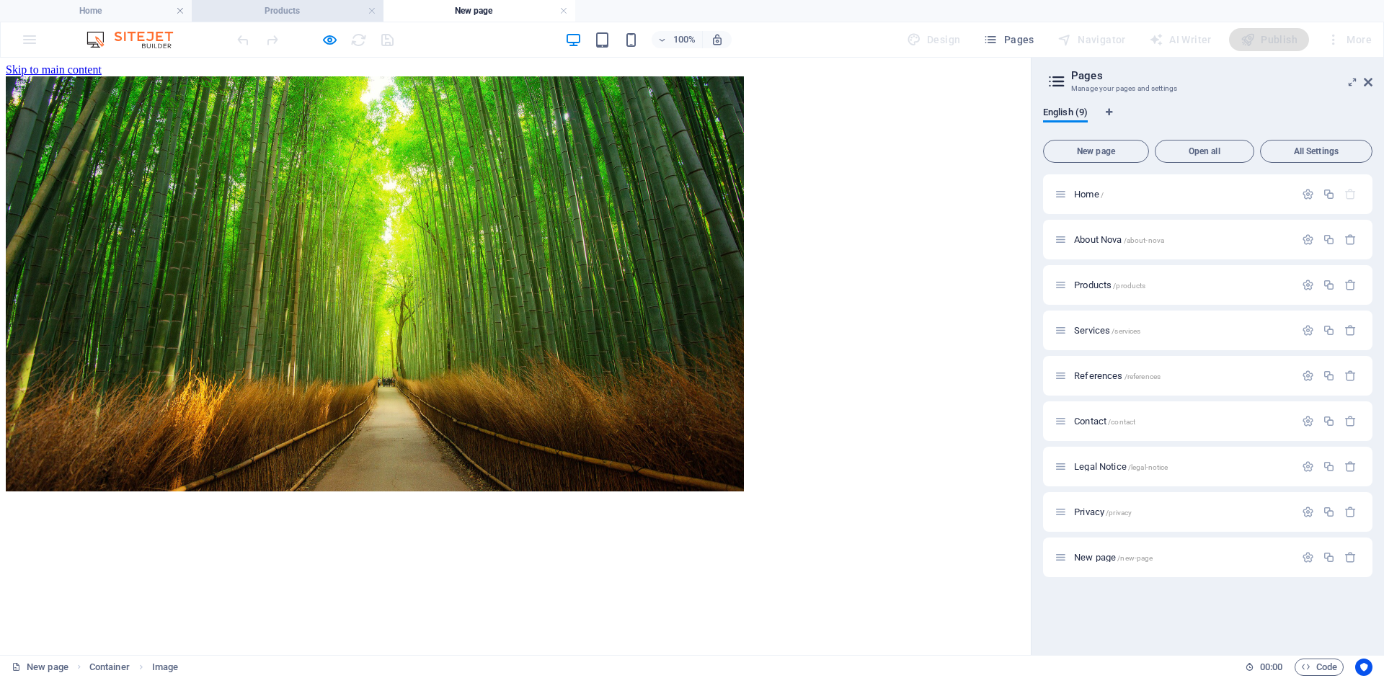
click at [262, 7] on h4 "Products" at bounding box center [288, 11] width 192 height 16
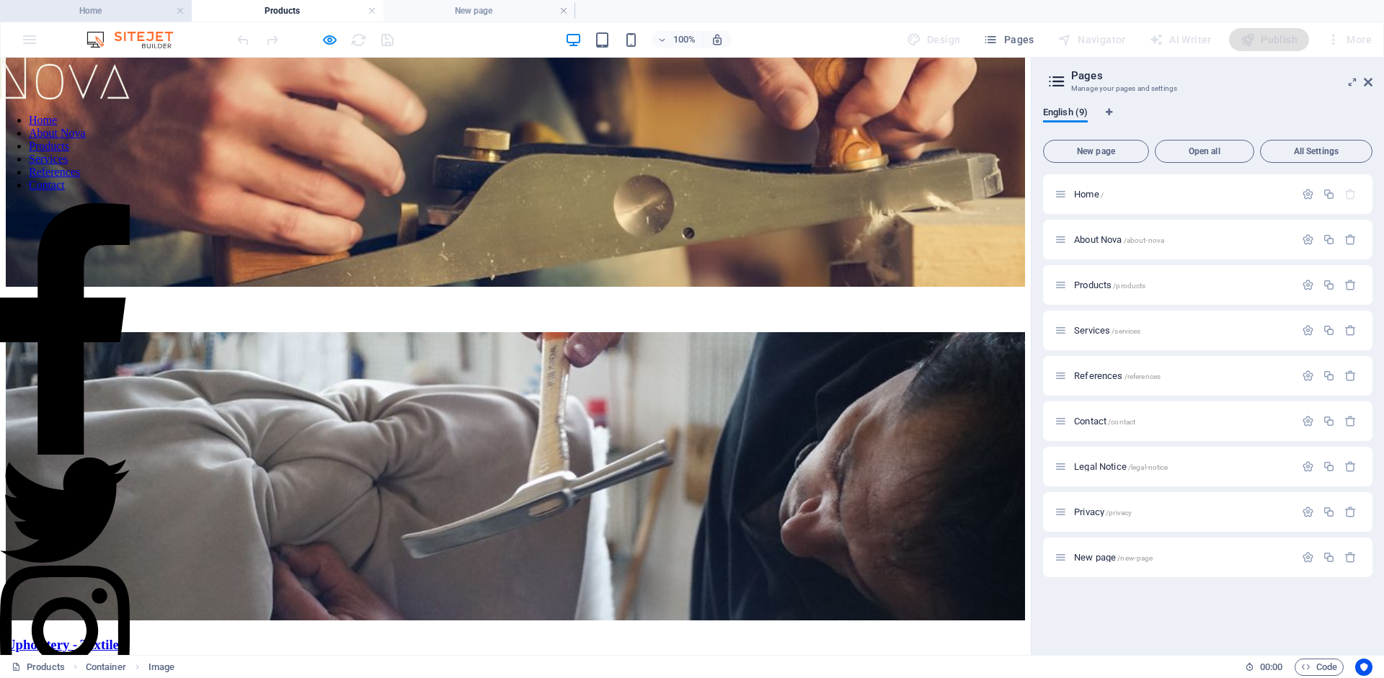
click at [126, 5] on h4 "Home" at bounding box center [96, 11] width 192 height 16
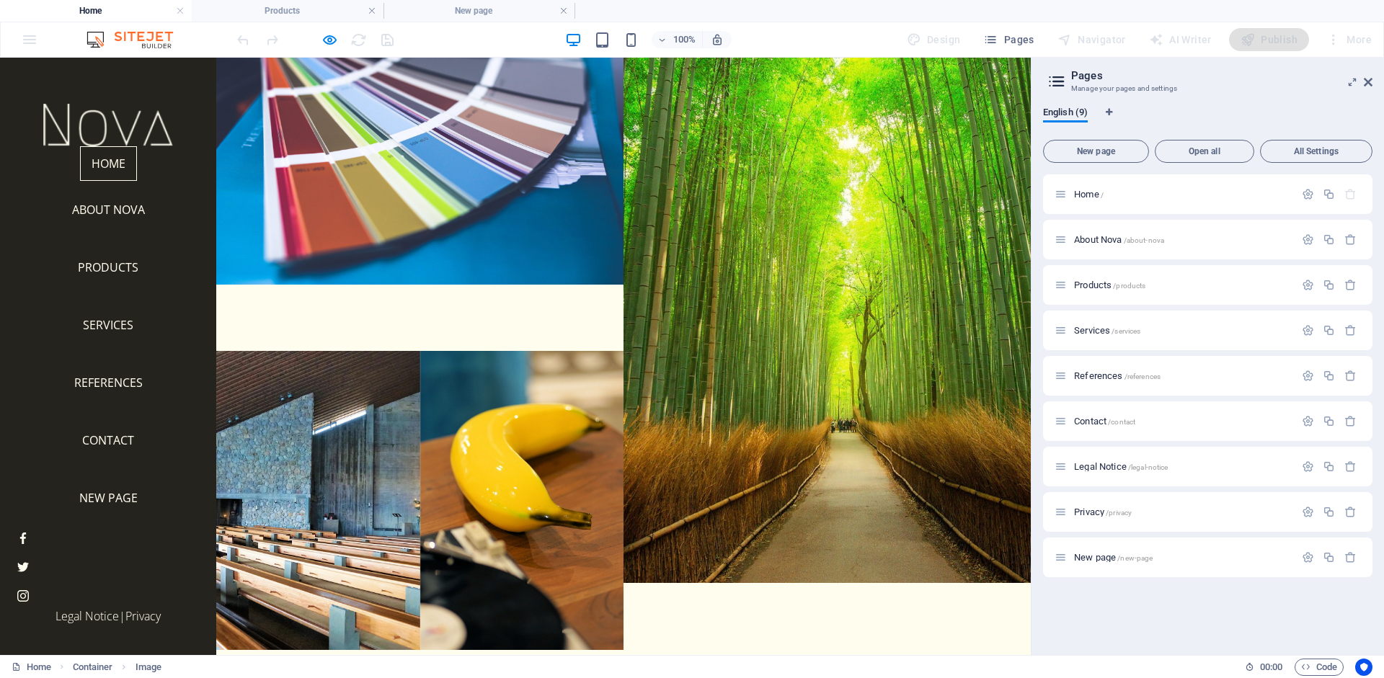
scroll to position [26, 0]
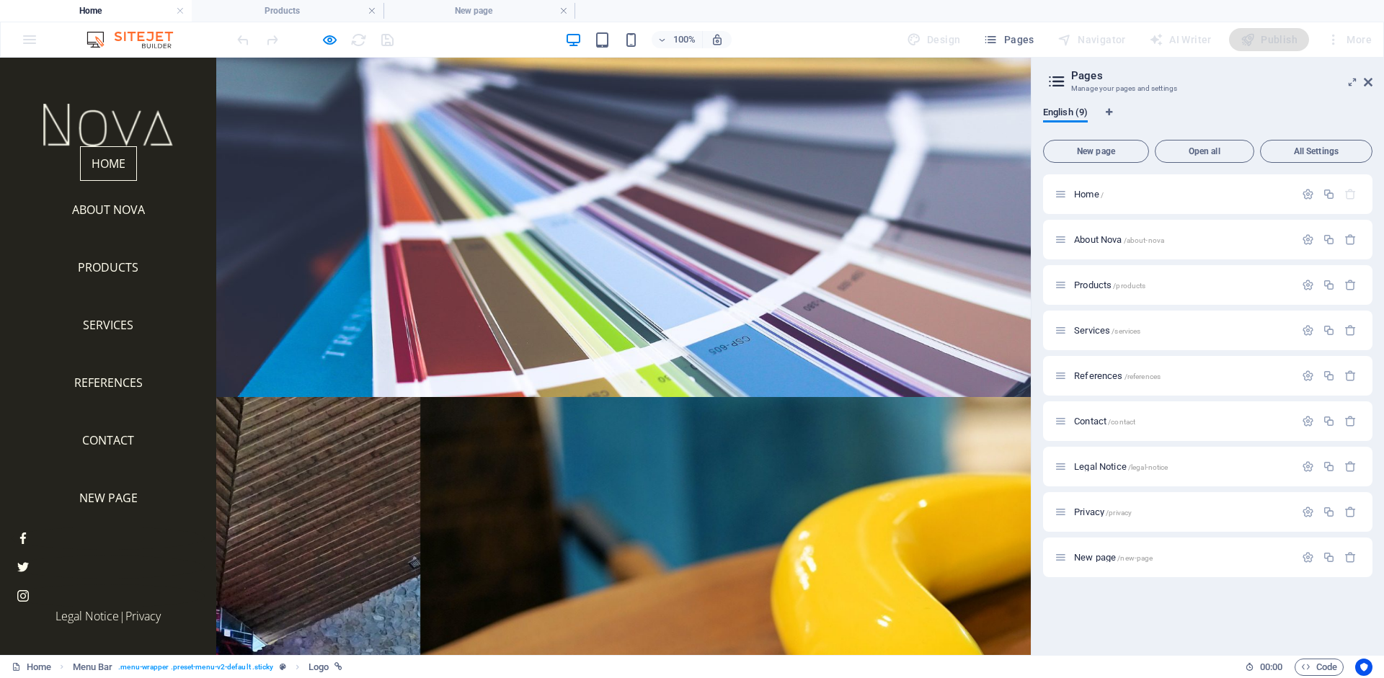
click at [32, 38] on div "100% Design Pages Navigator AI Writer Publish More" at bounding box center [692, 39] width 1382 height 35
click at [35, 44] on div "100% Design Pages Navigator AI Writer Publish More" at bounding box center [692, 39] width 1382 height 35
click at [18, 45] on div "100% Design Pages Navigator AI Writer Publish More" at bounding box center [692, 39] width 1382 height 35
click at [96, 9] on h4 "Home" at bounding box center [96, 11] width 192 height 16
click at [27, 39] on div "100% Design Pages Navigator AI Writer Publish More" at bounding box center [692, 39] width 1382 height 35
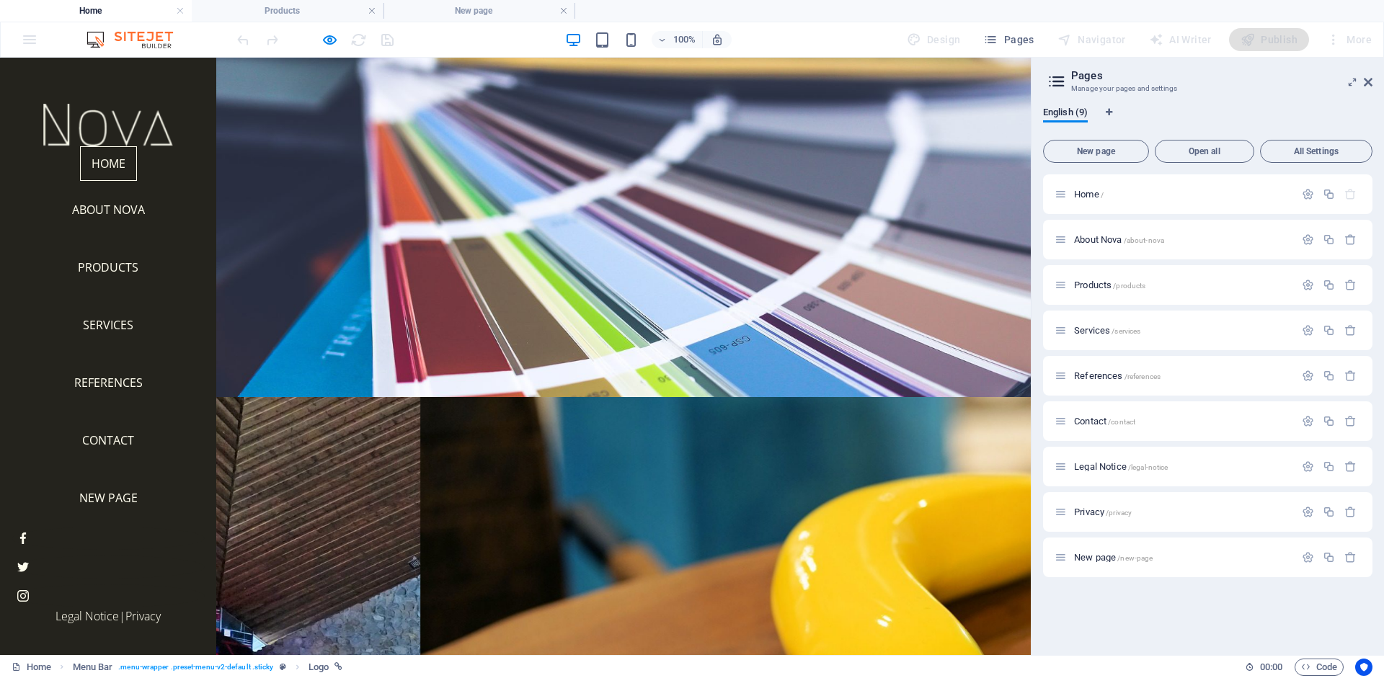
click at [35, 43] on div "100% Design Pages Navigator AI Writer Publish More" at bounding box center [692, 39] width 1382 height 35
click at [77, 10] on h4 "Home" at bounding box center [96, 11] width 192 height 16
click at [222, 9] on h4 "Products" at bounding box center [288, 11] width 192 height 16
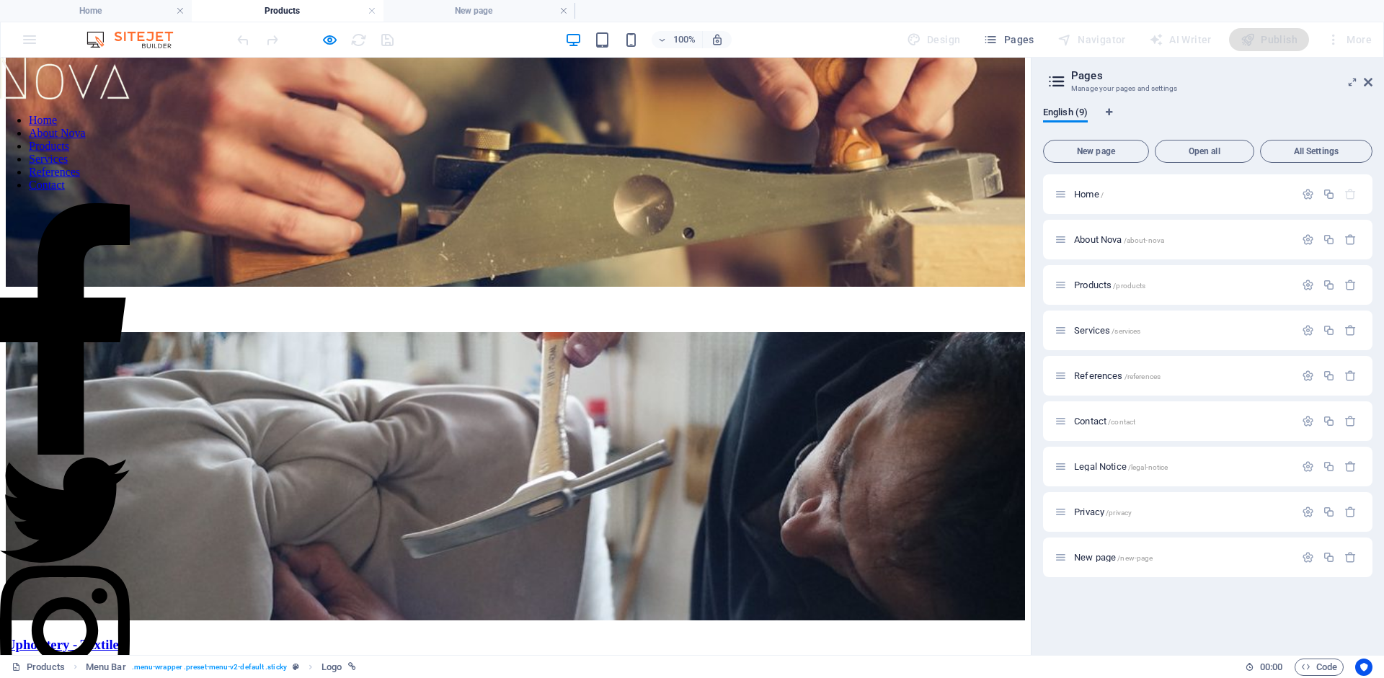
click at [28, 42] on div "100% Design Pages Navigator AI Writer Publish More" at bounding box center [692, 39] width 1382 height 35
click at [561, 14] on link at bounding box center [563, 11] width 9 height 14
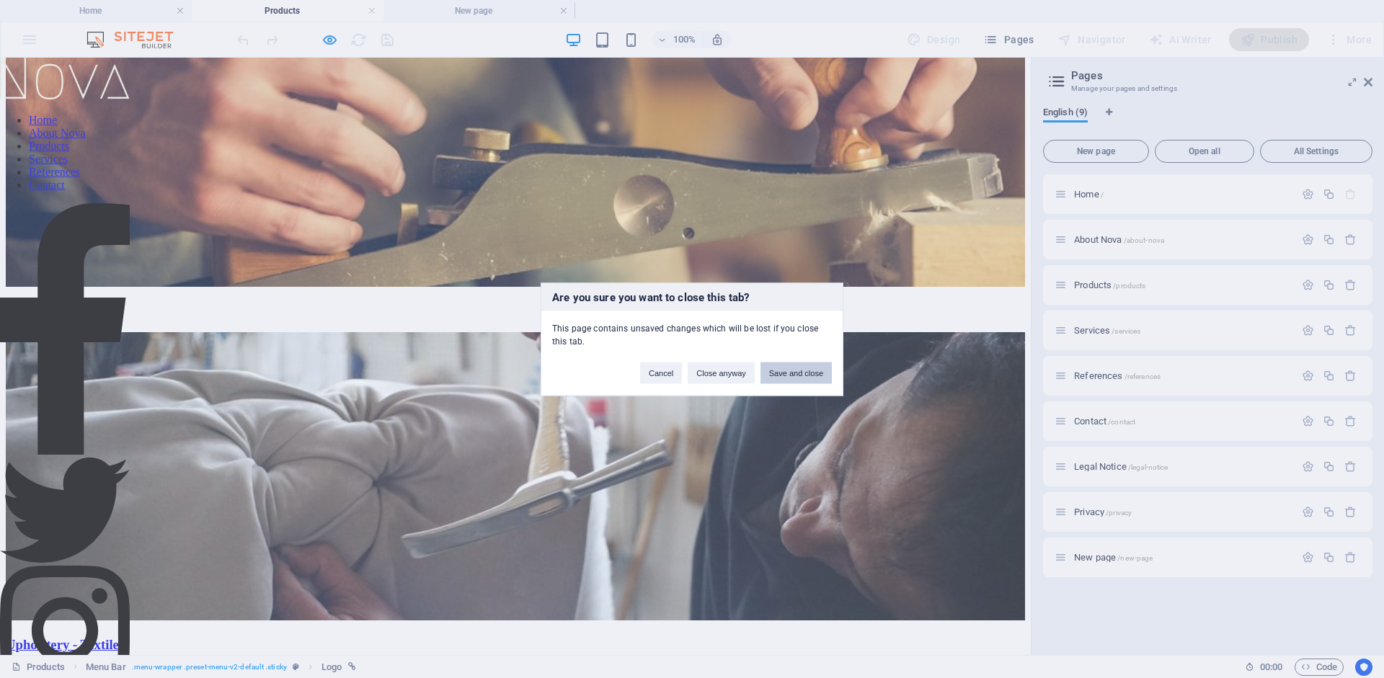
click at [779, 378] on button "Save and close" at bounding box center [795, 373] width 71 height 22
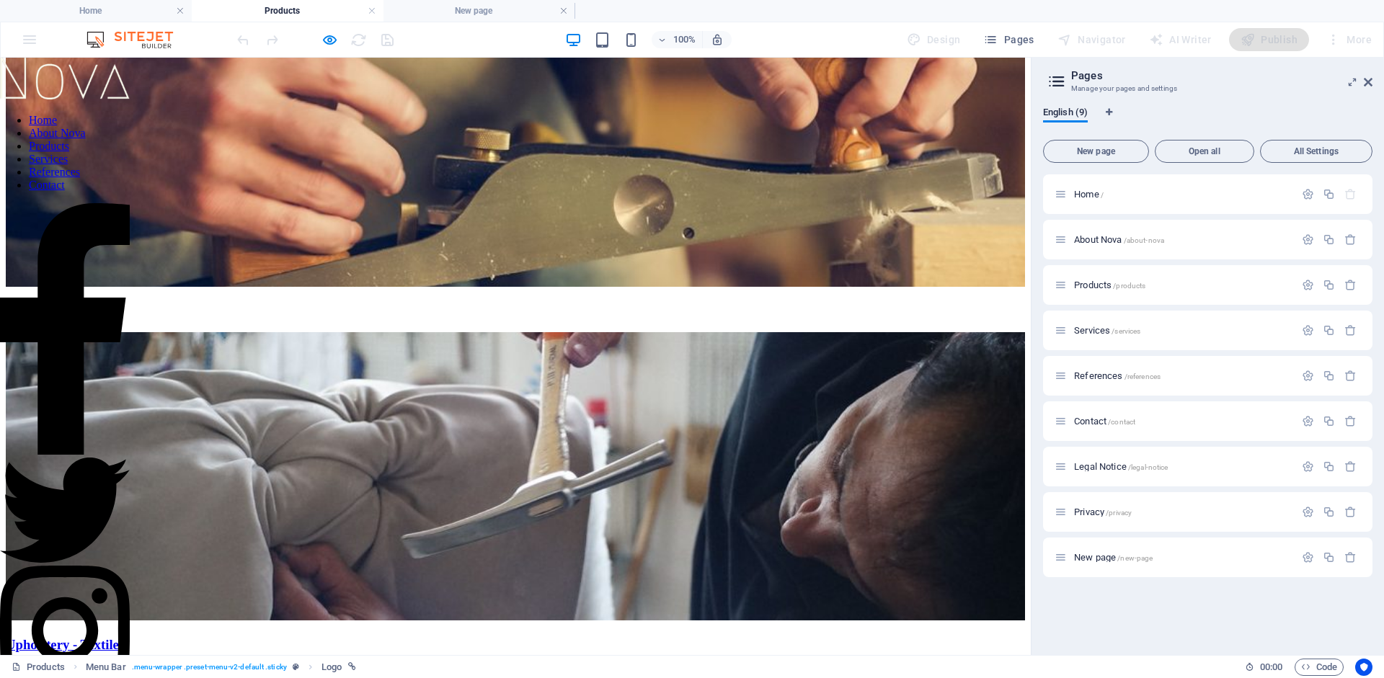
click at [30, 49] on div "100% Design Pages Navigator AI Writer Publish More" at bounding box center [692, 39] width 1382 height 35
click at [30, 43] on div "100% Design Pages Navigator AI Writer Publish More" at bounding box center [692, 39] width 1382 height 35
click at [45, 14] on h4 "Home" at bounding box center [96, 11] width 192 height 16
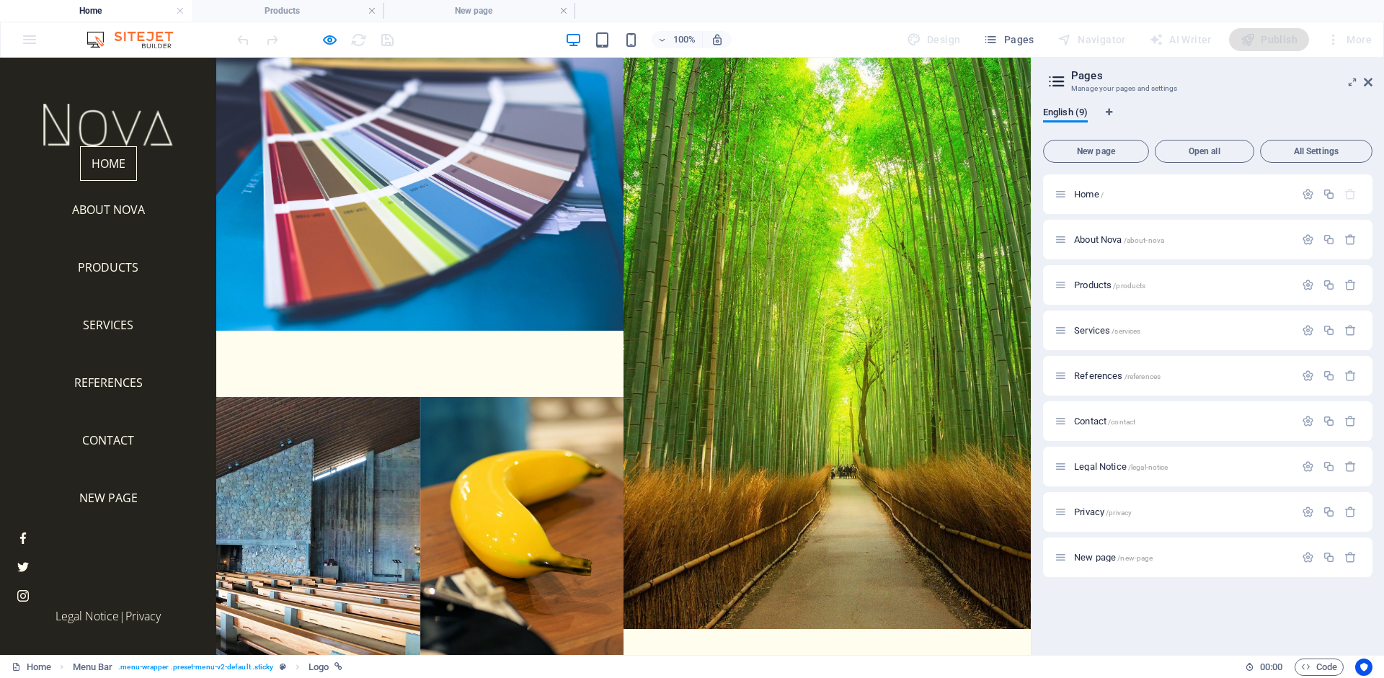
click at [27, 42] on div "100% Design Pages Navigator AI Writer Publish More" at bounding box center [692, 39] width 1382 height 35
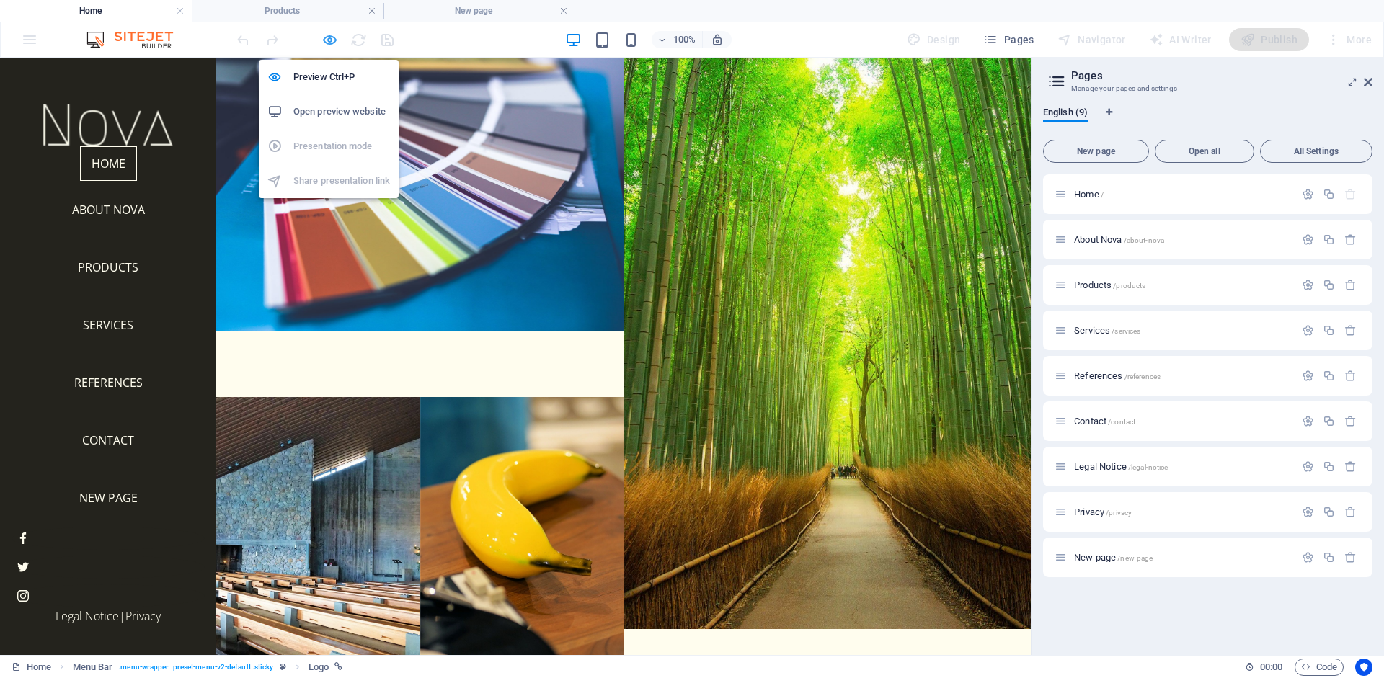
click at [333, 40] on icon "button" at bounding box center [329, 40] width 17 height 17
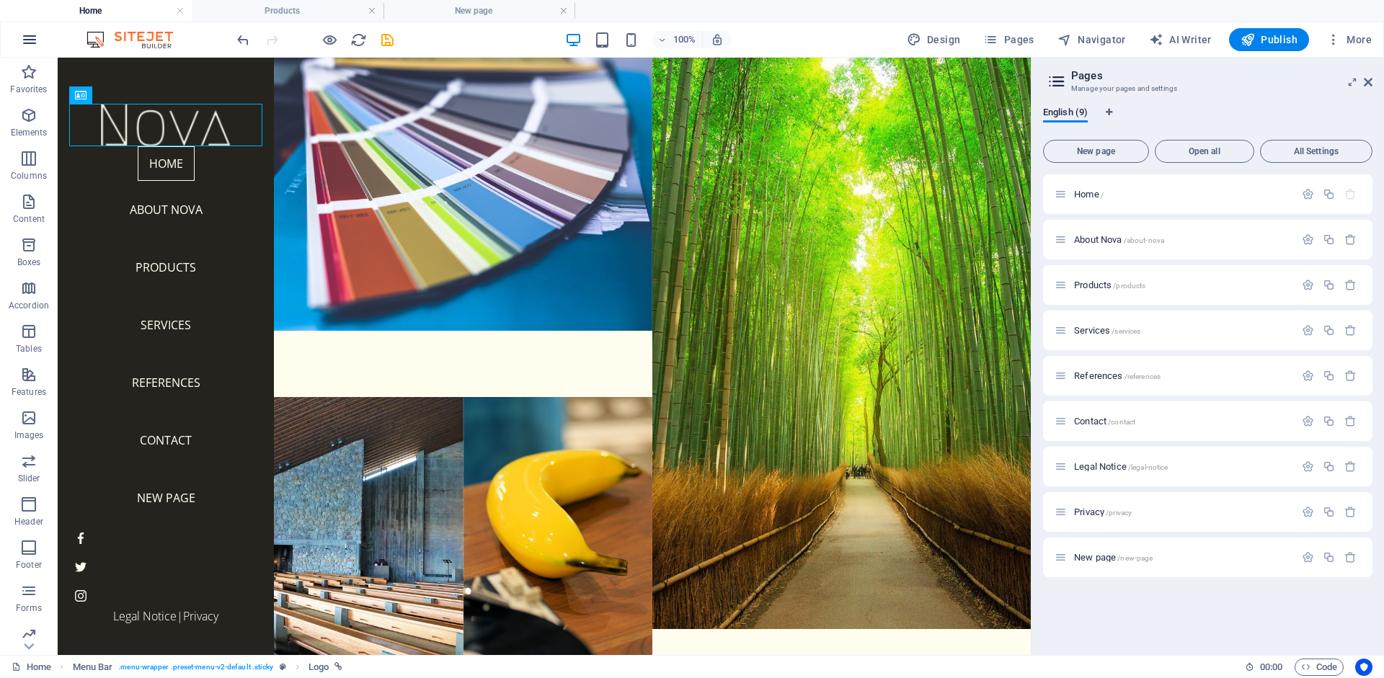
click at [25, 35] on icon "button" at bounding box center [29, 39] width 17 height 17
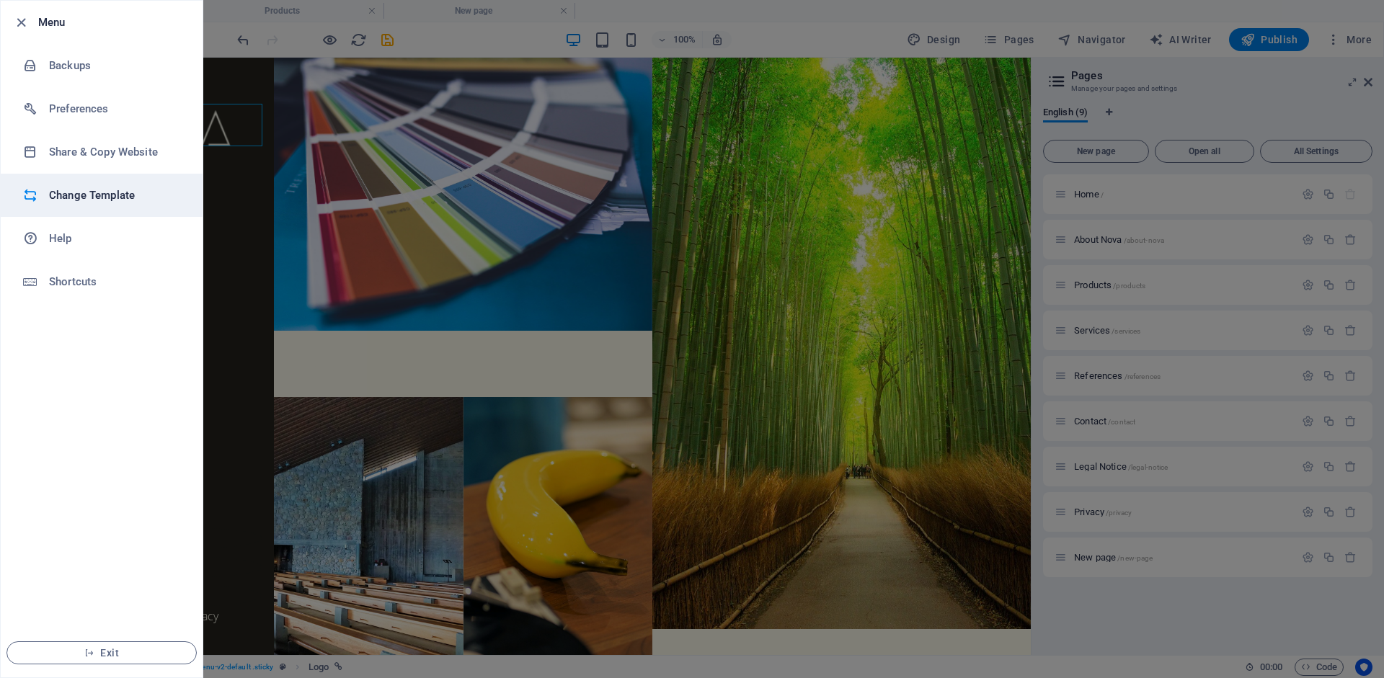
click at [102, 195] on h6 "Change Template" at bounding box center [115, 195] width 133 height 17
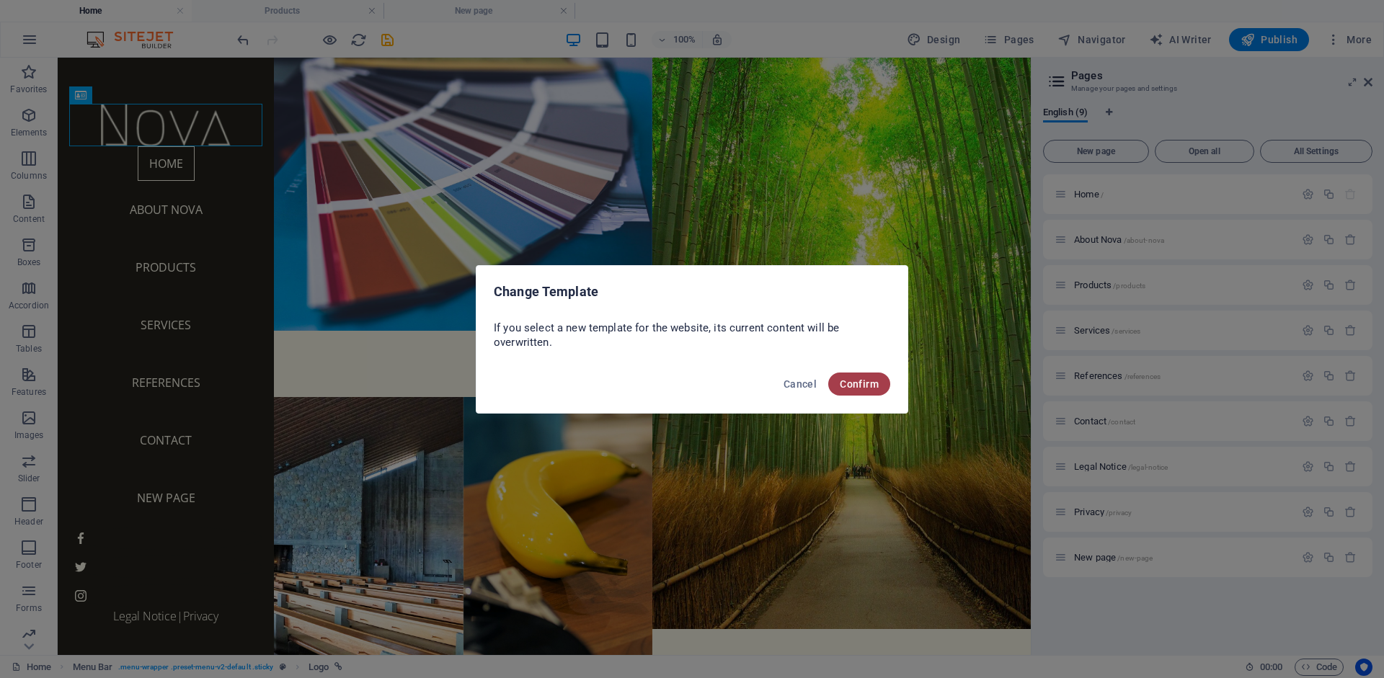
click at [866, 383] on span "Confirm" at bounding box center [859, 384] width 39 height 12
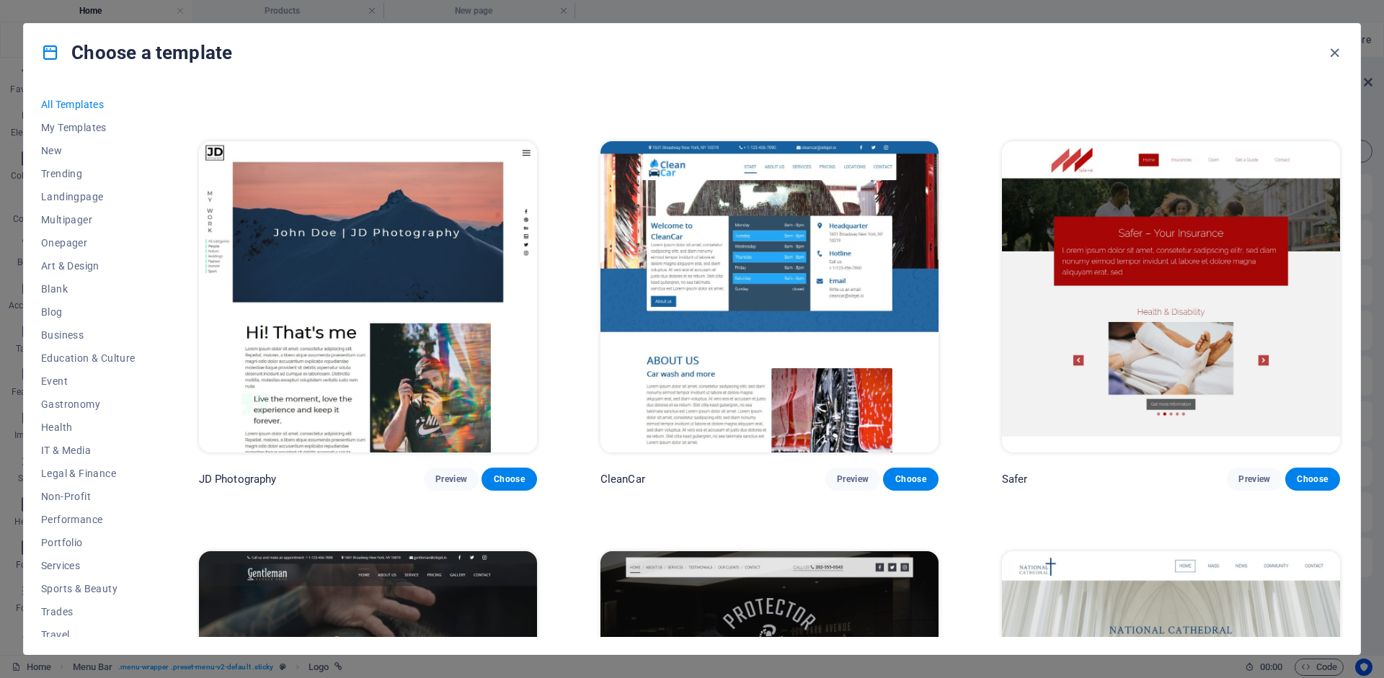
scroll to position [5319, 0]
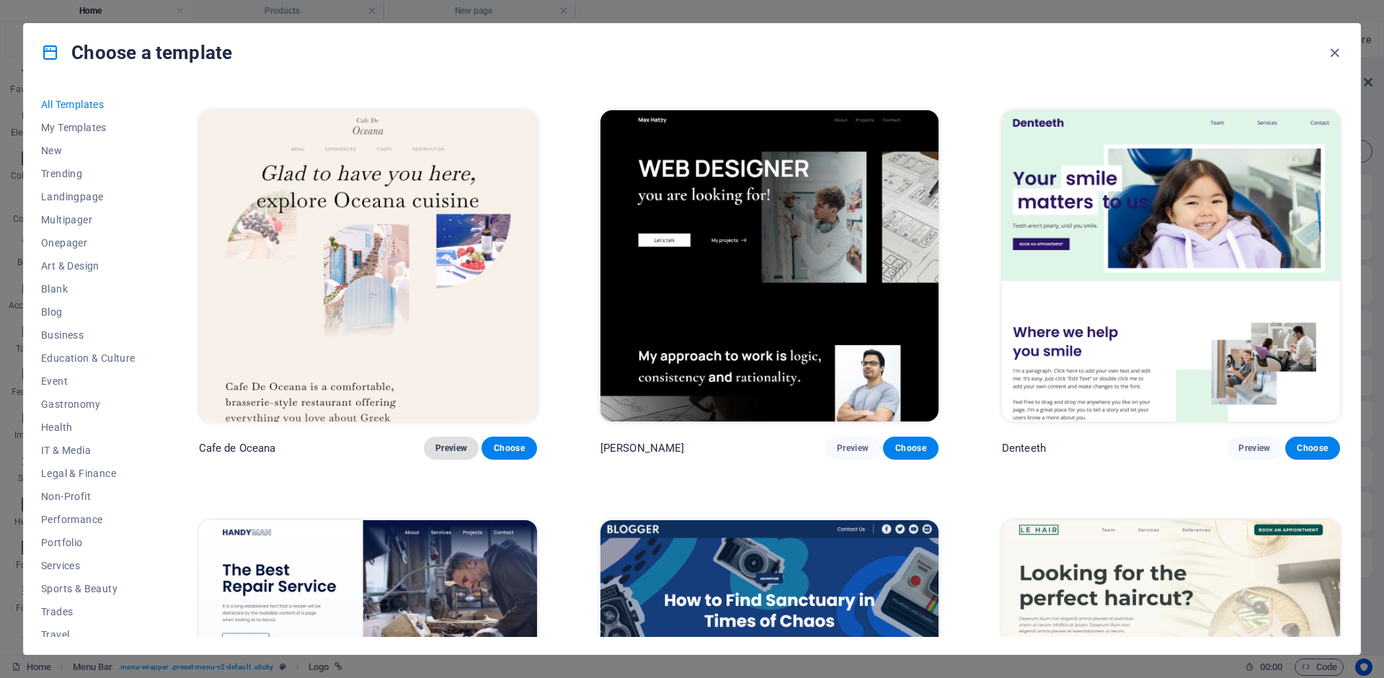
click at [441, 452] on span "Preview" at bounding box center [451, 449] width 32 height 12
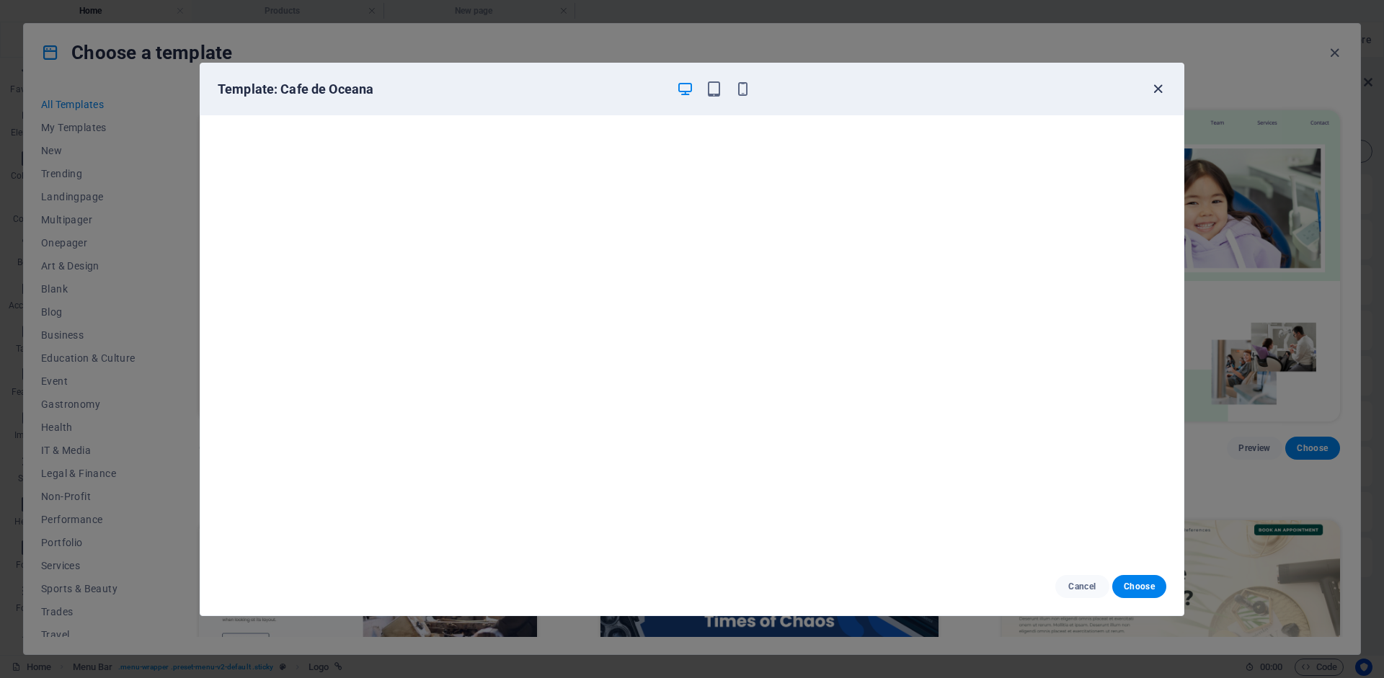
click at [1155, 86] on icon "button" at bounding box center [1158, 89] width 17 height 17
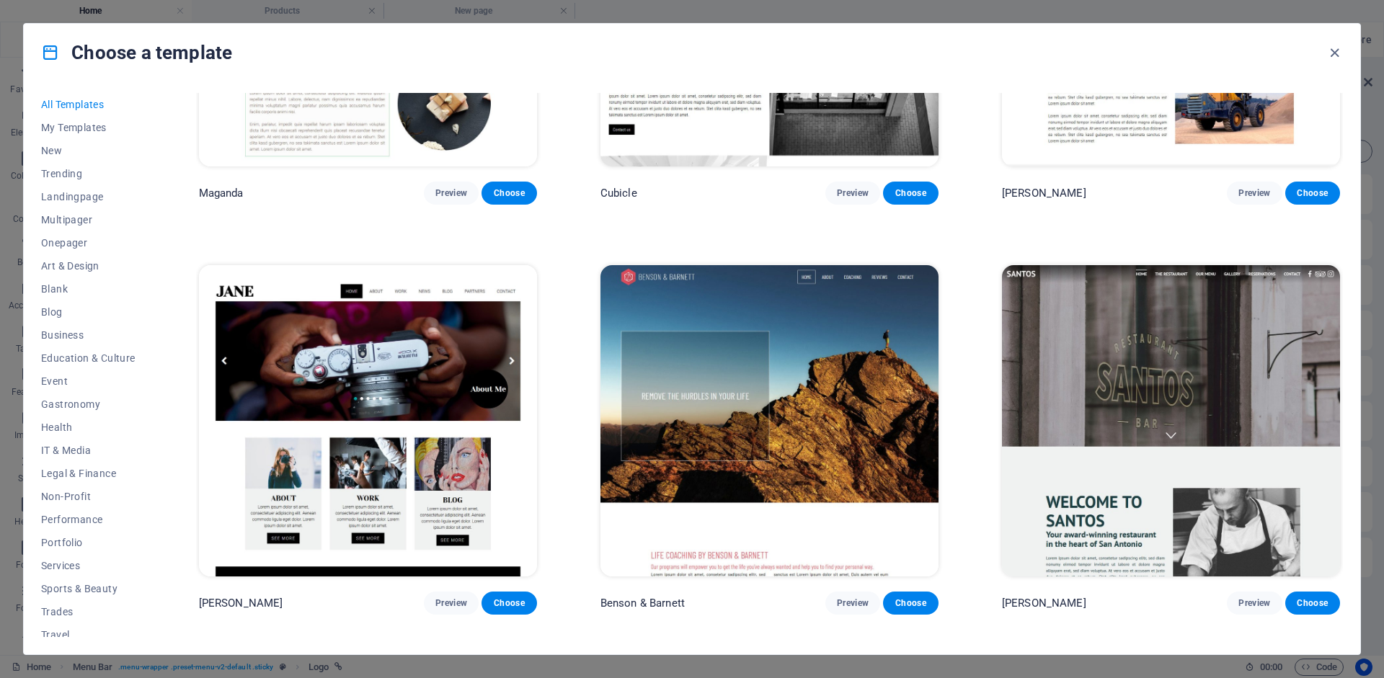
scroll to position [18486, 0]
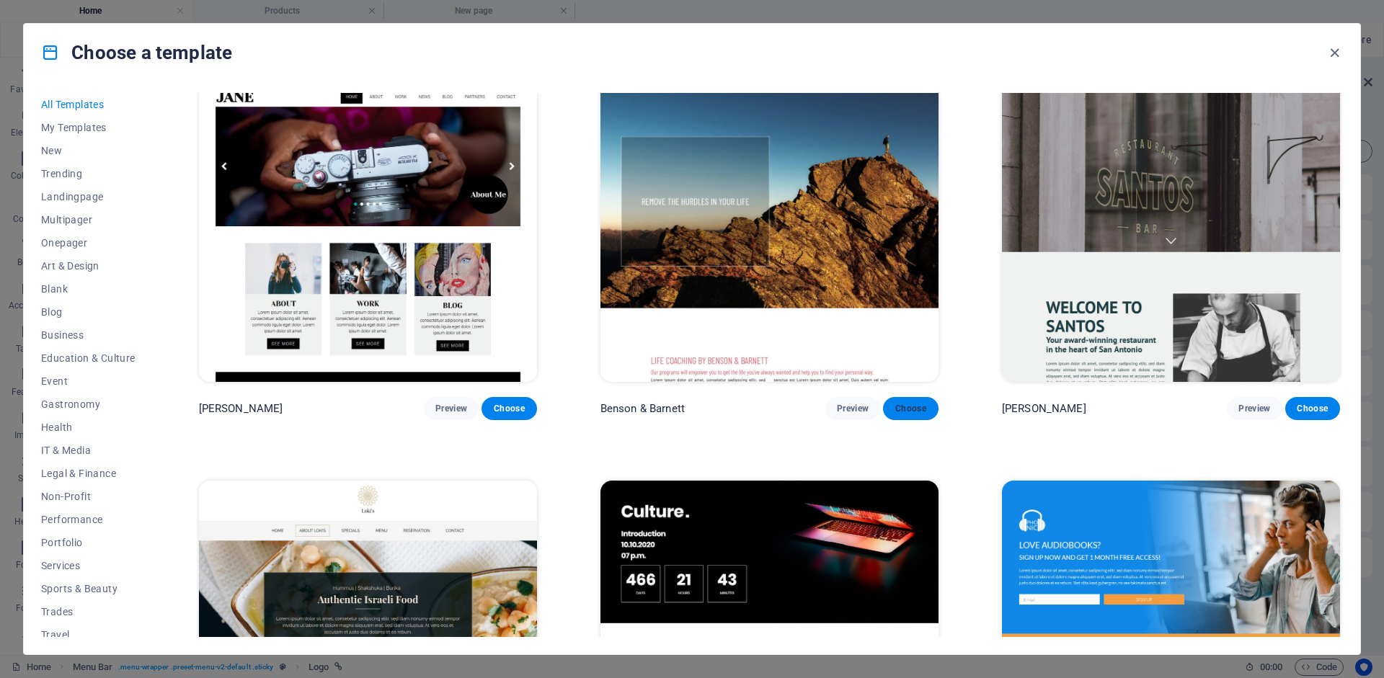
click at [908, 414] on span "Choose" at bounding box center [910, 409] width 32 height 12
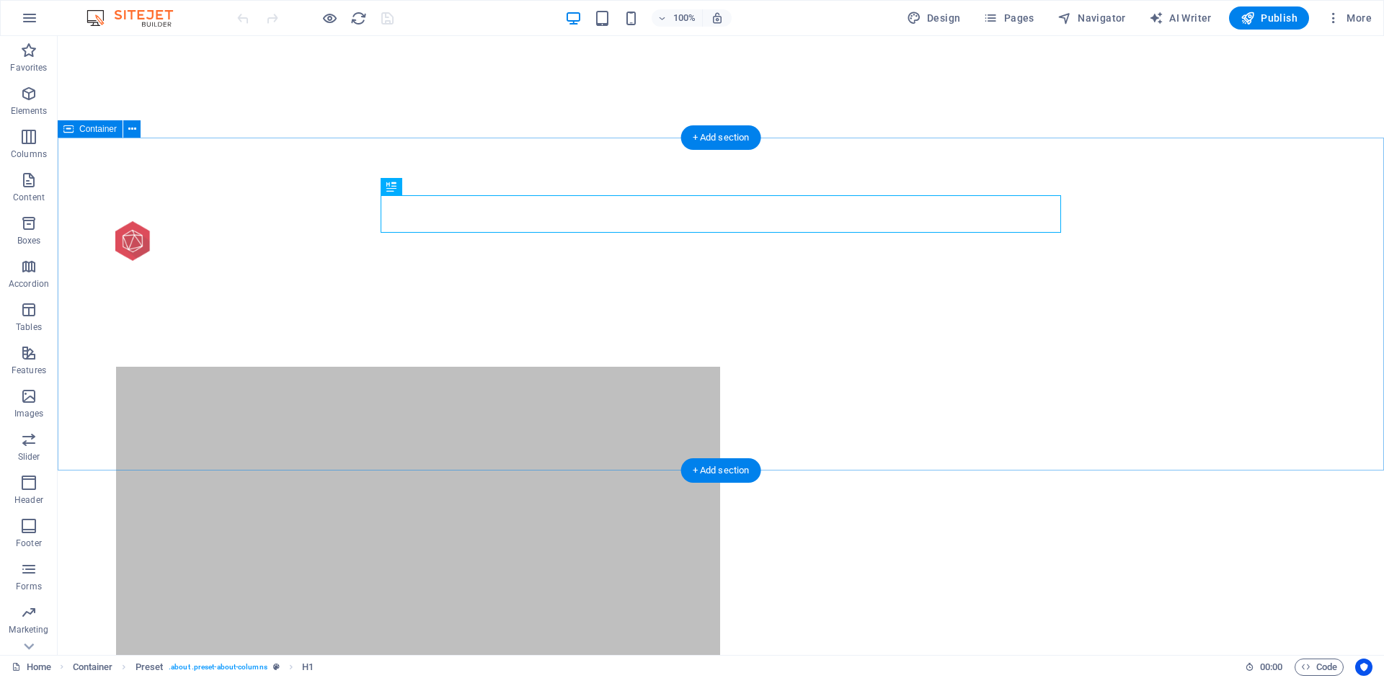
scroll to position [386, 0]
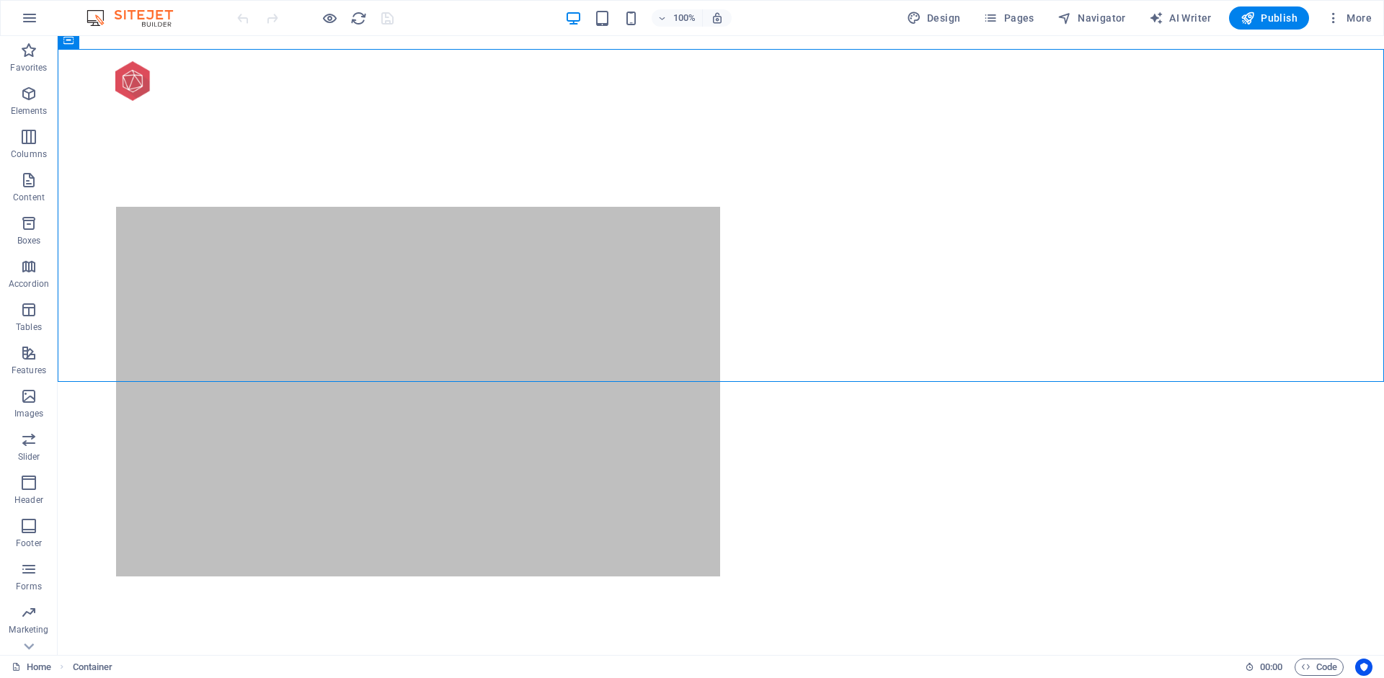
scroll to position [606, 0]
click at [1333, 22] on icon "button" at bounding box center [1333, 18] width 14 height 14
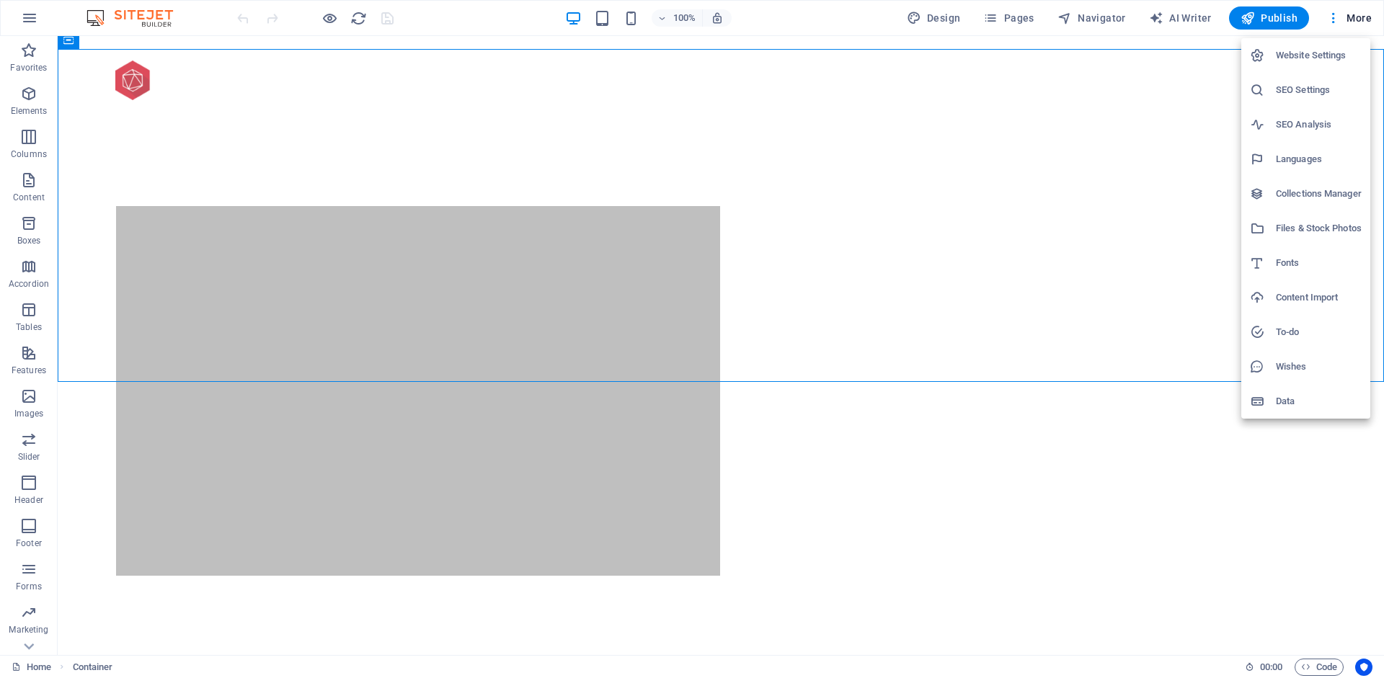
click at [1308, 55] on h6 "Website Settings" at bounding box center [1319, 55] width 86 height 17
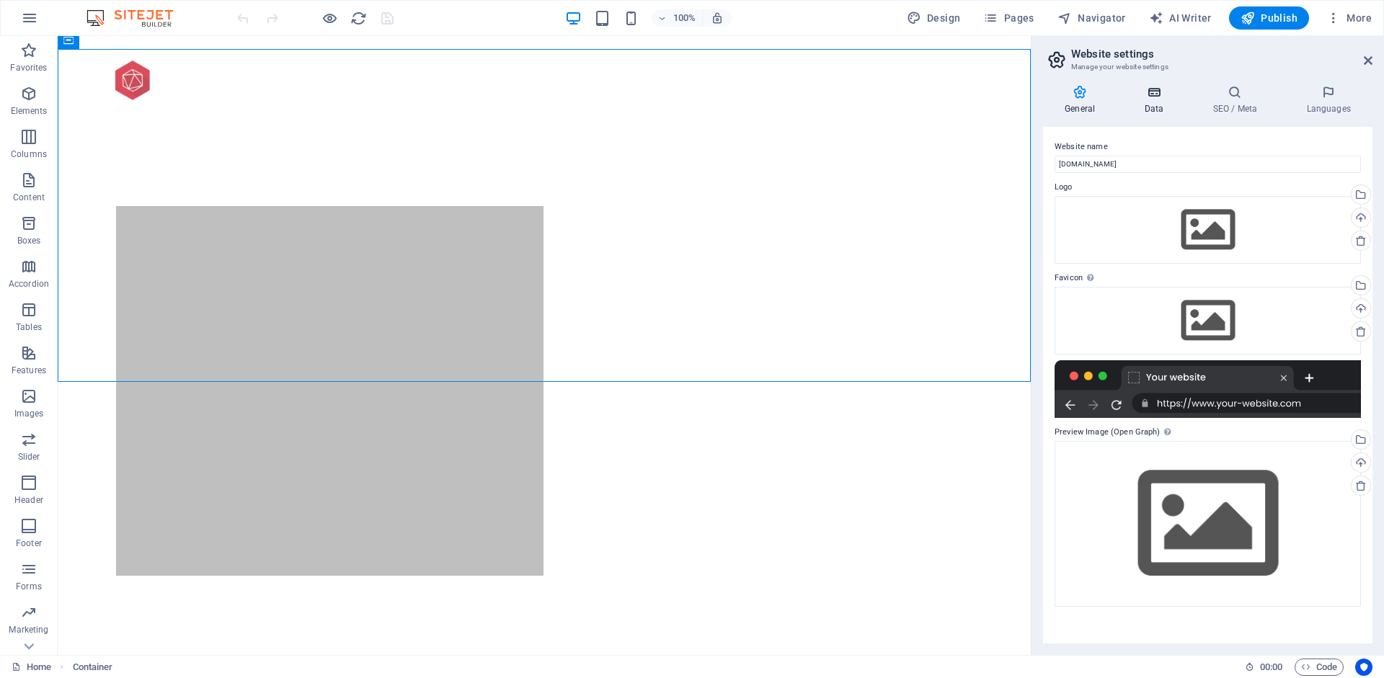
click at [1157, 94] on icon at bounding box center [1153, 92] width 63 height 14
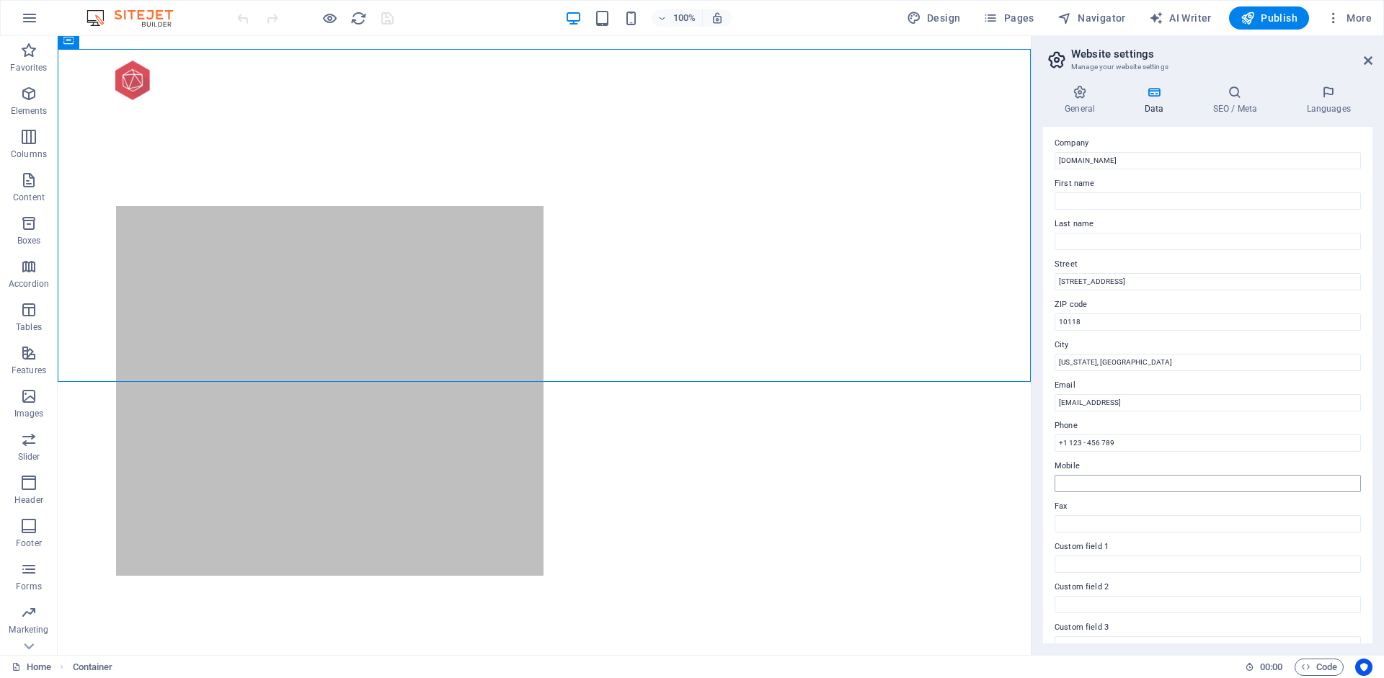
scroll to position [0, 0]
click at [1092, 89] on icon at bounding box center [1080, 92] width 74 height 14
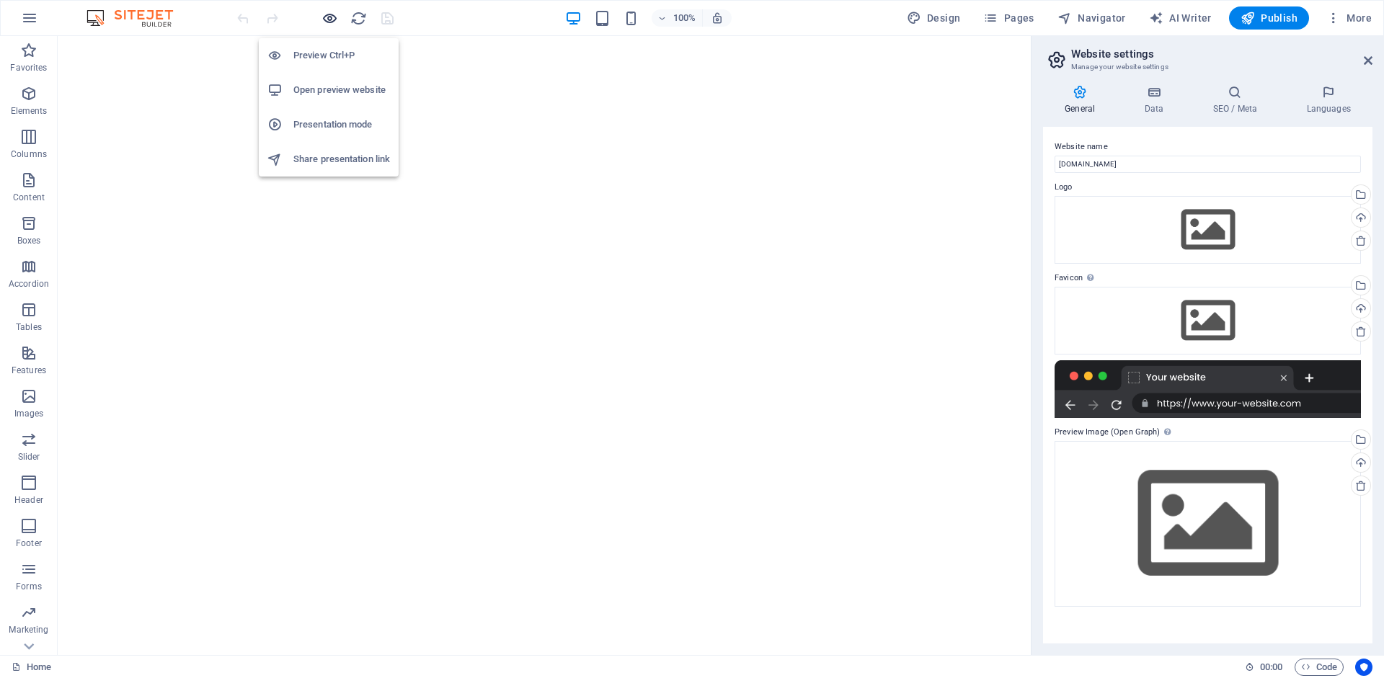
click at [330, 17] on icon "button" at bounding box center [329, 18] width 17 height 17
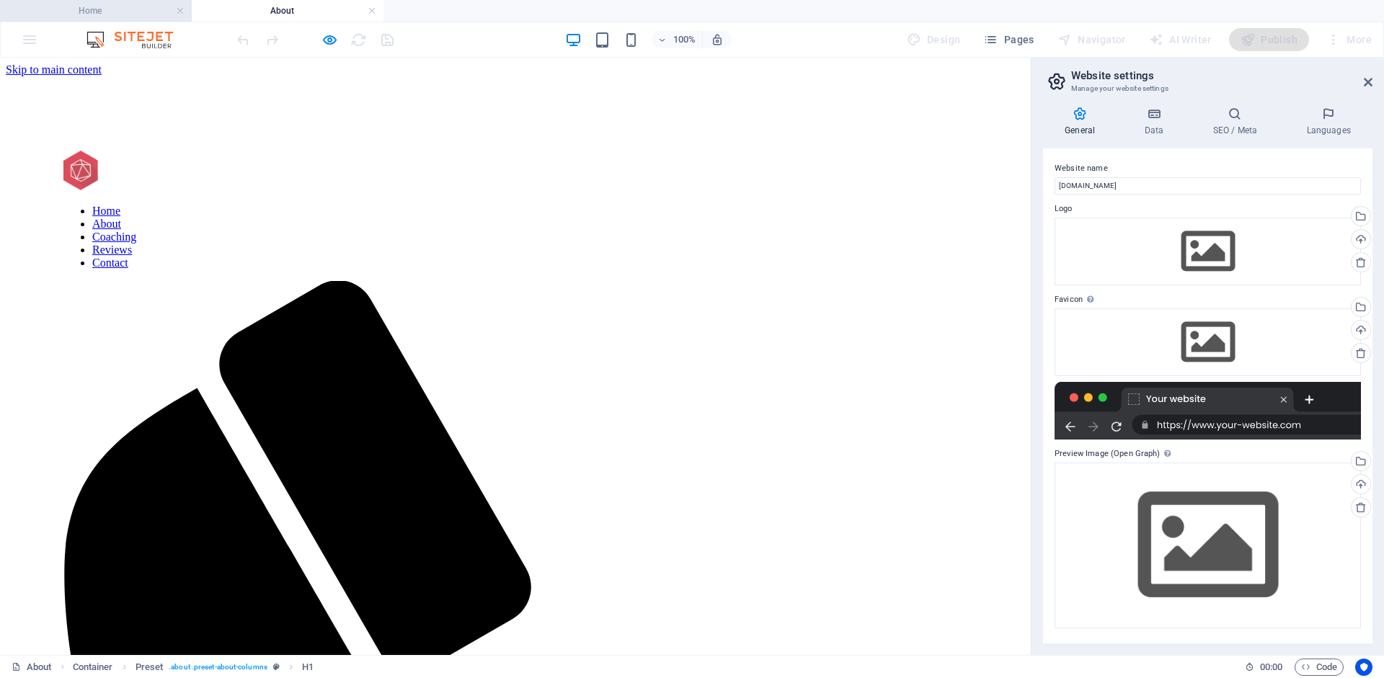
click at [65, 11] on h4 "Home" at bounding box center [96, 11] width 192 height 16
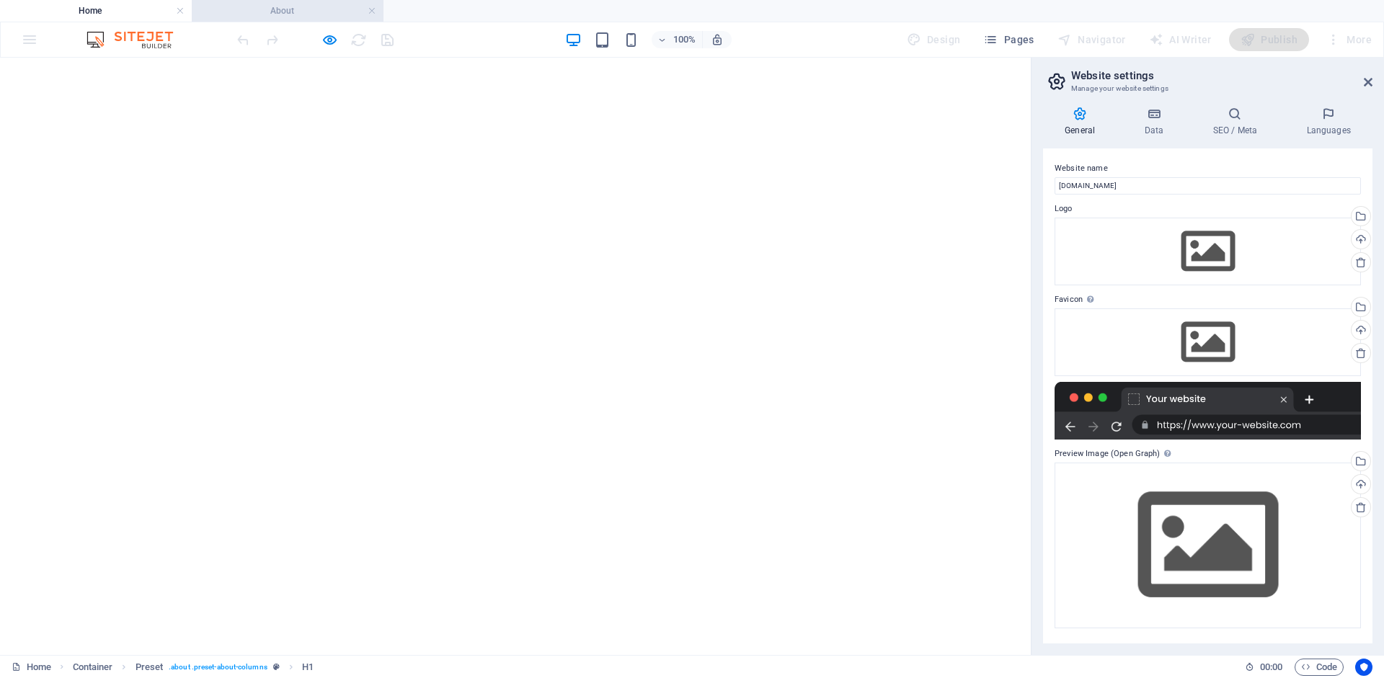
click at [272, 13] on h4 "About" at bounding box center [288, 11] width 192 height 16
